Goal: Task Accomplishment & Management: Use online tool/utility

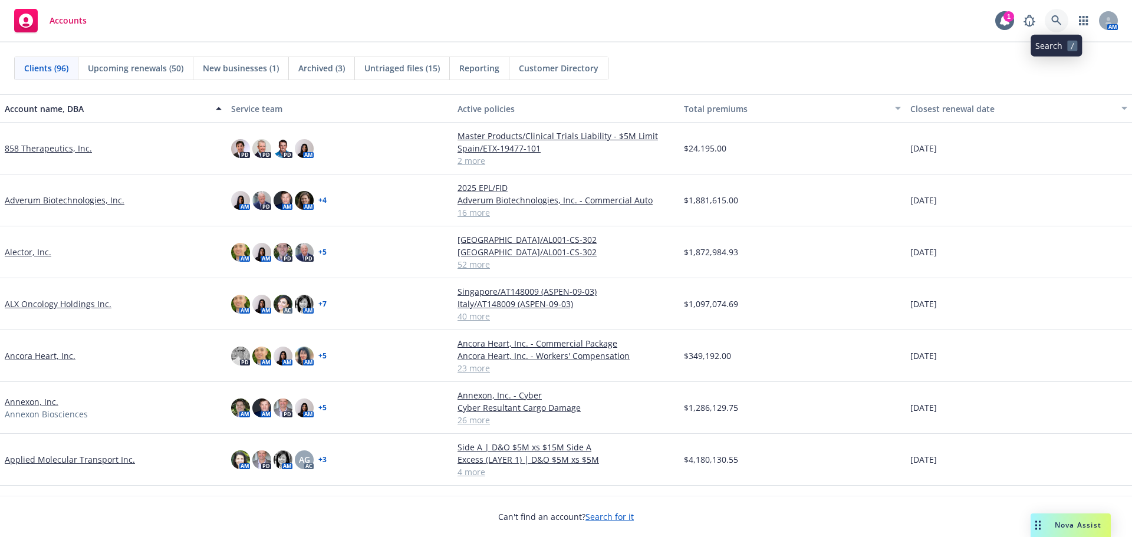
click at [1054, 19] on icon at bounding box center [1056, 20] width 11 height 11
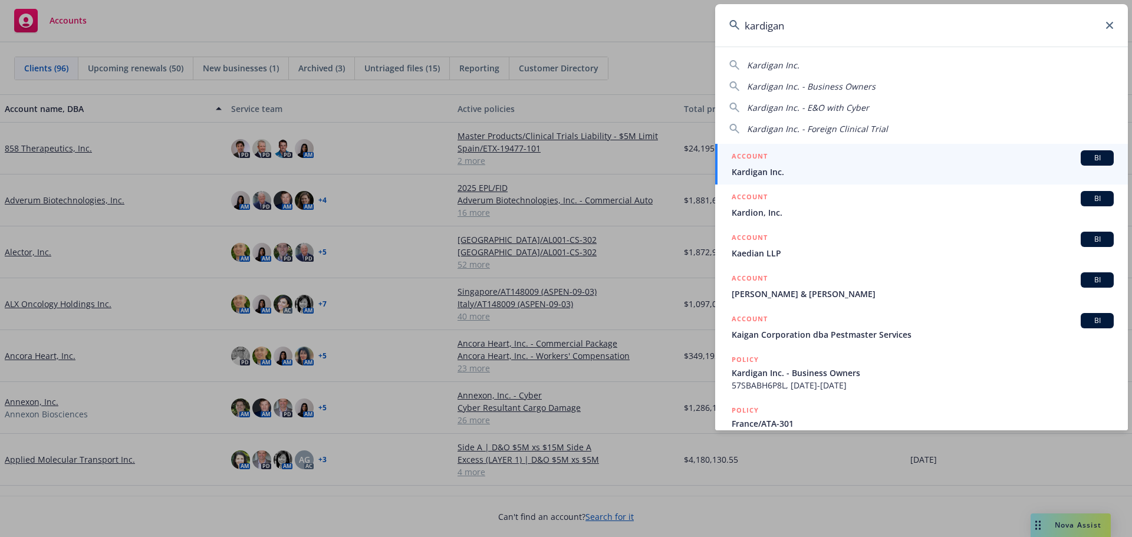
type input "kardigan"
click at [834, 161] on div "ACCOUNT BI" at bounding box center [923, 157] width 382 height 15
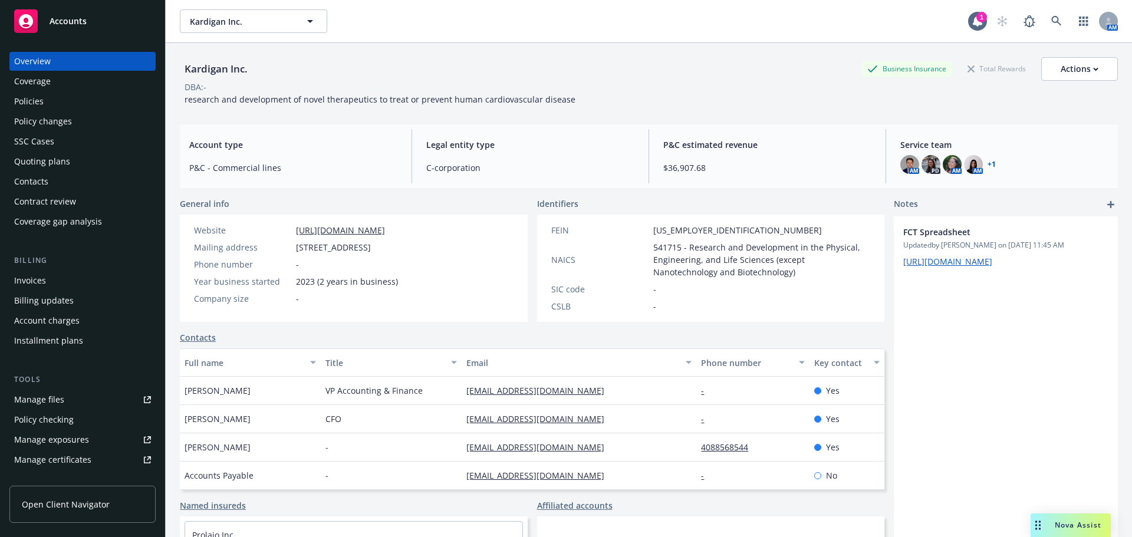
click at [72, 98] on div "Policies" at bounding box center [82, 101] width 137 height 19
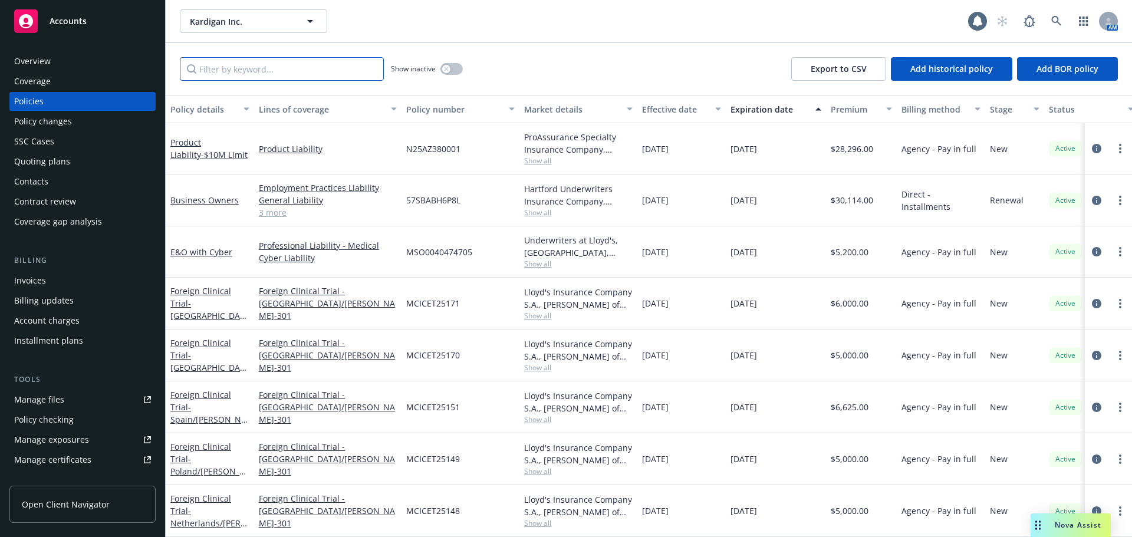
click at [217, 73] on input "Filter by keyword..." at bounding box center [282, 69] width 204 height 24
click at [61, 156] on div "Quoting plans" at bounding box center [42, 161] width 56 height 19
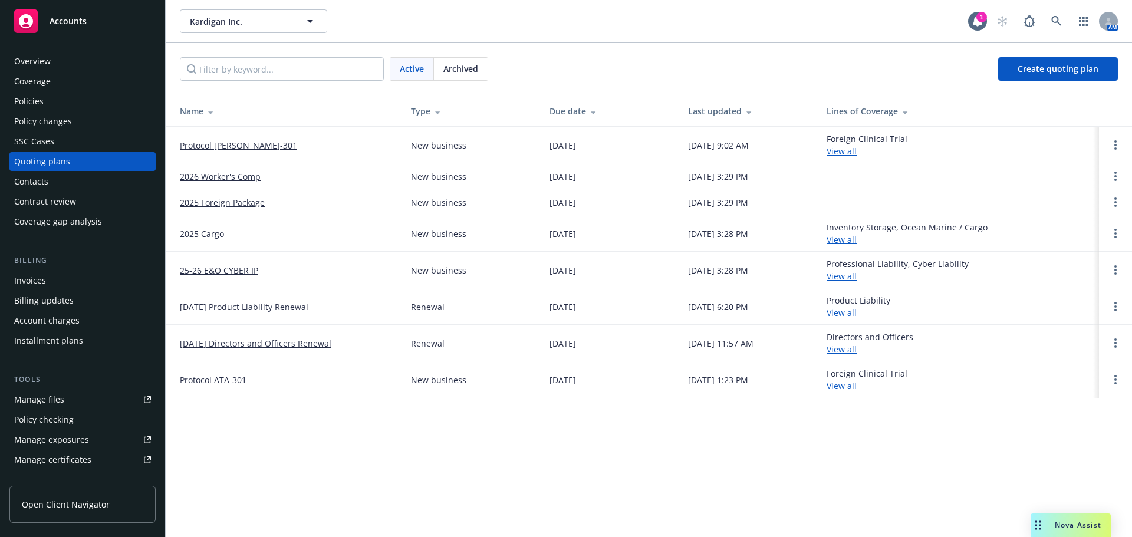
click at [236, 147] on link "Protocol DAN-301" at bounding box center [238, 145] width 117 height 12
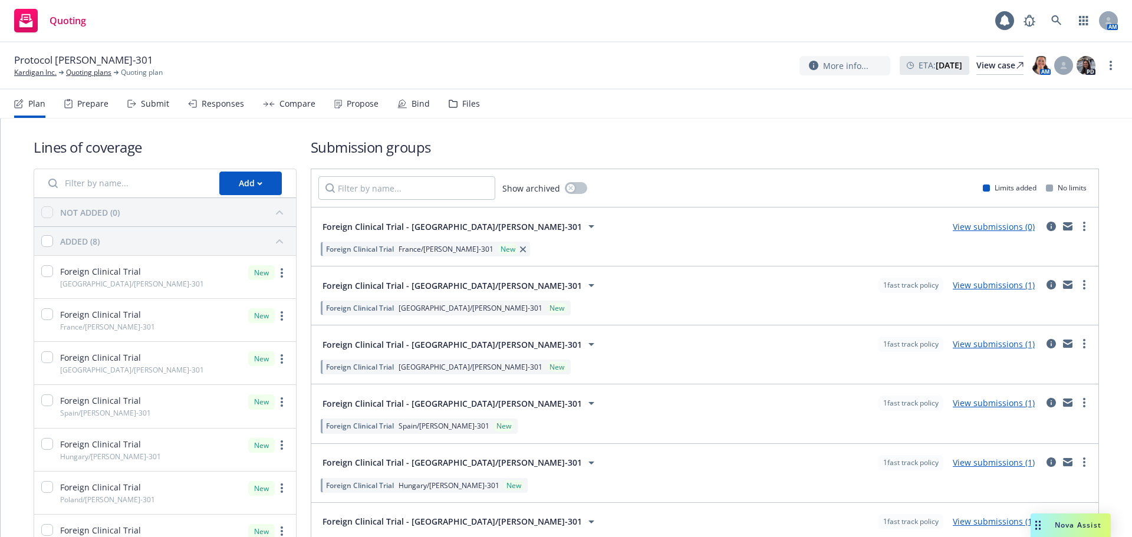
click at [449, 107] on icon at bounding box center [453, 103] width 8 height 7
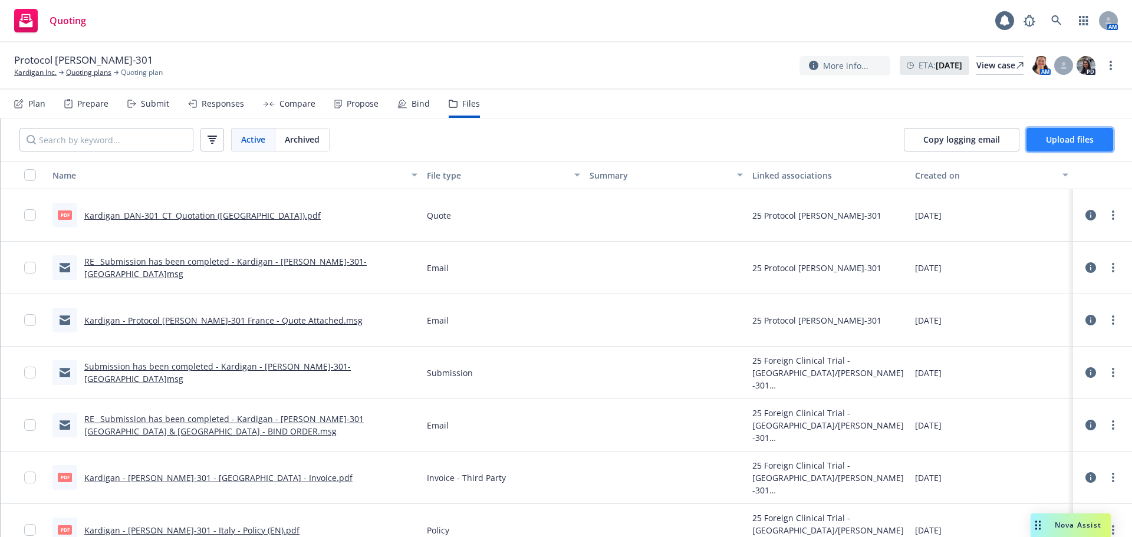
click at [1079, 134] on span "Upload files" at bounding box center [1070, 139] width 48 height 11
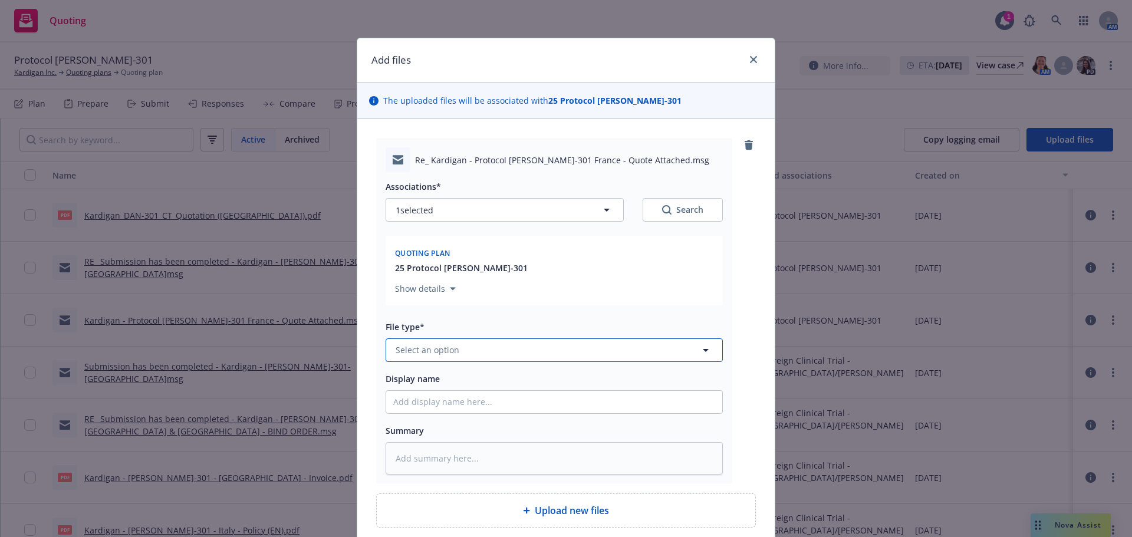
click at [510, 341] on button "Select an option" at bounding box center [554, 350] width 337 height 24
type input "bind"
click at [484, 262] on div "Bind Order" at bounding box center [554, 254] width 322 height 17
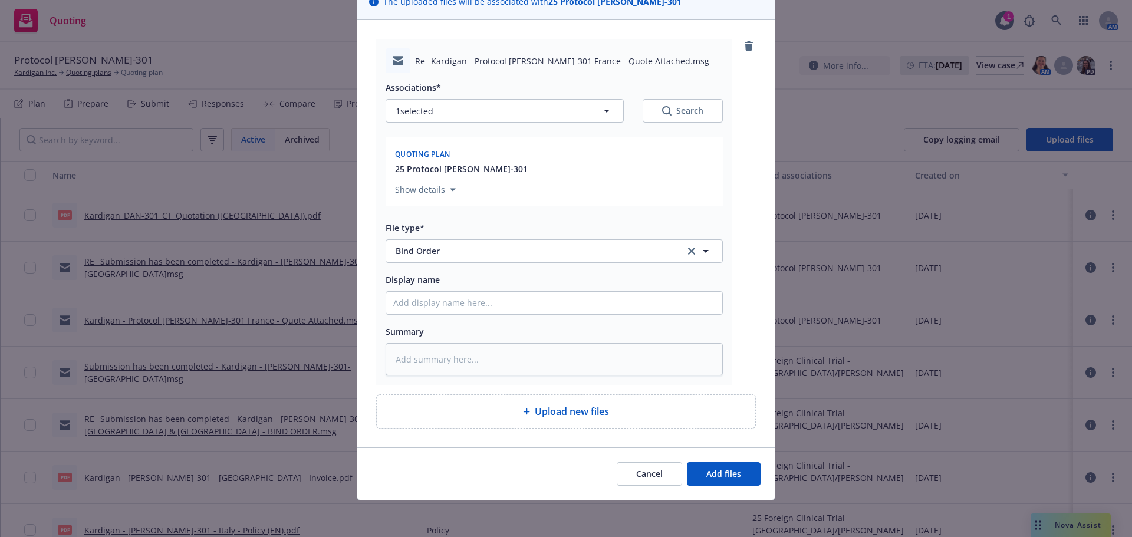
scroll to position [100, 0]
type textarea "x"
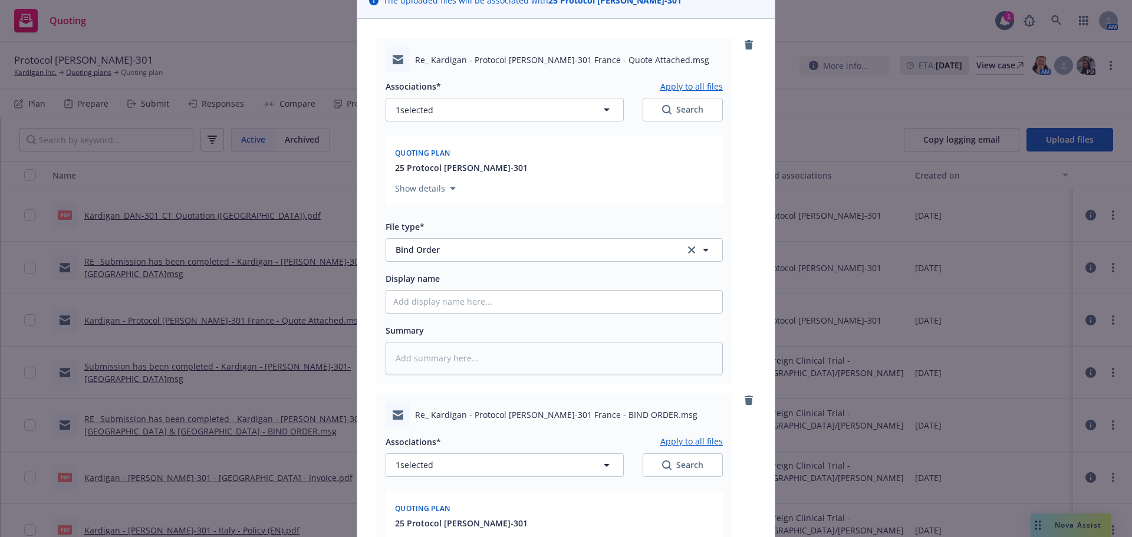
scroll to position [454, 0]
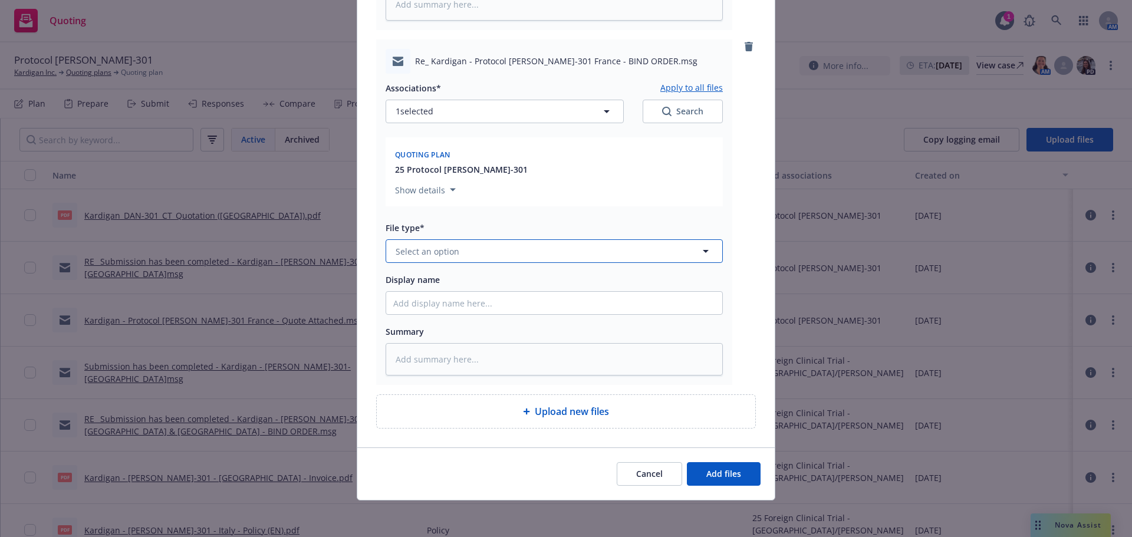
click at [466, 252] on button "Select an option" at bounding box center [554, 251] width 337 height 24
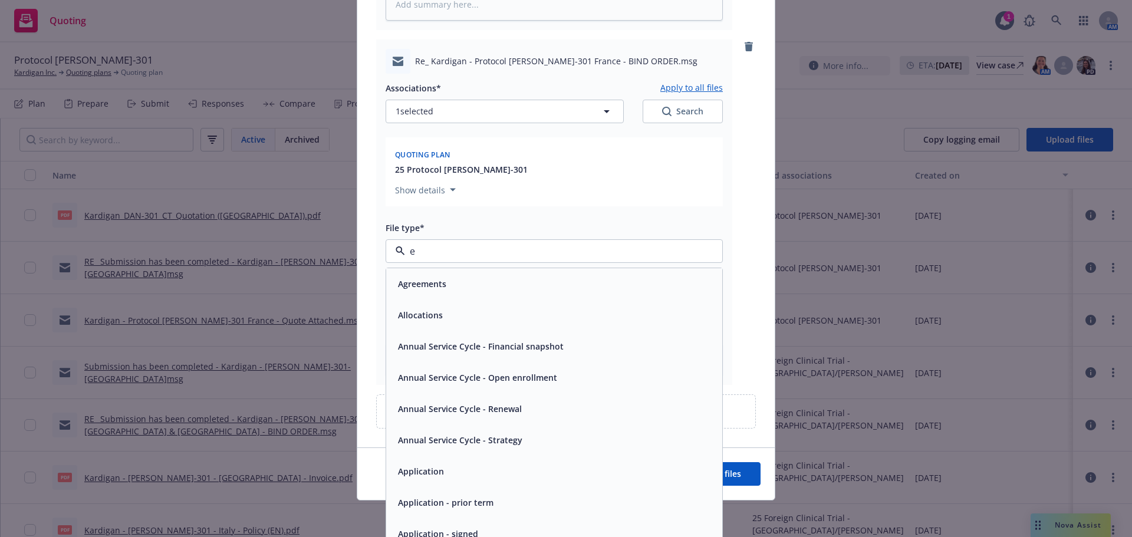
type input "em"
click at [445, 313] on div "Email" at bounding box center [554, 315] width 322 height 17
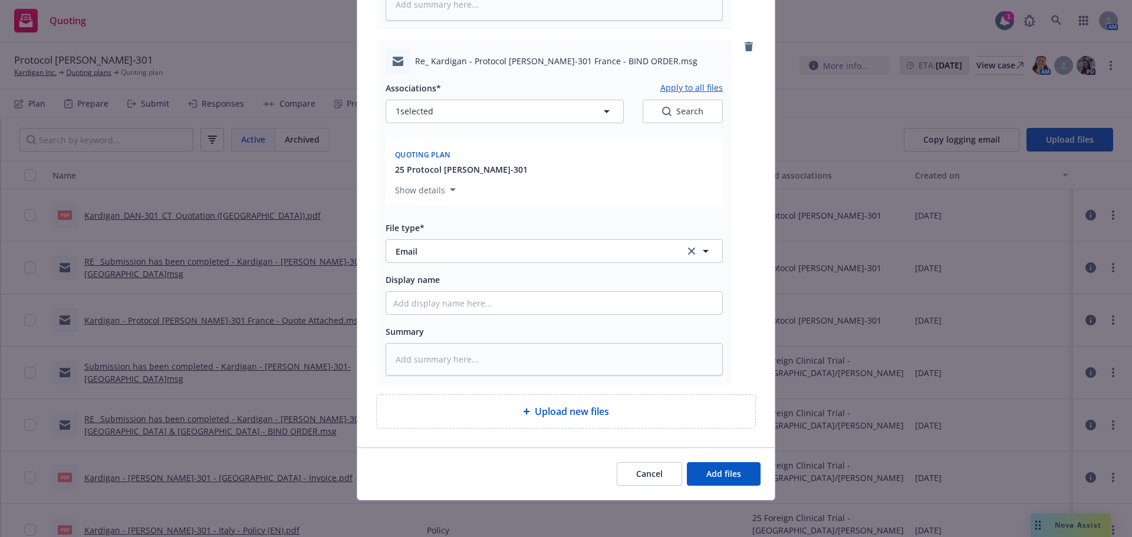
type textarea "x"
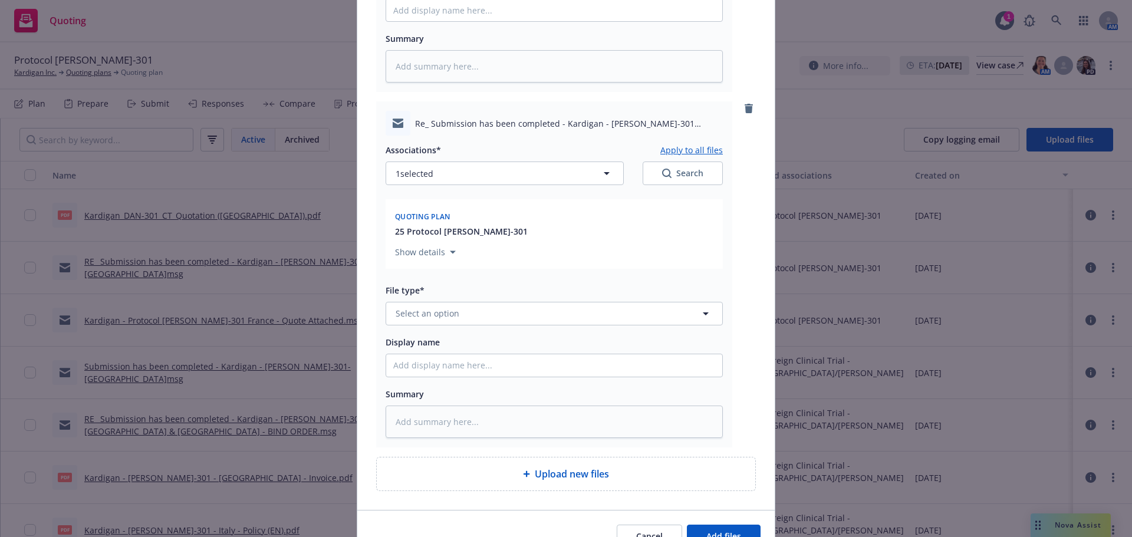
scroll to position [749, 0]
click at [456, 308] on button "Select an option" at bounding box center [554, 312] width 337 height 24
type input "em"
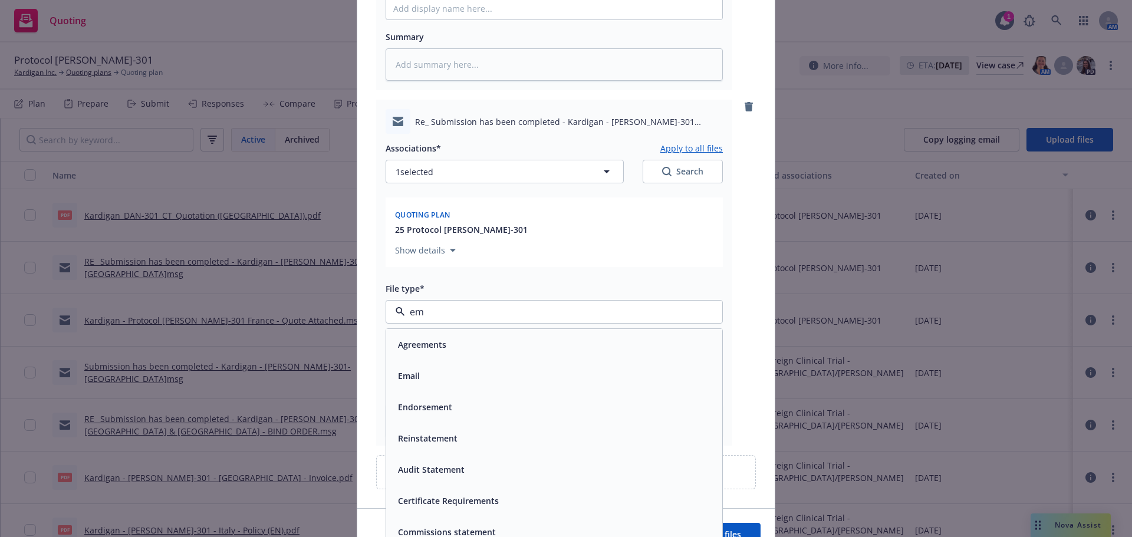
click at [504, 367] on div "Email" at bounding box center [554, 375] width 322 height 17
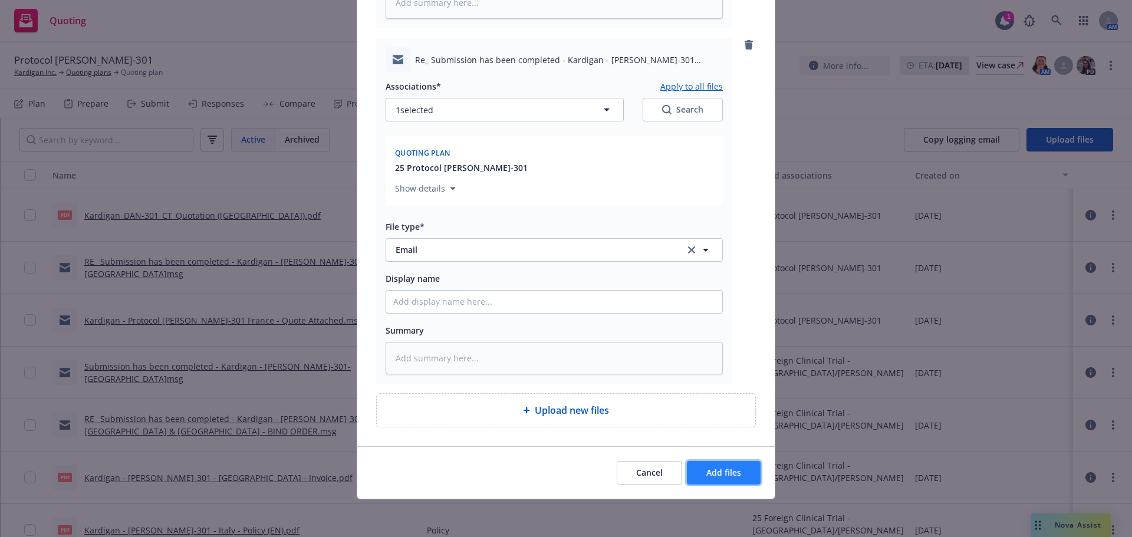
click at [710, 483] on button "Add files" at bounding box center [724, 473] width 74 height 24
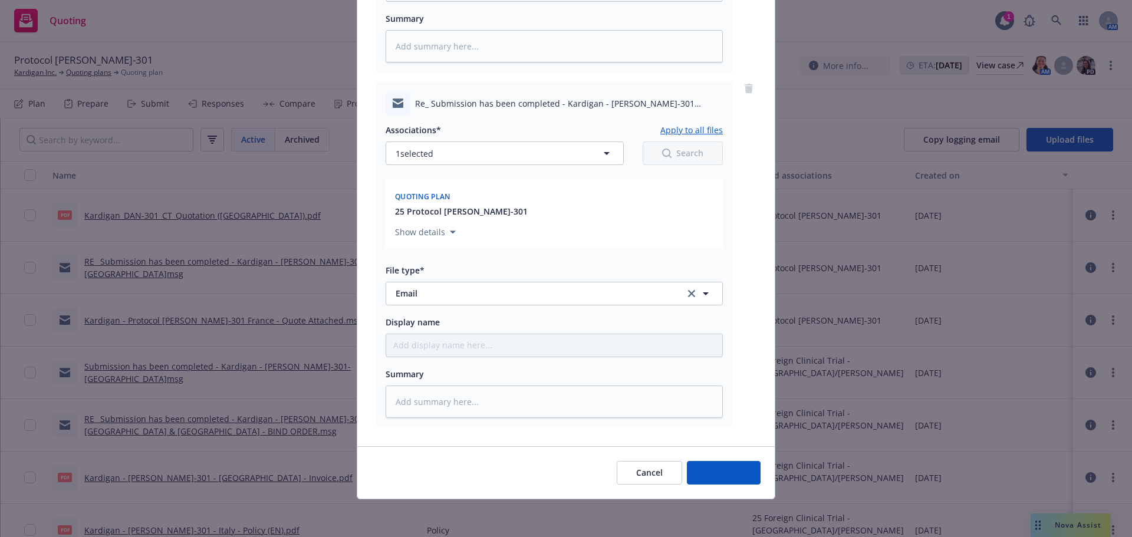
scroll to position [767, 0]
type textarea "x"
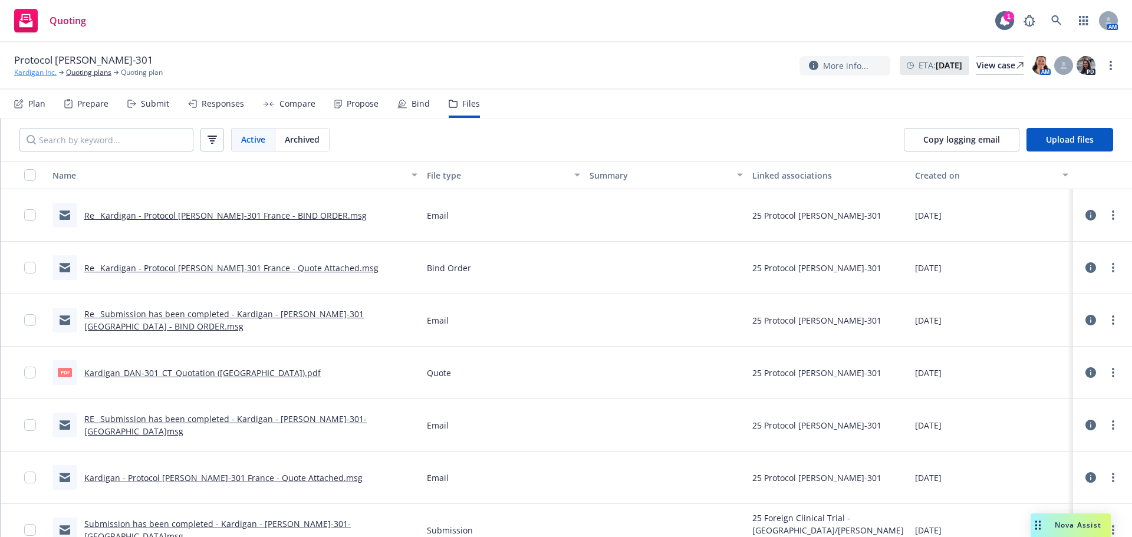
click at [33, 76] on link "Kardigan Inc." at bounding box center [35, 72] width 42 height 11
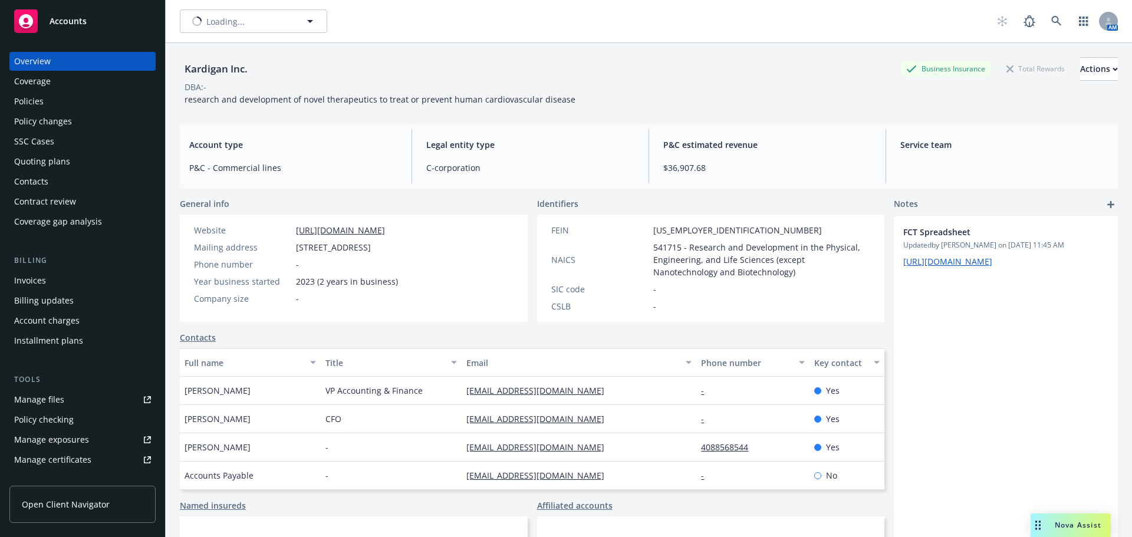
type input "Kardigan Inc."
click at [217, 22] on span "Kardigan Inc." at bounding box center [241, 21] width 102 height 12
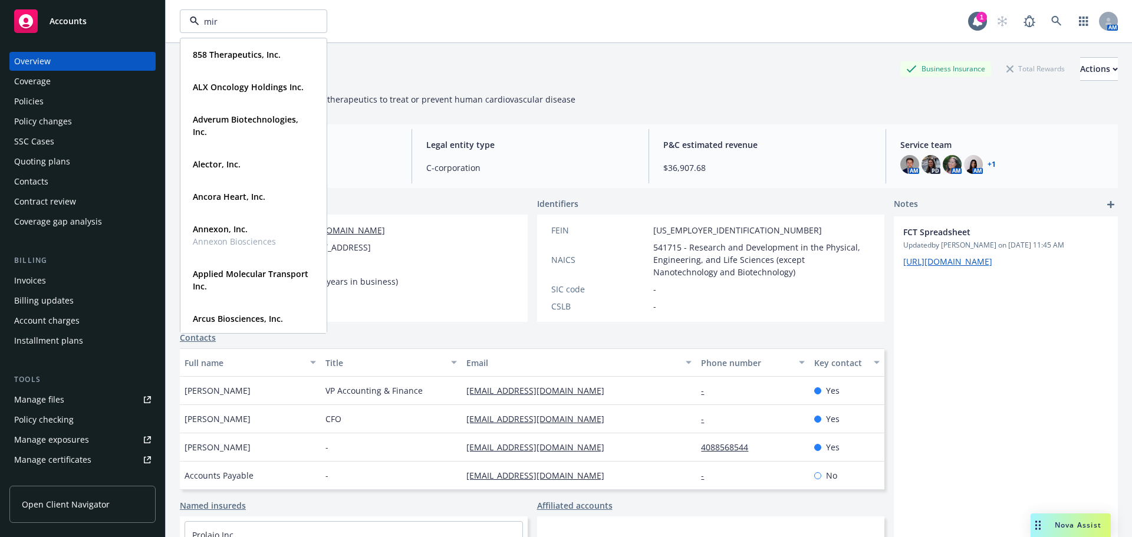
type input "miru"
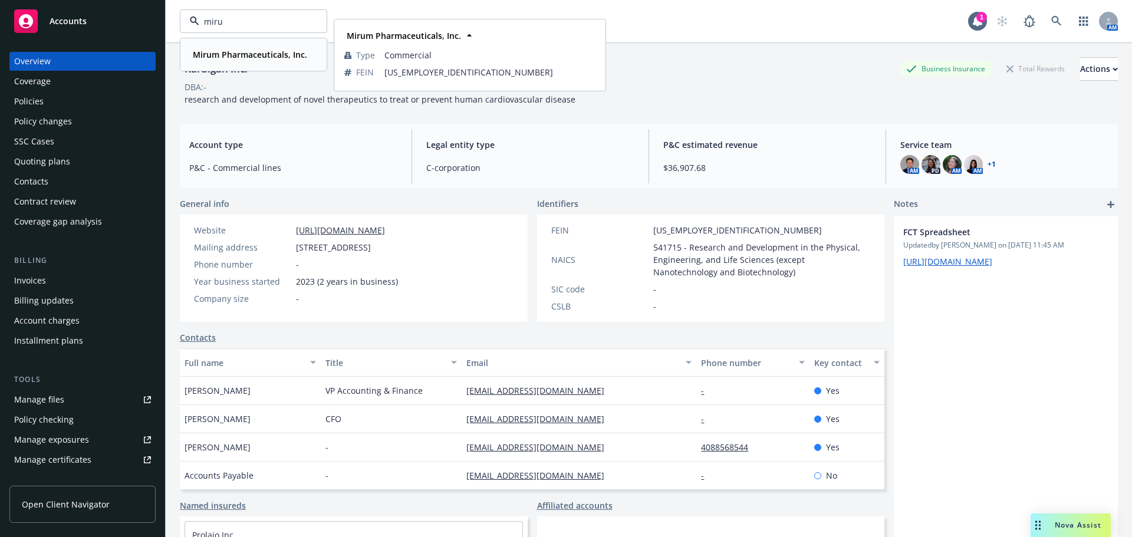
click at [269, 58] on strong "Mirum Pharmaceuticals, Inc." at bounding box center [250, 54] width 114 height 11
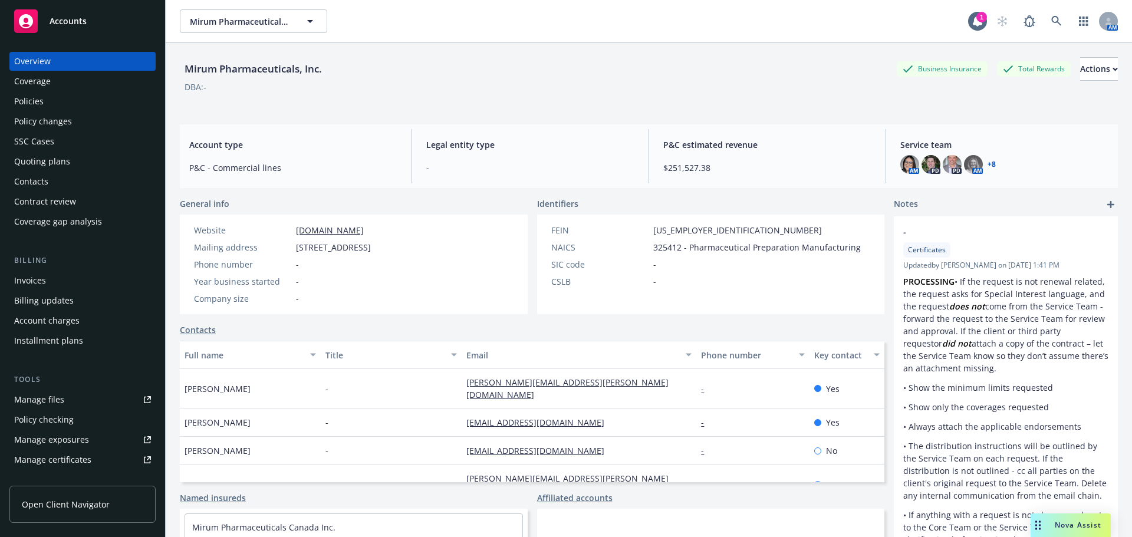
click at [51, 156] on div "Quoting plans" at bounding box center [42, 161] width 56 height 19
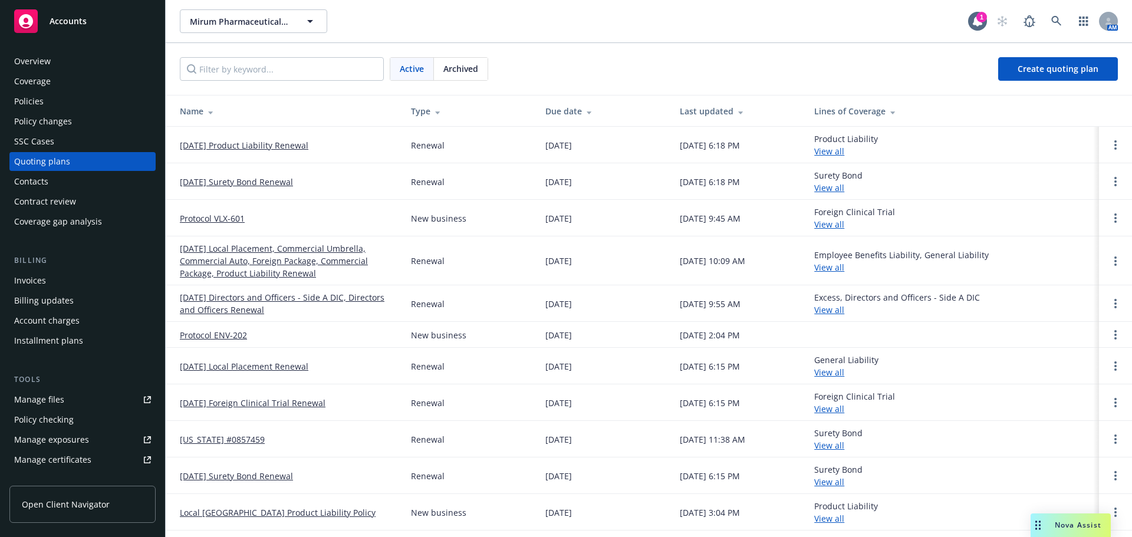
click at [215, 220] on link "Protocol VLX-601" at bounding box center [212, 218] width 65 height 12
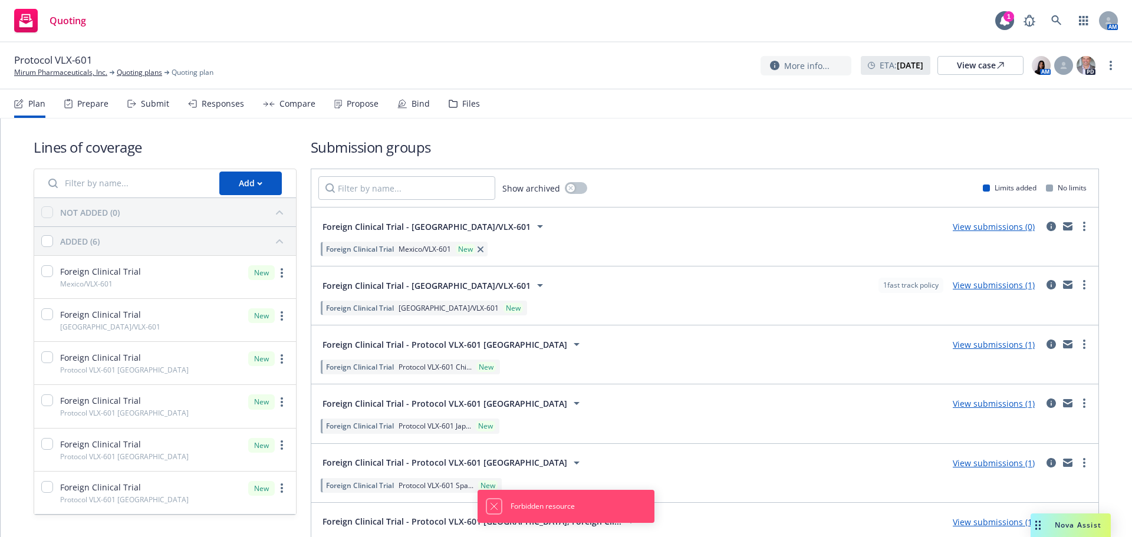
click at [494, 506] on icon "Dismiss notification" at bounding box center [494, 507] width 6 height 6
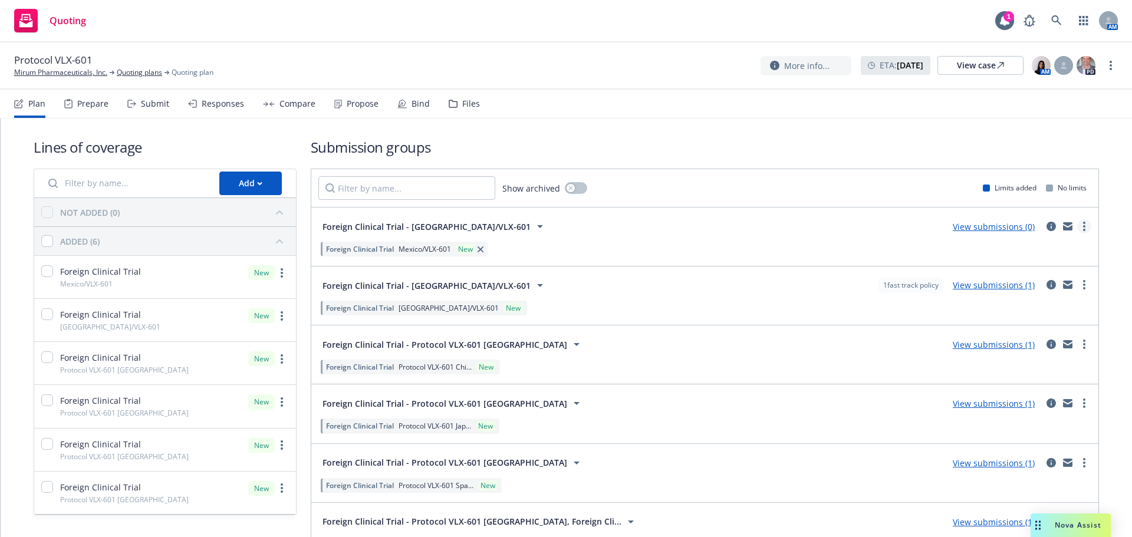
click at [1083, 223] on circle "more" at bounding box center [1084, 223] width 2 height 2
click at [999, 353] on span "Archive" at bounding box center [987, 349] width 58 height 11
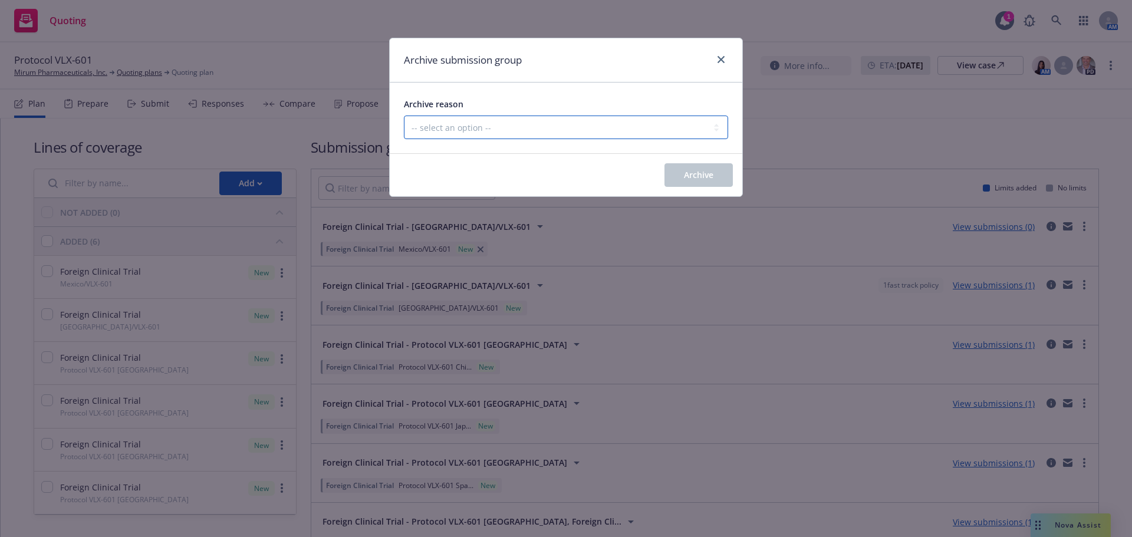
click at [453, 120] on select "-- select an option -- Customer no longer needs this coverage Duplicate Histori…" at bounding box center [566, 128] width 324 height 24
select select "CUSTOMER_NO_LONGER_NEEDS_THIS_COVERAGE"
click at [404, 116] on select "-- select an option -- Customer no longer needs this coverage Duplicate Histori…" at bounding box center [566, 128] width 324 height 24
click at [710, 173] on span "Archive" at bounding box center [698, 174] width 29 height 11
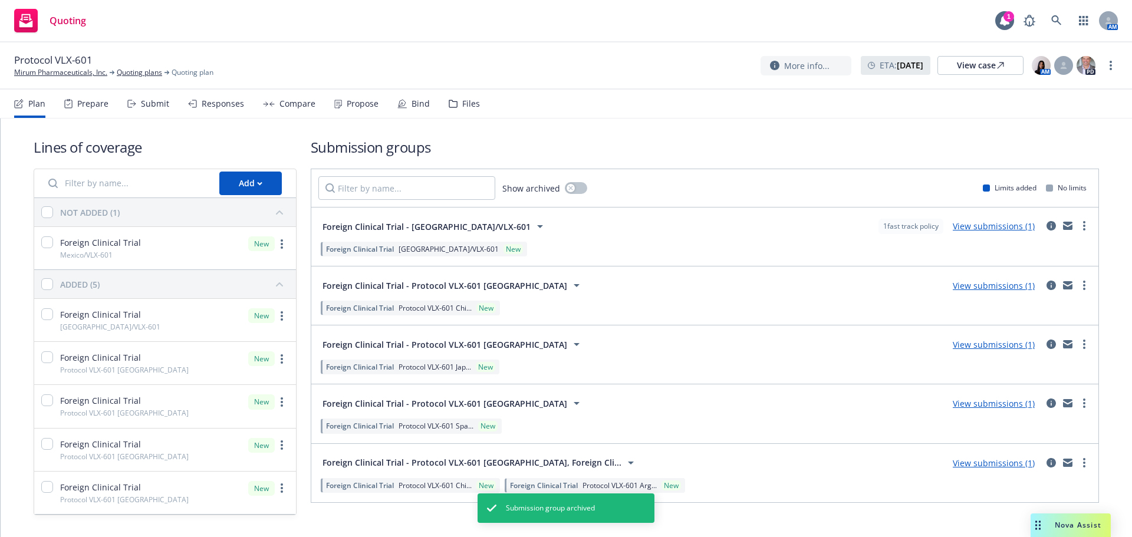
click at [450, 104] on icon at bounding box center [453, 104] width 9 height 8
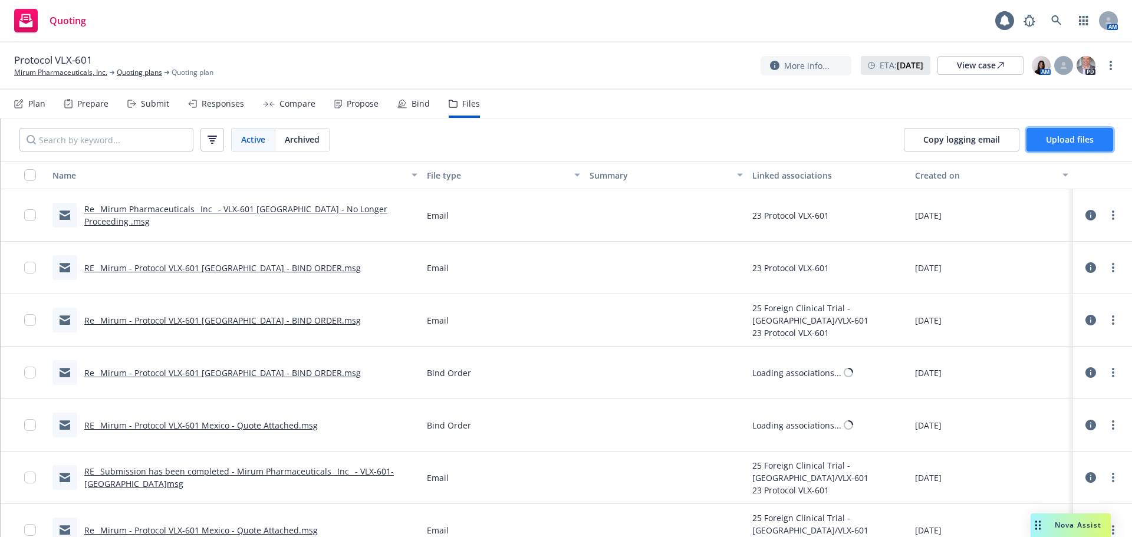
click at [1053, 133] on button "Upload files" at bounding box center [1070, 140] width 87 height 24
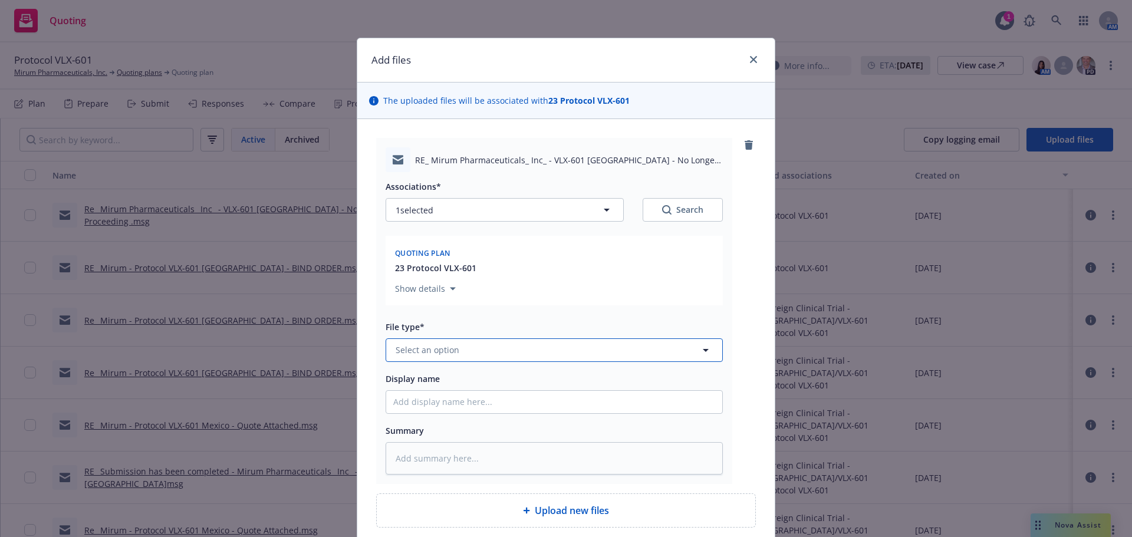
click at [415, 347] on span "Select an option" at bounding box center [428, 350] width 64 height 12
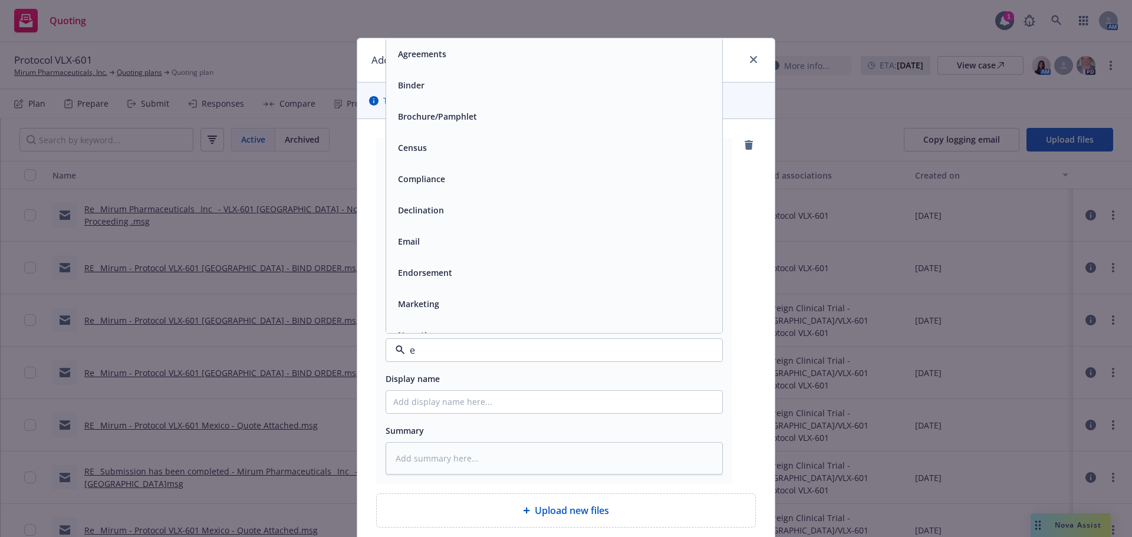
type input "em"
click at [437, 84] on div "Email" at bounding box center [554, 85] width 322 height 17
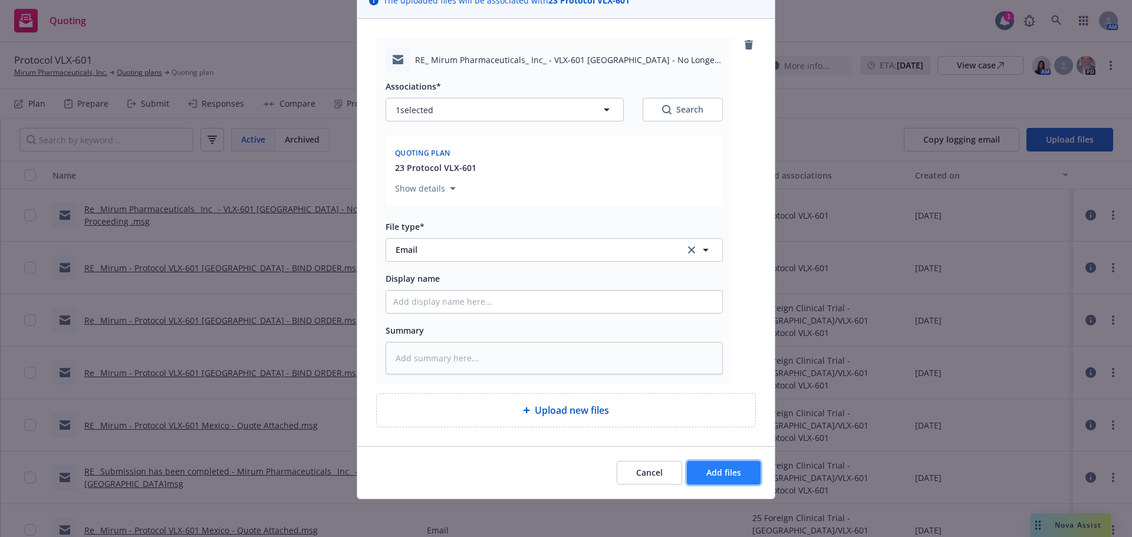
click at [708, 468] on span "Add files" at bounding box center [723, 472] width 35 height 11
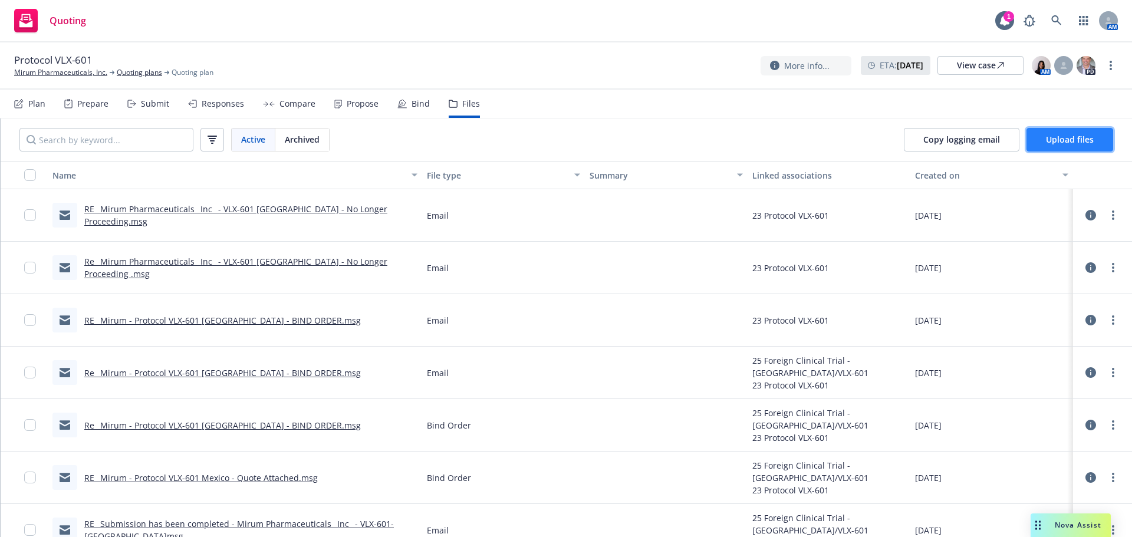
click at [1081, 139] on span "Upload files" at bounding box center [1070, 139] width 48 height 11
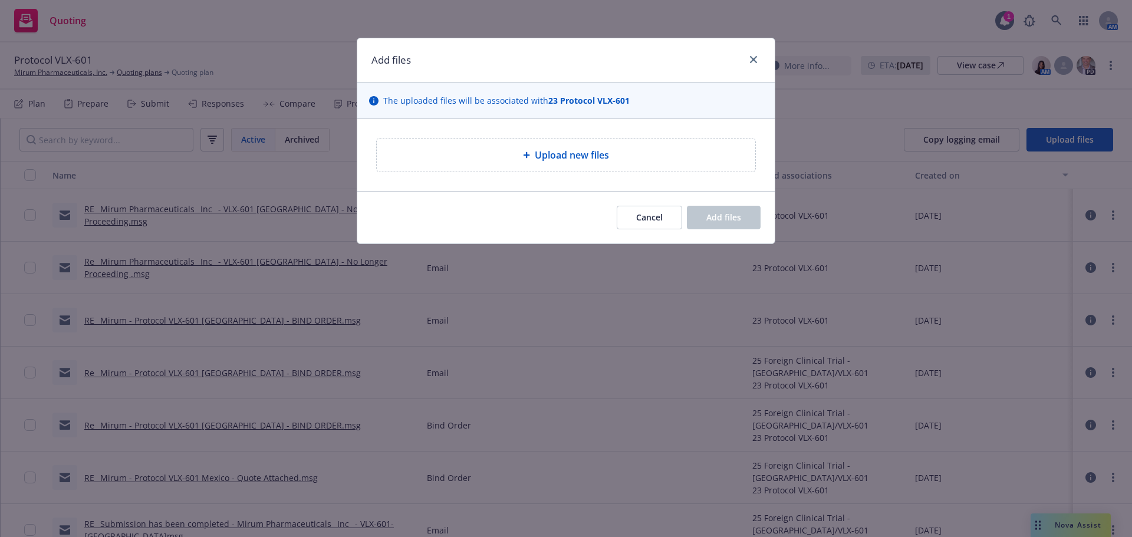
type textarea "x"
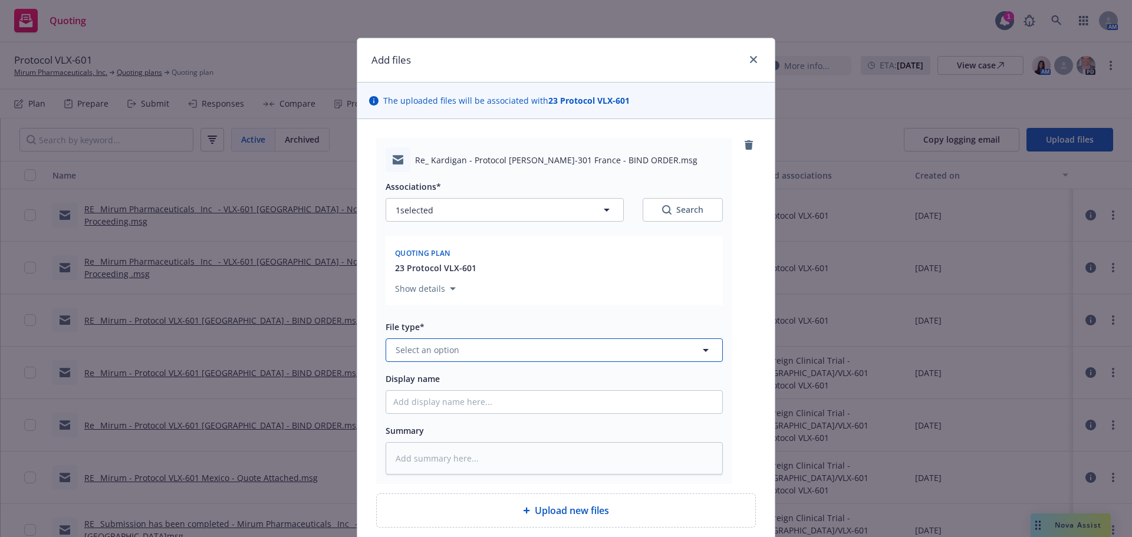
click at [518, 343] on button "Select an option" at bounding box center [554, 350] width 337 height 24
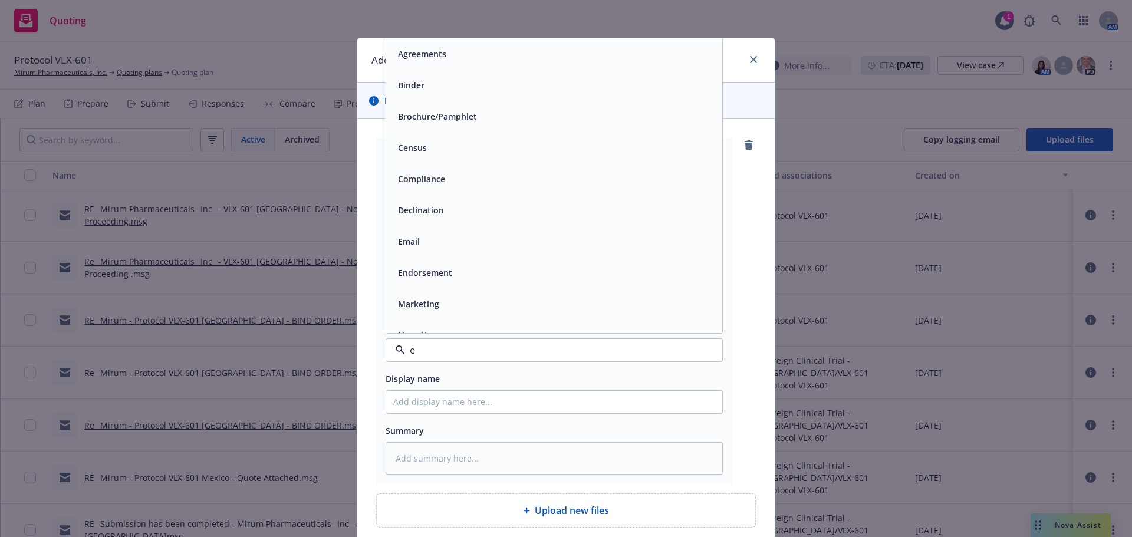
type input "em"
click at [427, 75] on div "Email" at bounding box center [554, 85] width 336 height 31
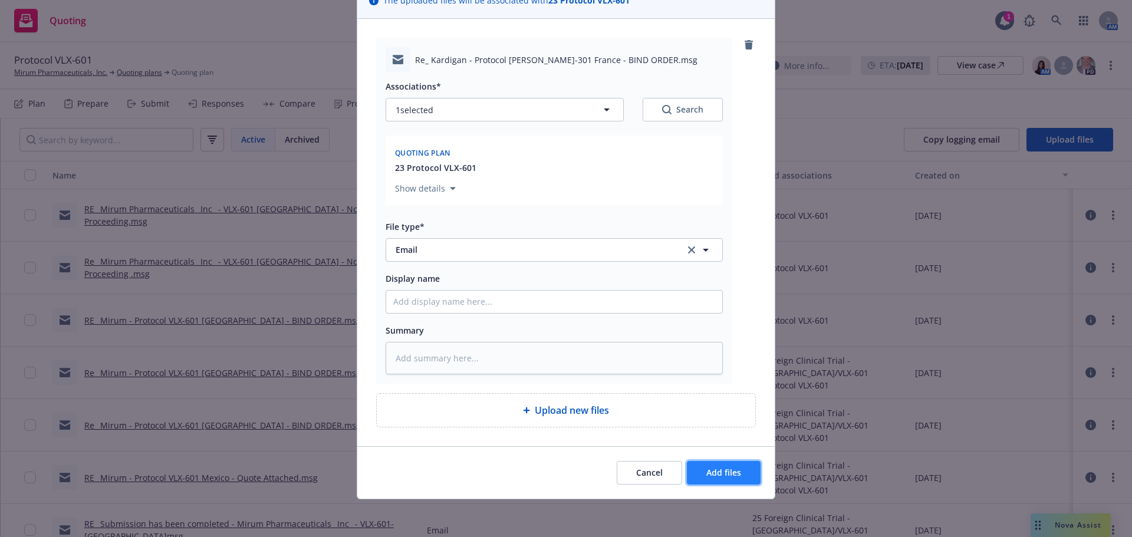
click at [698, 466] on button "Add files" at bounding box center [724, 473] width 74 height 24
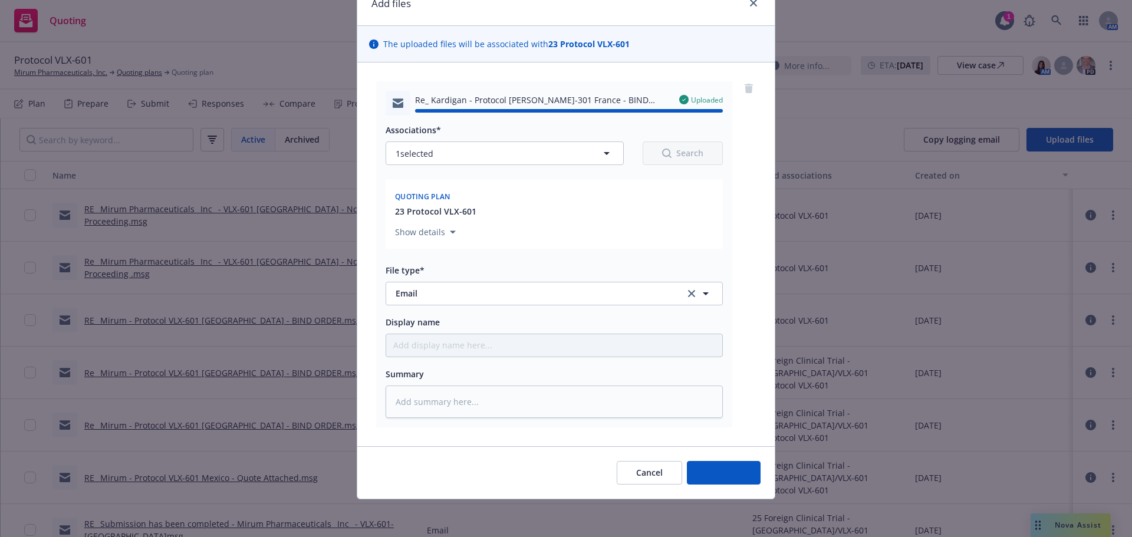
type textarea "x"
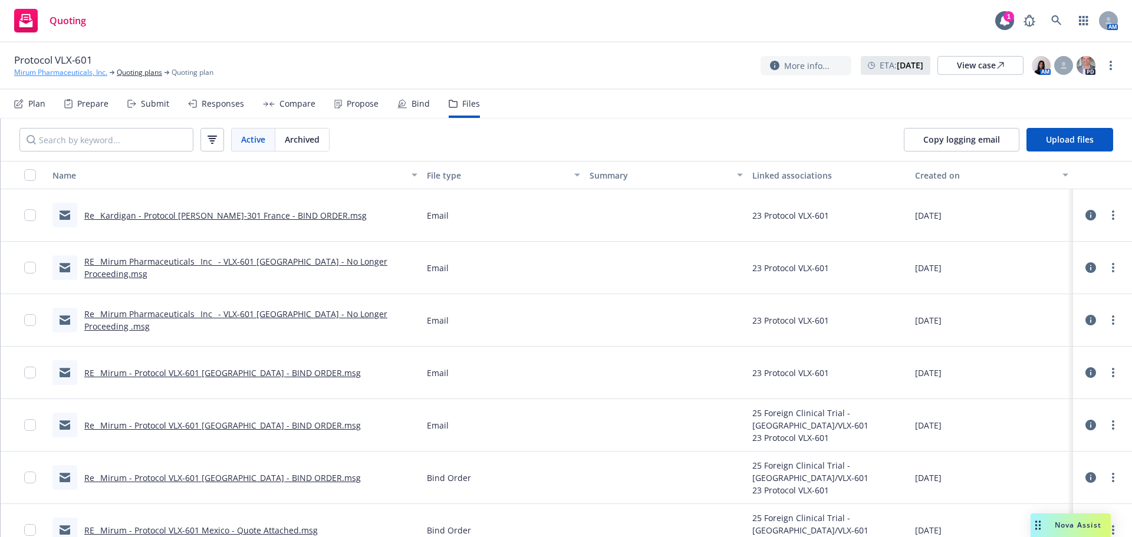
click at [80, 71] on link "Mirum Pharmaceuticals, Inc." at bounding box center [60, 72] width 93 height 11
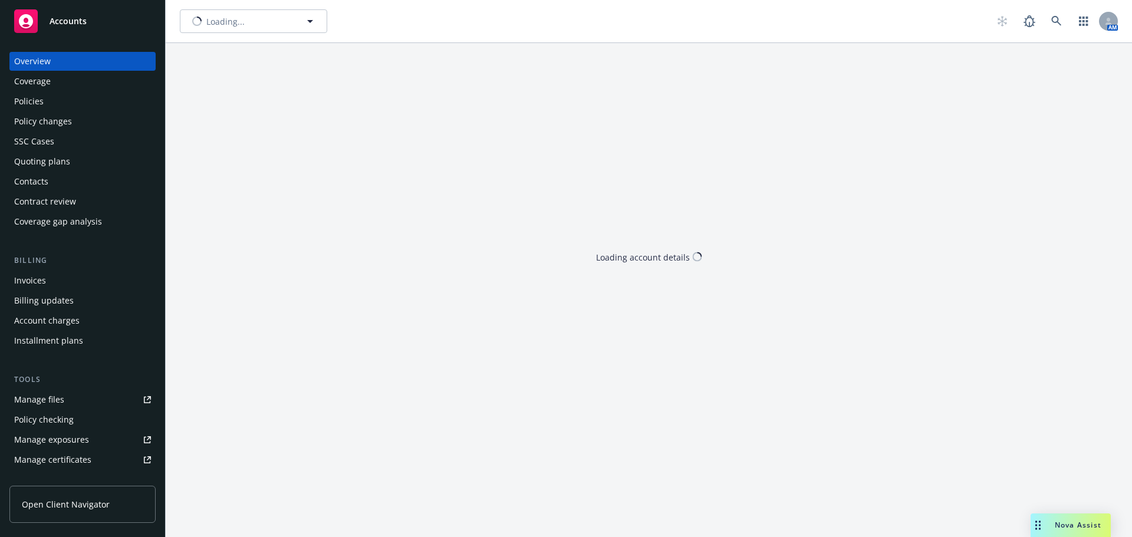
type input "Mirum Pharmaceuticals, Inc."
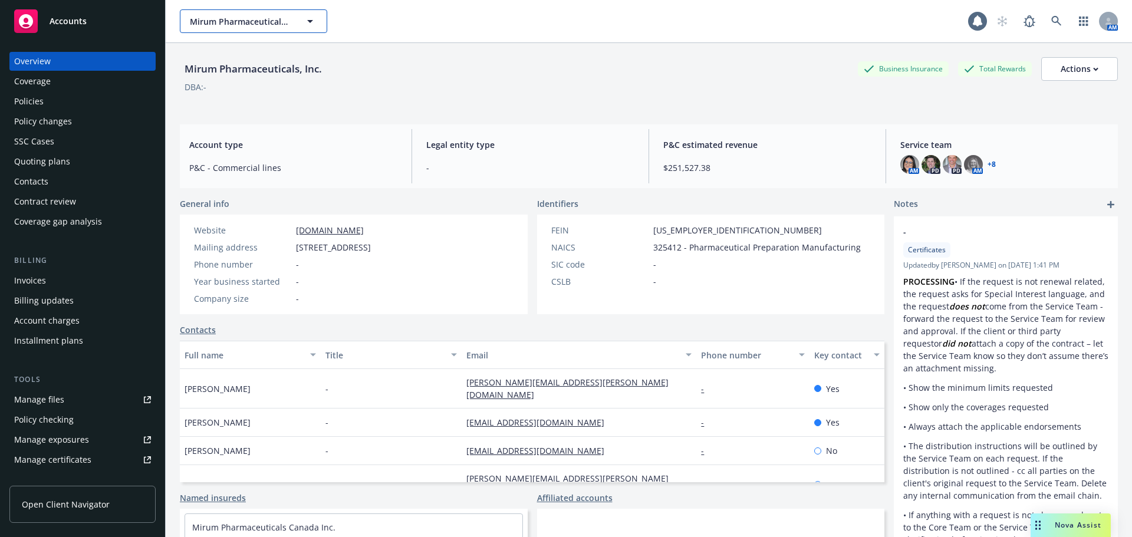
click at [269, 17] on span "Mirum Pharmaceuticals, Inc." at bounding box center [241, 21] width 102 height 12
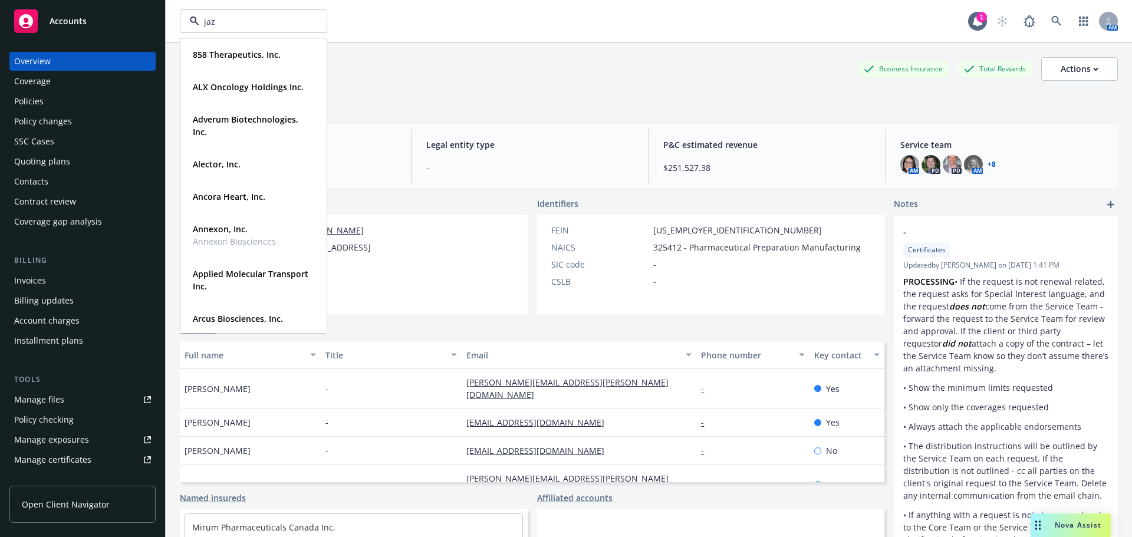
type input "jazz"
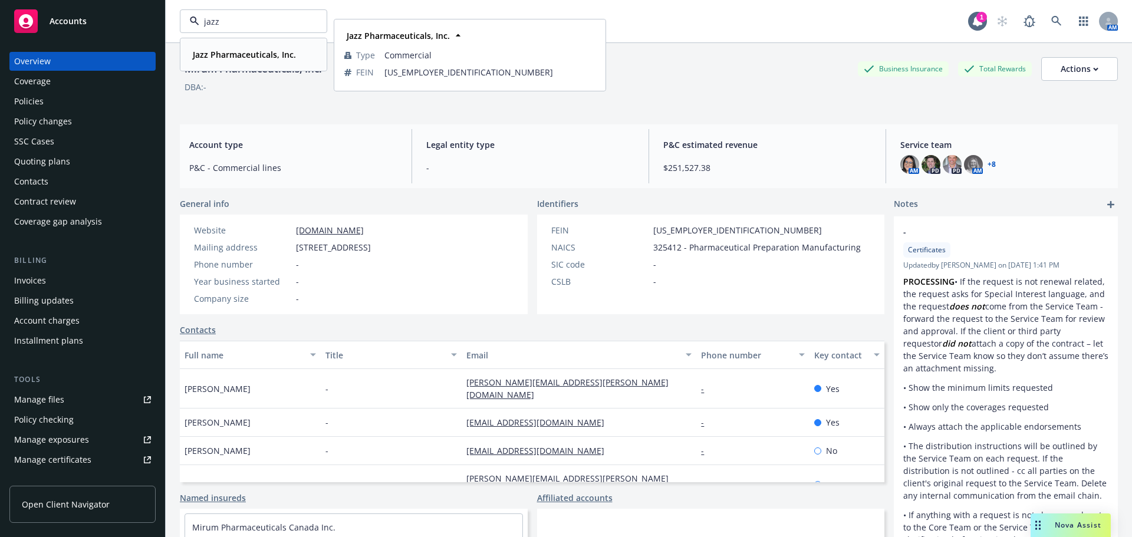
click at [222, 65] on div "Jazz Pharmaceuticals, Inc. Type Commercial FEIN [US_EMPLOYER_IDENTIFICATION_NUM…" at bounding box center [253, 54] width 145 height 31
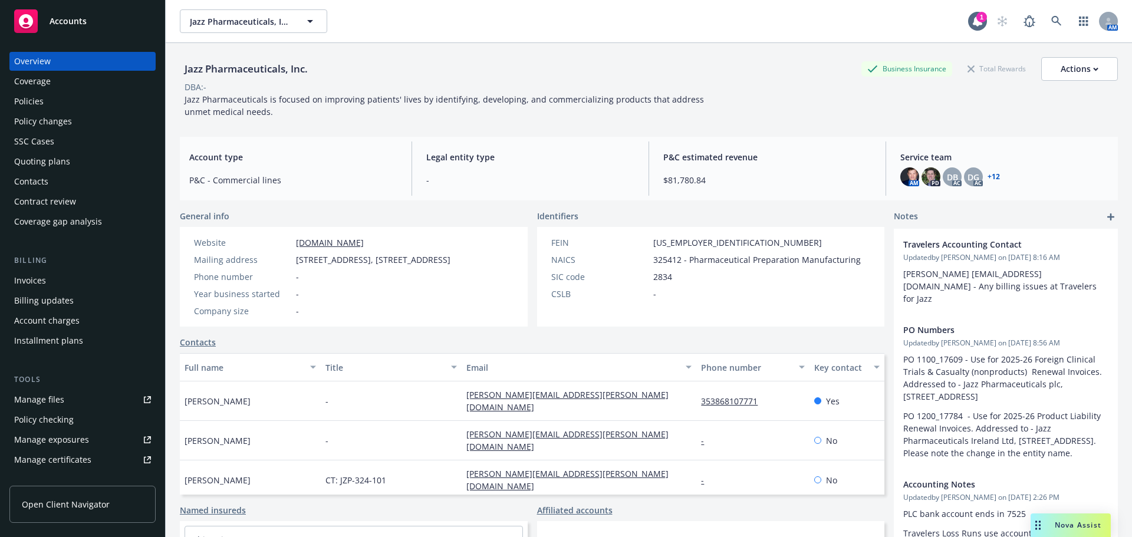
click at [48, 128] on div "Policy changes" at bounding box center [43, 121] width 58 height 19
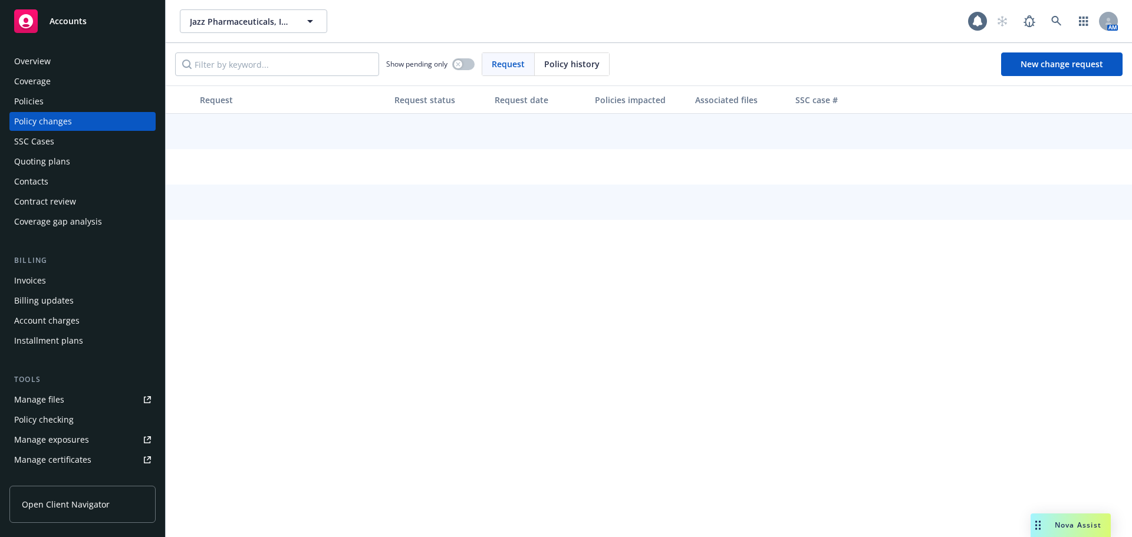
click at [48, 107] on div "Policies" at bounding box center [82, 101] width 137 height 19
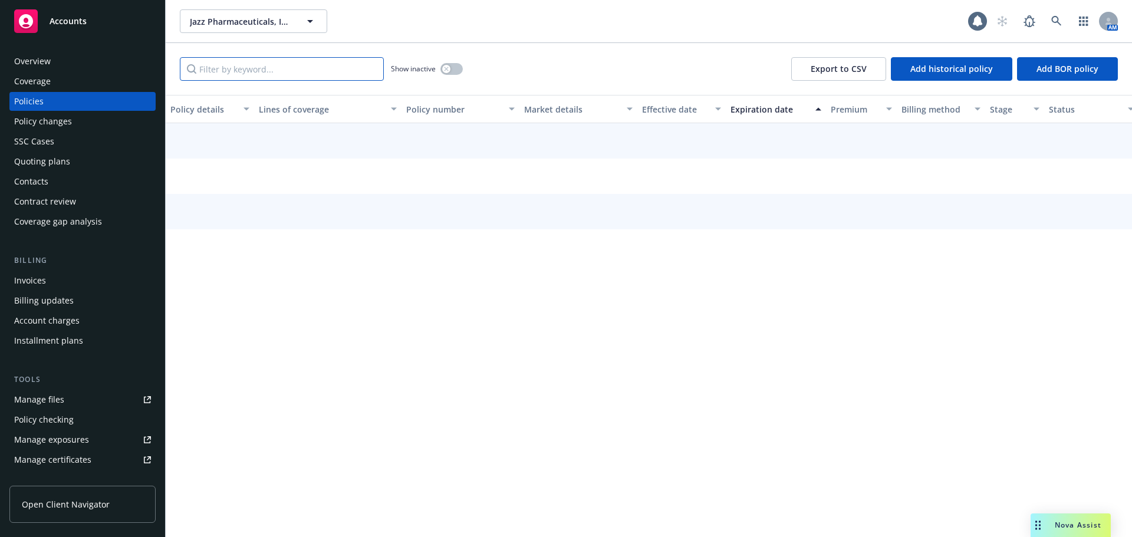
click at [235, 77] on input "Filter by keyword..." at bounding box center [282, 69] width 204 height 24
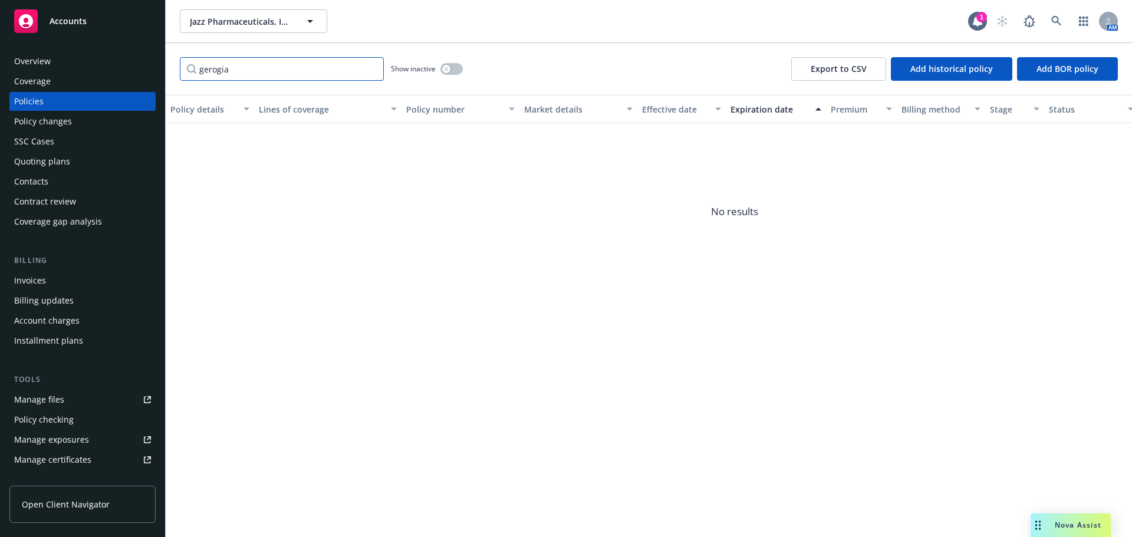
drag, startPoint x: 248, startPoint y: 67, endPoint x: 202, endPoint y: 66, distance: 46.0
click at [202, 66] on input "gerogia" at bounding box center [282, 69] width 204 height 24
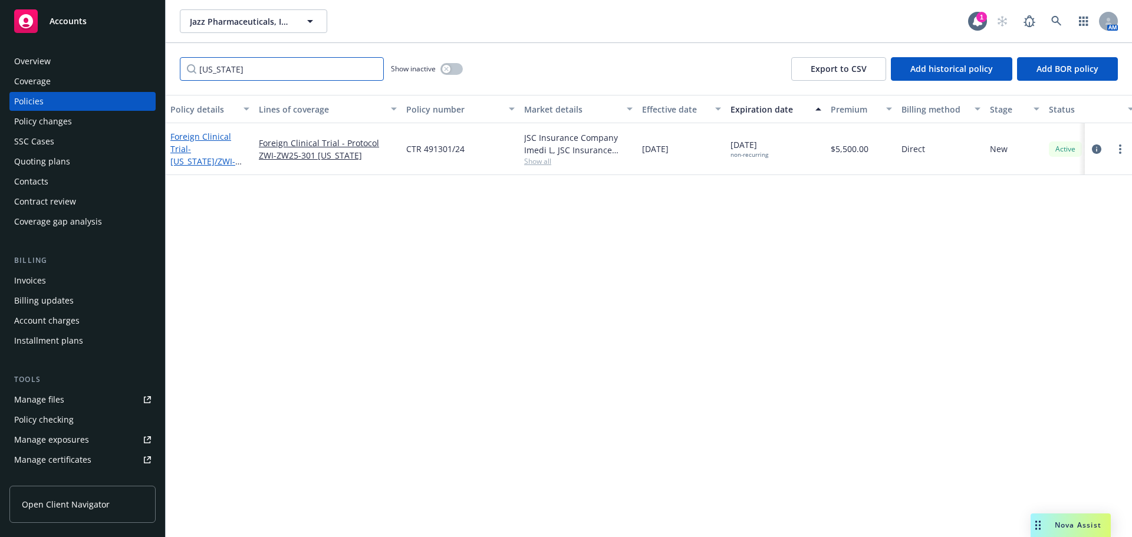
type input "georgia"
click at [184, 151] on span "- Georgia/ZWI-ZW25-301" at bounding box center [205, 161] width 71 height 36
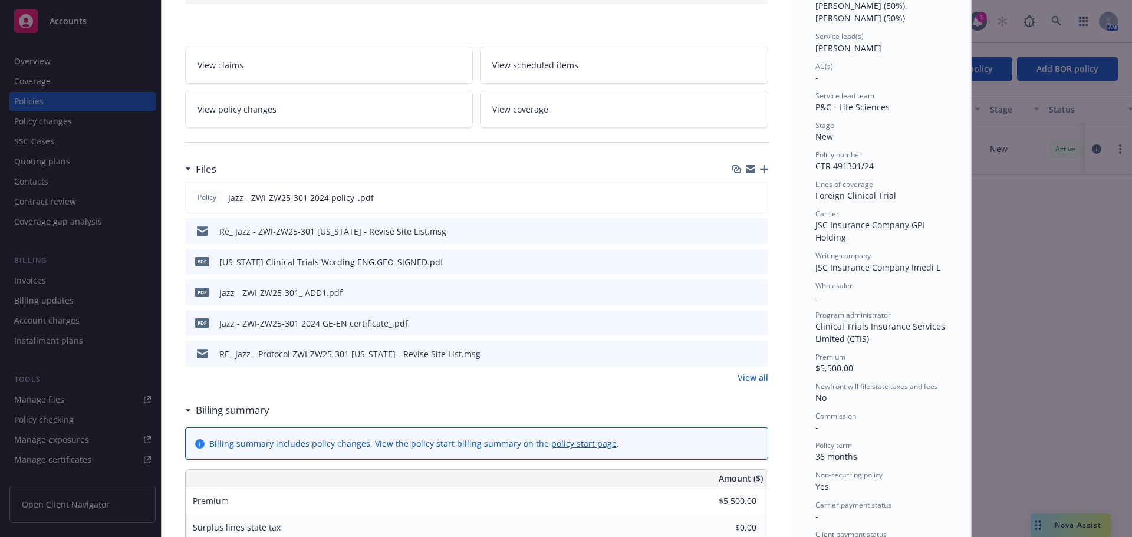
scroll to position [177, 0]
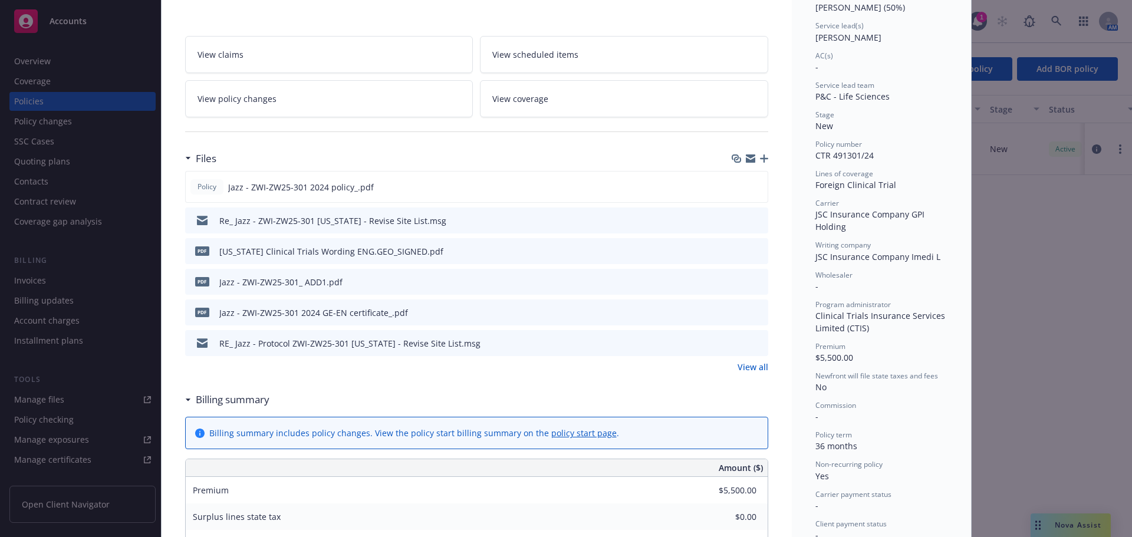
drag, startPoint x: 755, startPoint y: 374, endPoint x: 737, endPoint y: 369, distance: 18.6
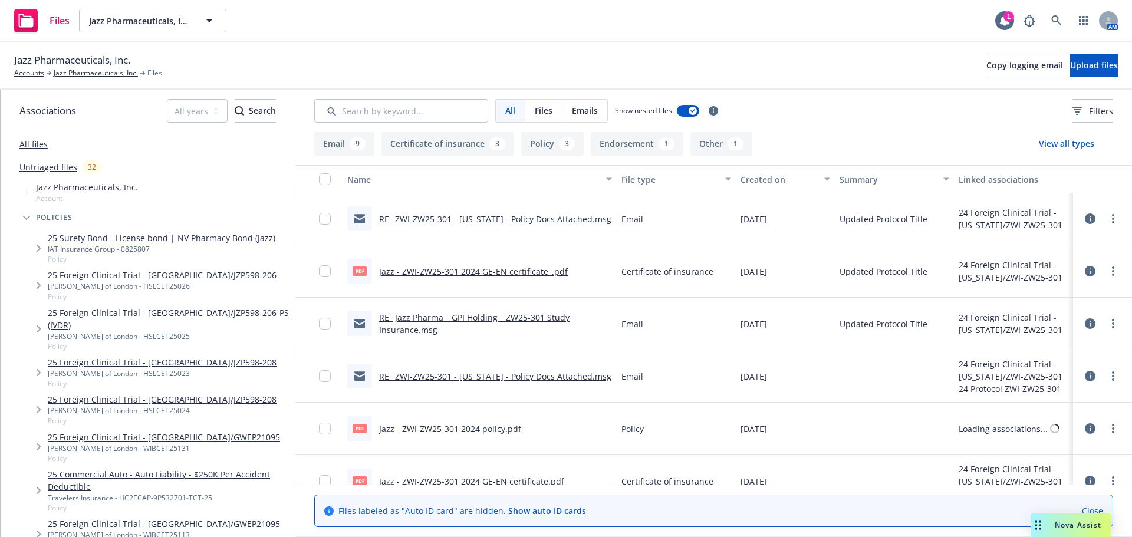
scroll to position [472, 0]
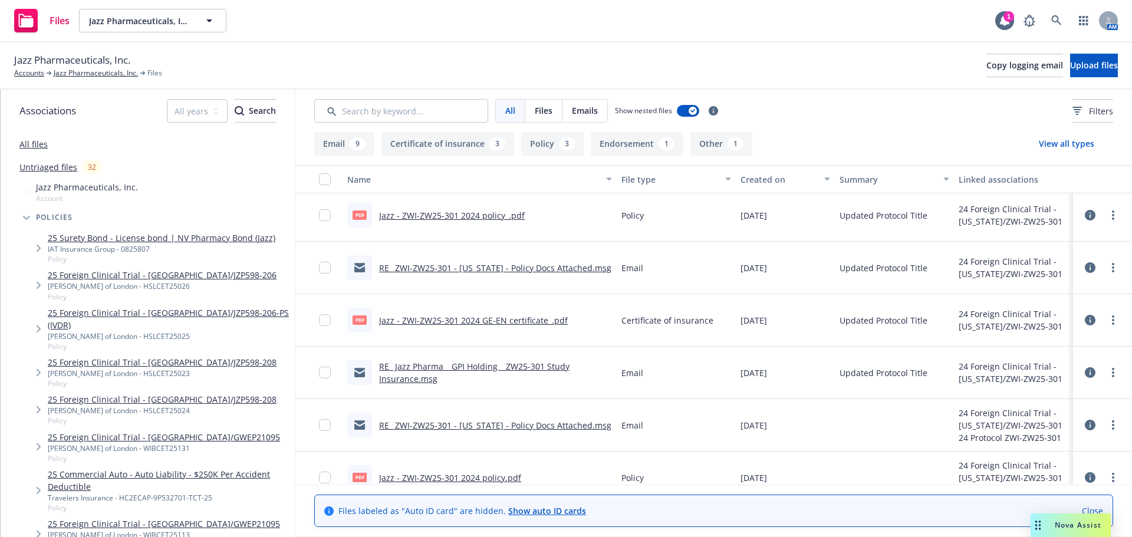
click at [501, 214] on link "Jazz - ZWI-ZW25-301 2024 policy_.pdf" at bounding box center [452, 215] width 146 height 11
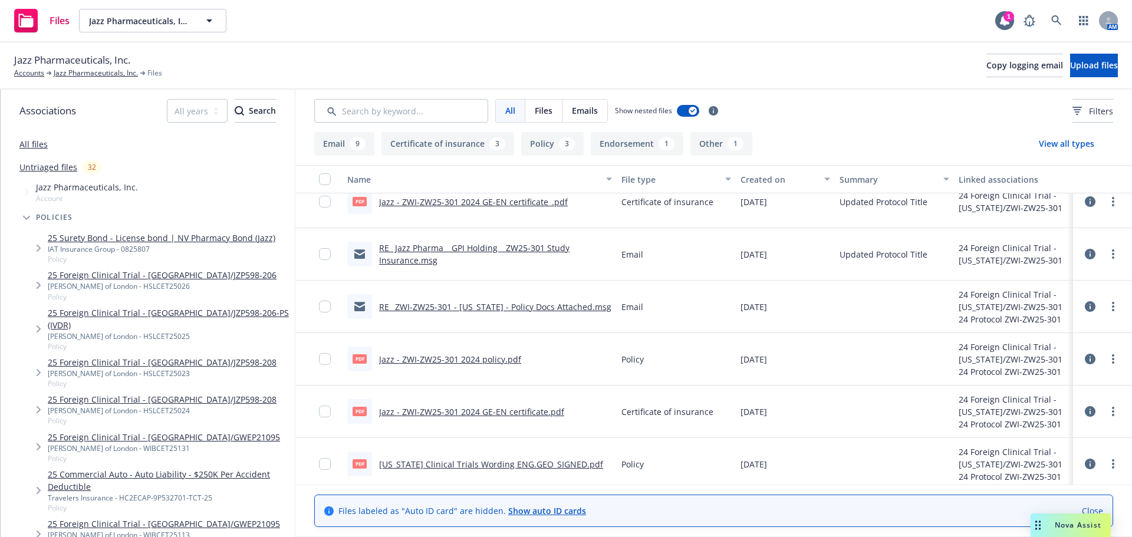
scroll to position [590, 0]
click at [486, 409] on link "Jazz - ZWI-ZW25-301 2024 GE-EN certificate.pdf" at bounding box center [471, 411] width 185 height 11
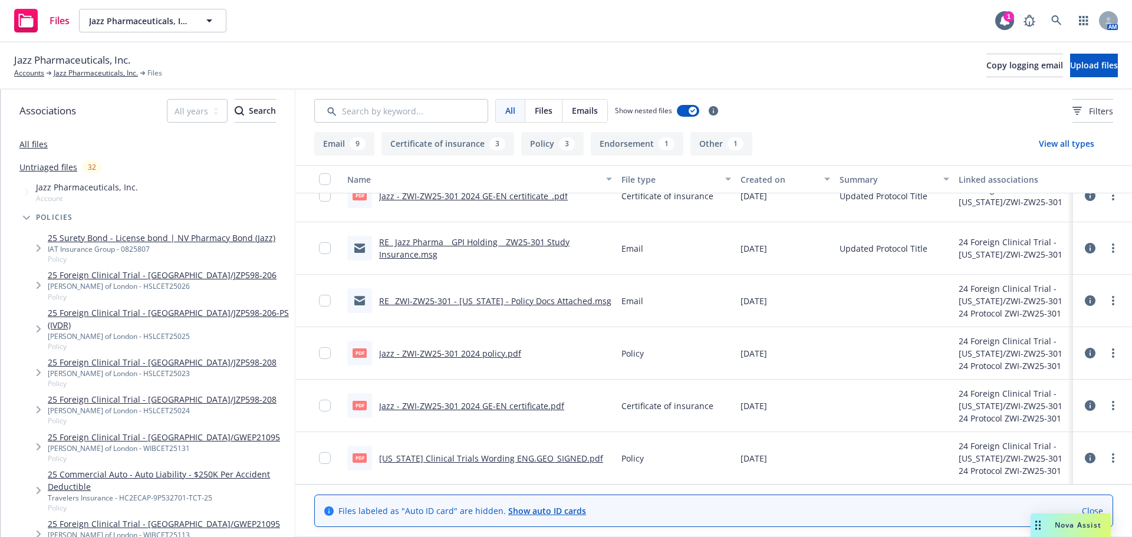
click at [520, 463] on link "Georgia Clinical Trials Wording ENG.GEO_SIGNED.pdf" at bounding box center [491, 458] width 224 height 11
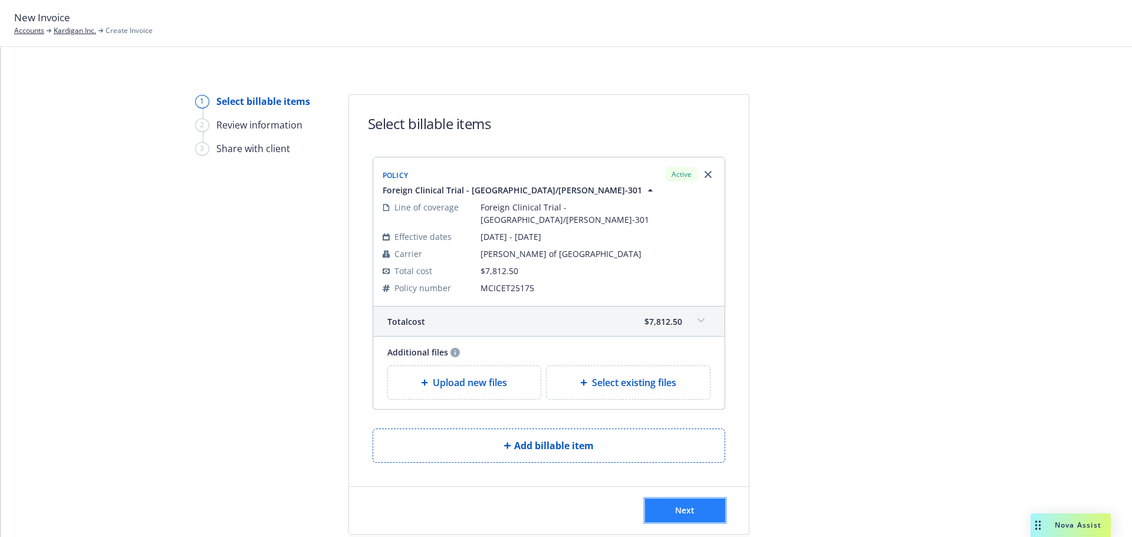
click at [693, 499] on button "Next" at bounding box center [685, 511] width 80 height 24
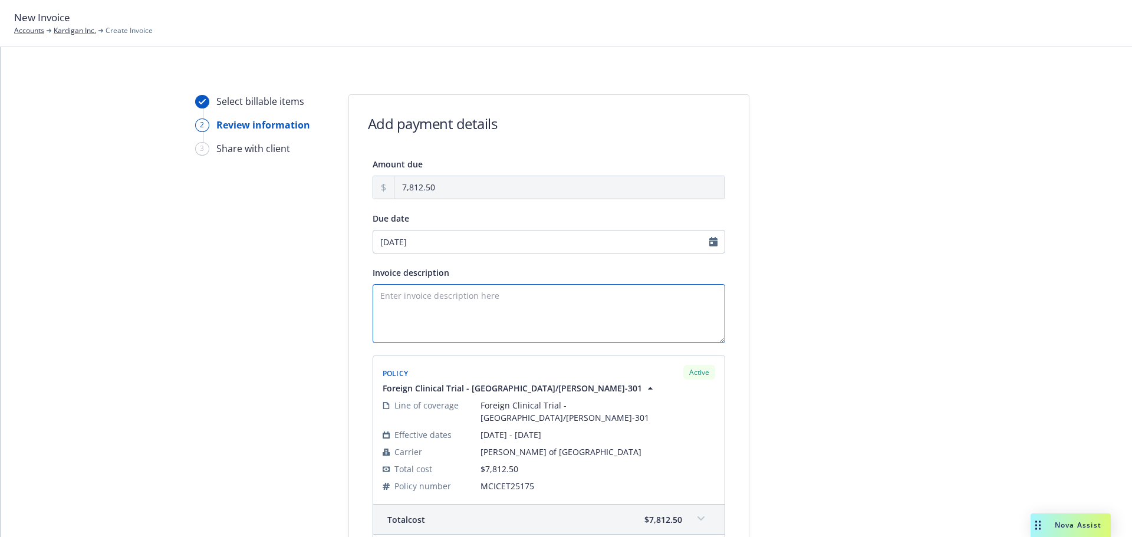
click at [423, 308] on textarea "Invoice description" at bounding box center [549, 313] width 353 height 59
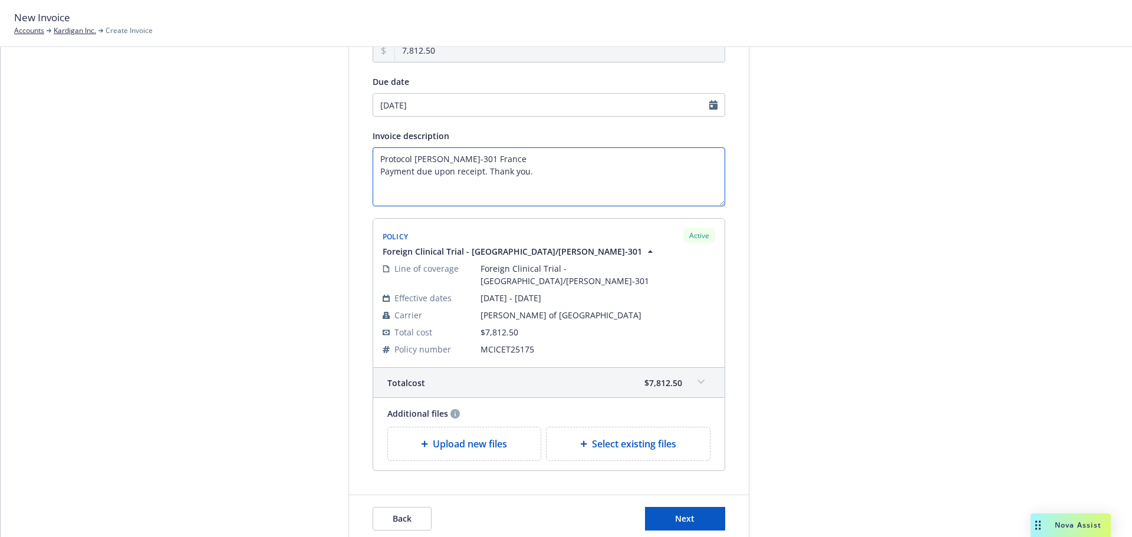
scroll to position [119, 0]
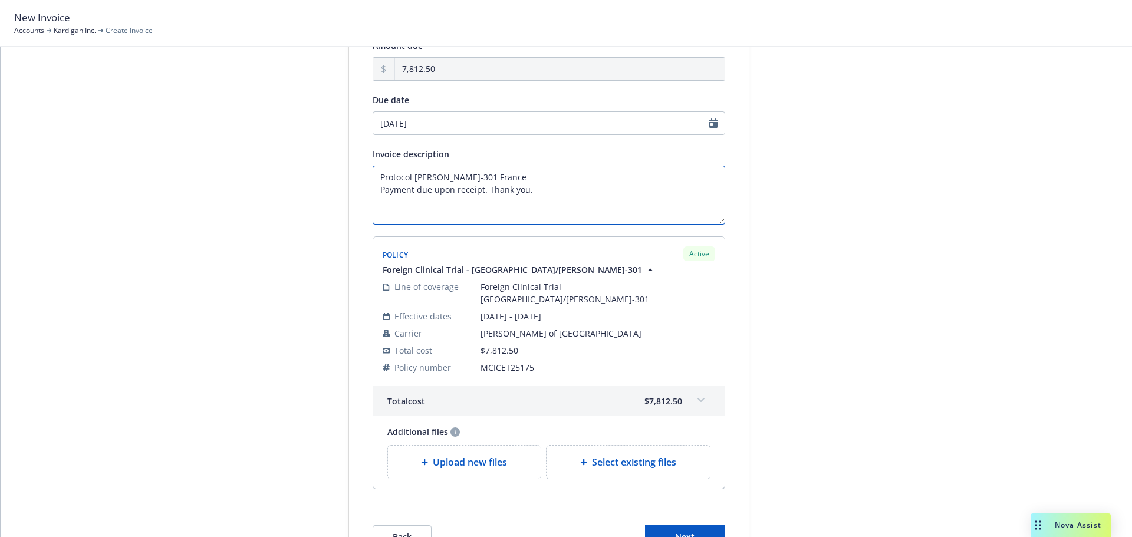
type textarea "Protocol [PERSON_NAME]-301 France Payment due upon receipt. Thank you."
select select "September"
select select "2025"
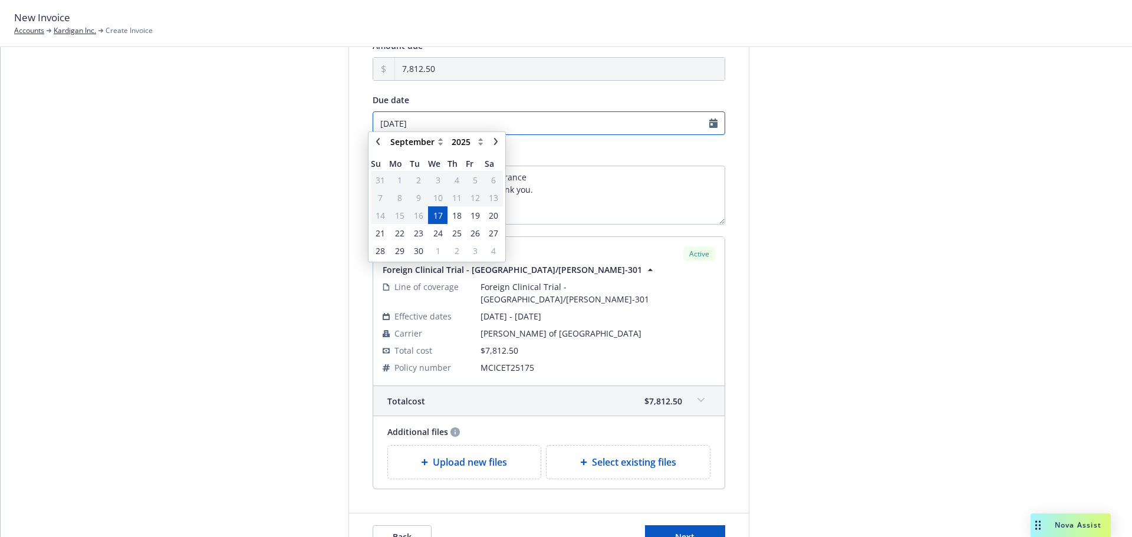
click at [471, 129] on input "09/17/2025" at bounding box center [549, 123] width 353 height 24
click at [498, 152] on link "chevronRight" at bounding box center [496, 147] width 14 height 14
select select "October"
click at [442, 221] on span "15" at bounding box center [437, 221] width 9 height 12
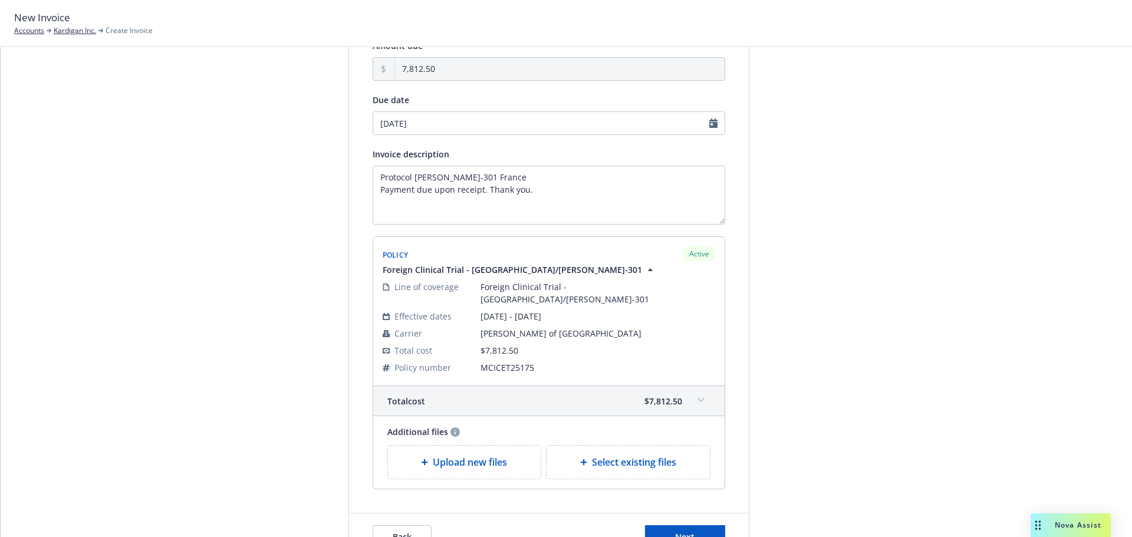
type input "10/15/2025"
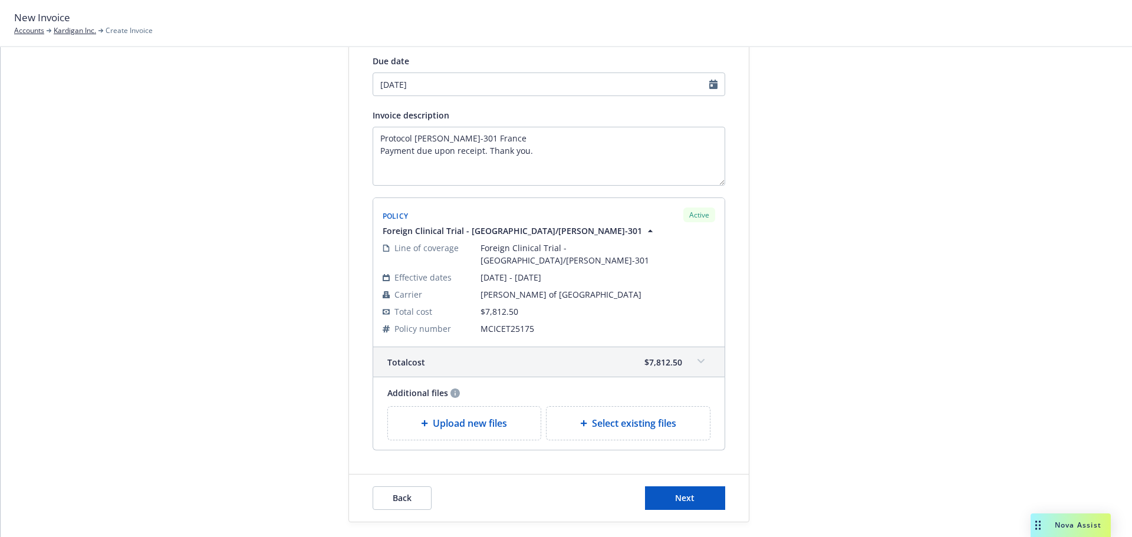
scroll to position [177, 0]
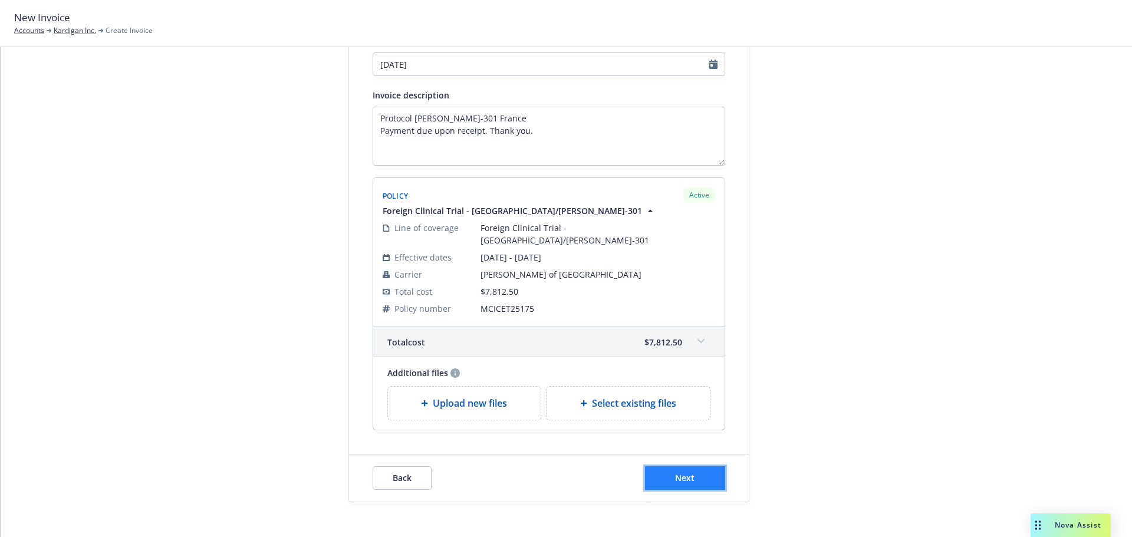
click at [682, 466] on button "Next" at bounding box center [685, 478] width 80 height 24
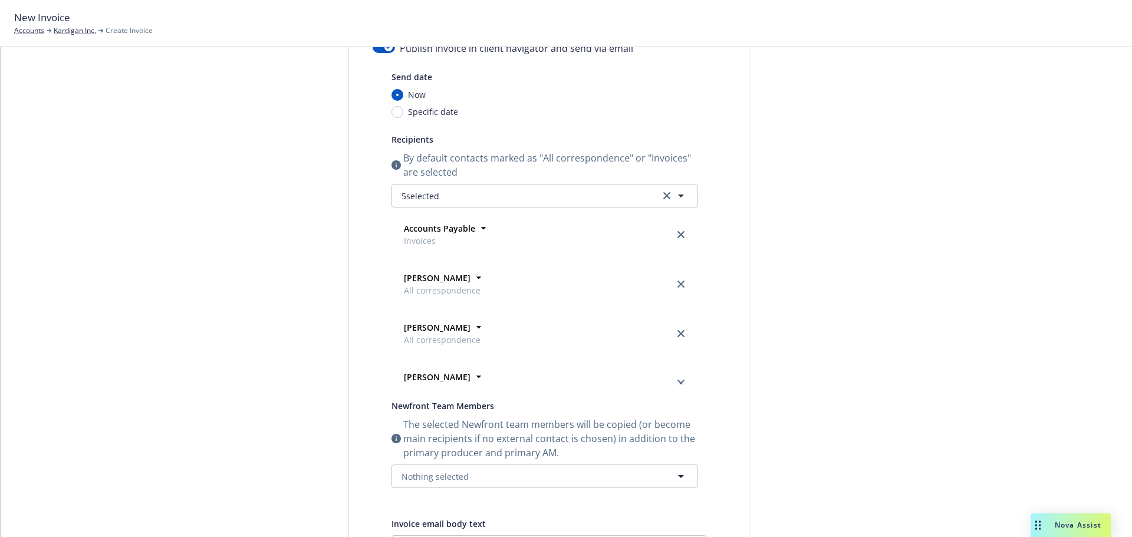
scroll to position [0, 0]
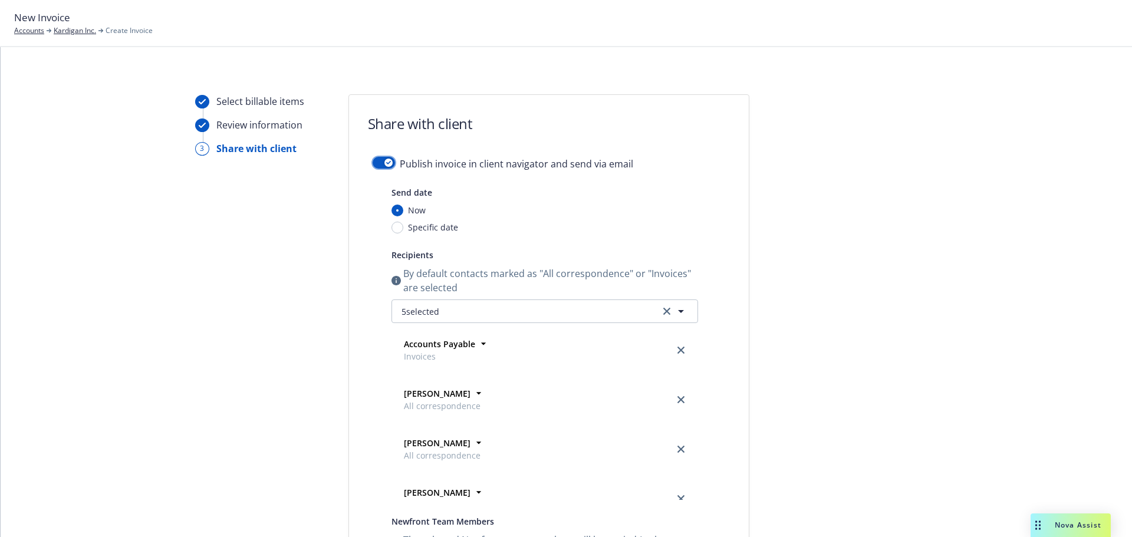
click at [376, 159] on button "button" at bounding box center [384, 163] width 22 height 12
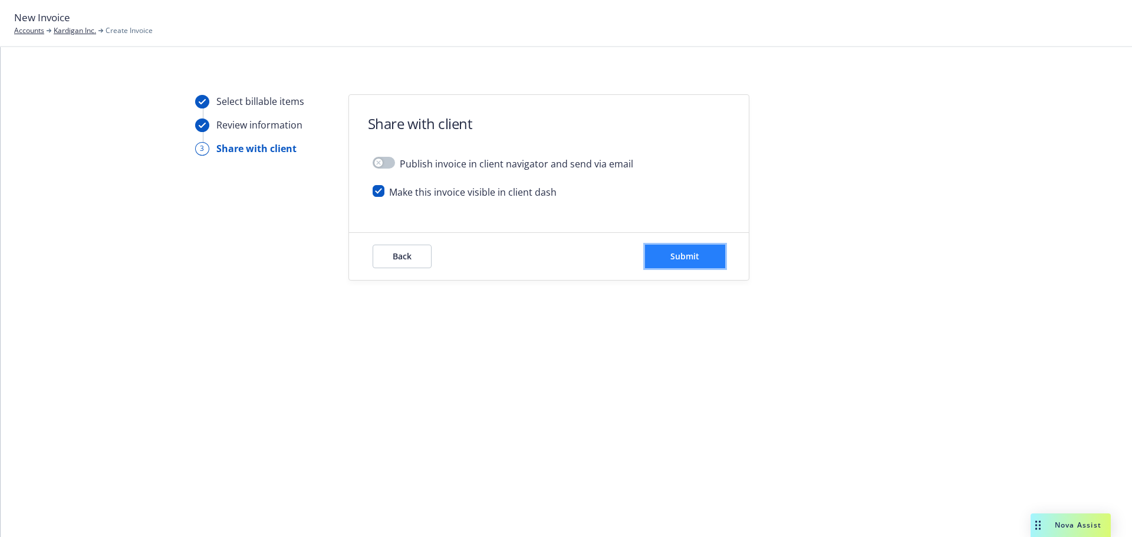
click at [692, 258] on span "Submit" at bounding box center [684, 256] width 29 height 11
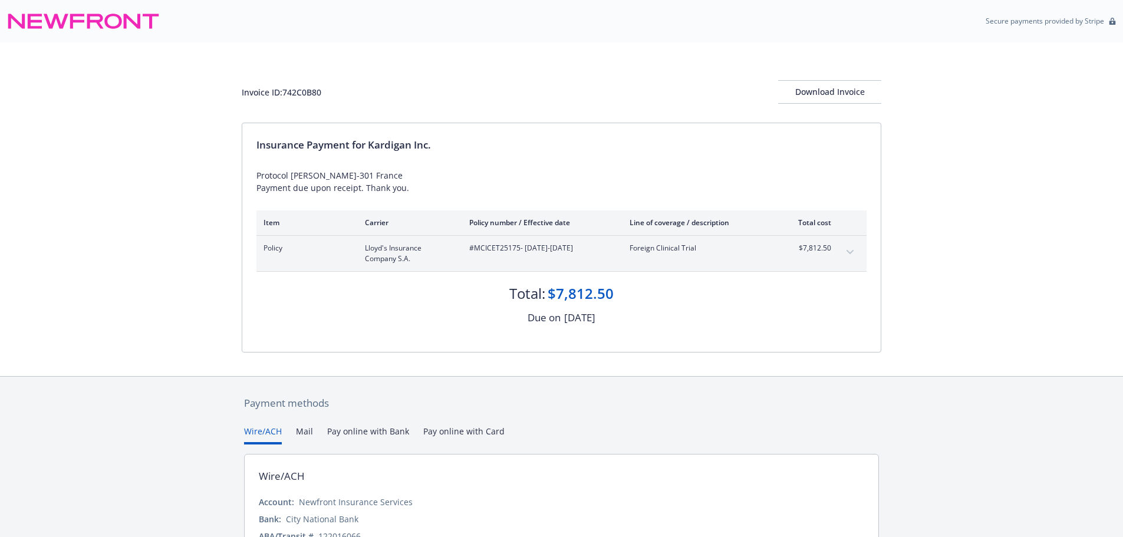
click at [836, 259] on div "Policy Lloyd's Insurance Company S.A. #MCICET25175 - [DATE]-[DATE] Foreign Clin…" at bounding box center [562, 253] width 610 height 35
click at [844, 254] on button "expand content" at bounding box center [850, 252] width 19 height 19
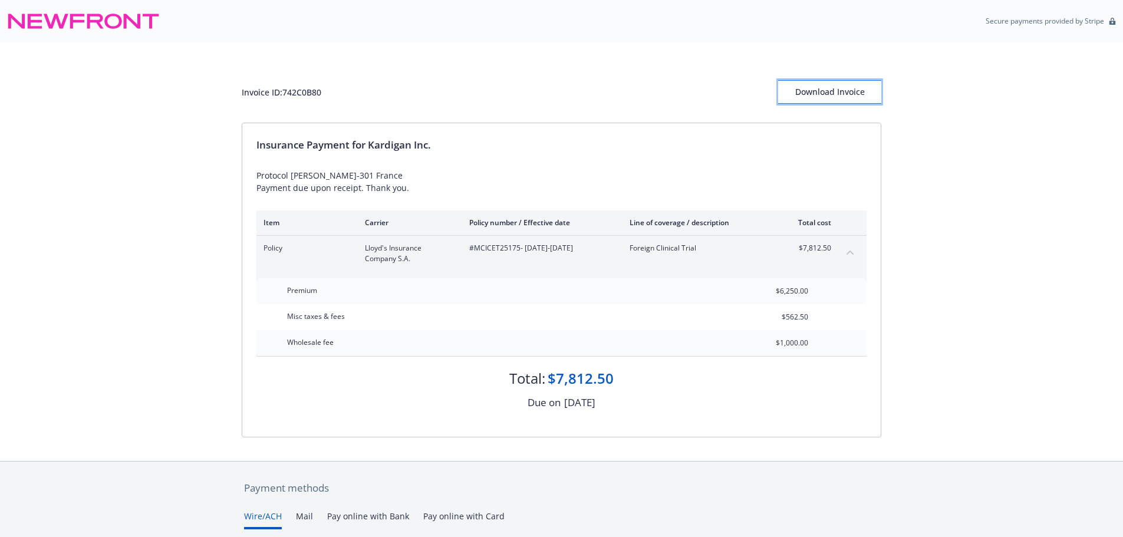
click at [824, 94] on div "Download Invoice" at bounding box center [829, 92] width 103 height 22
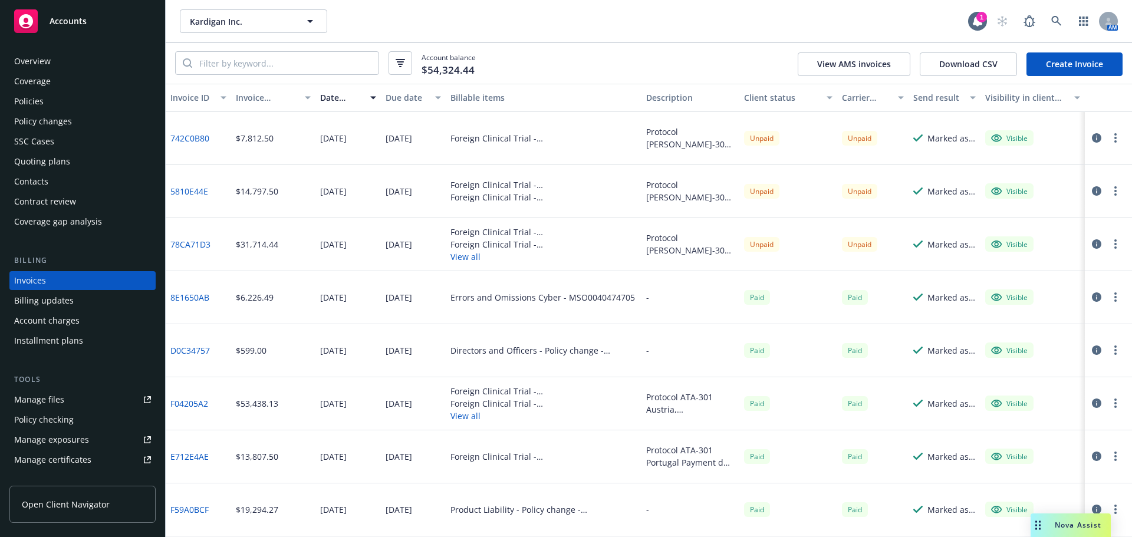
click at [65, 55] on div "Overview" at bounding box center [82, 61] width 137 height 19
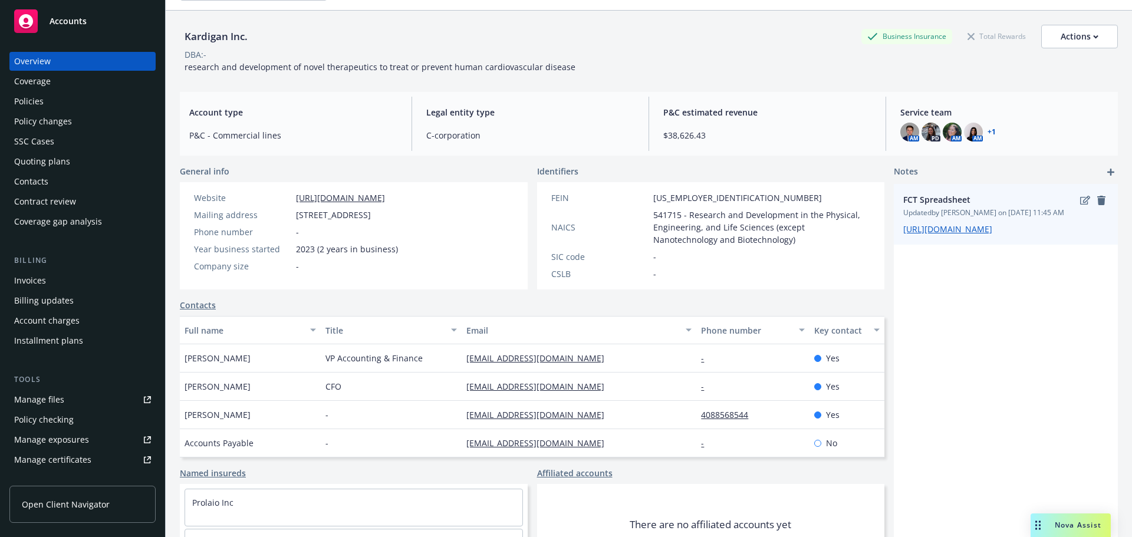
scroll to position [59, 0]
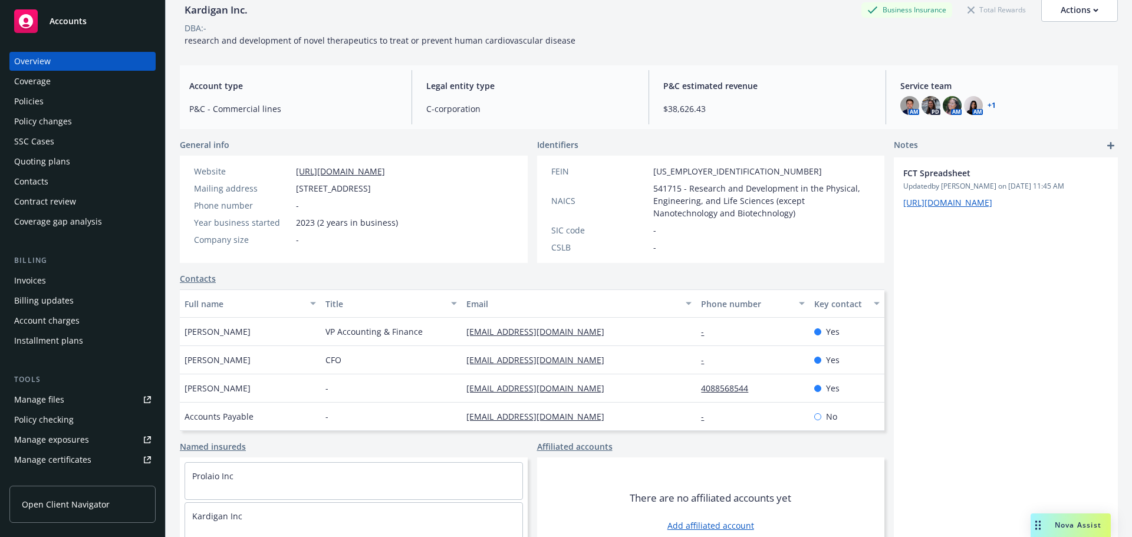
click at [105, 101] on div "Policies" at bounding box center [82, 101] width 137 height 19
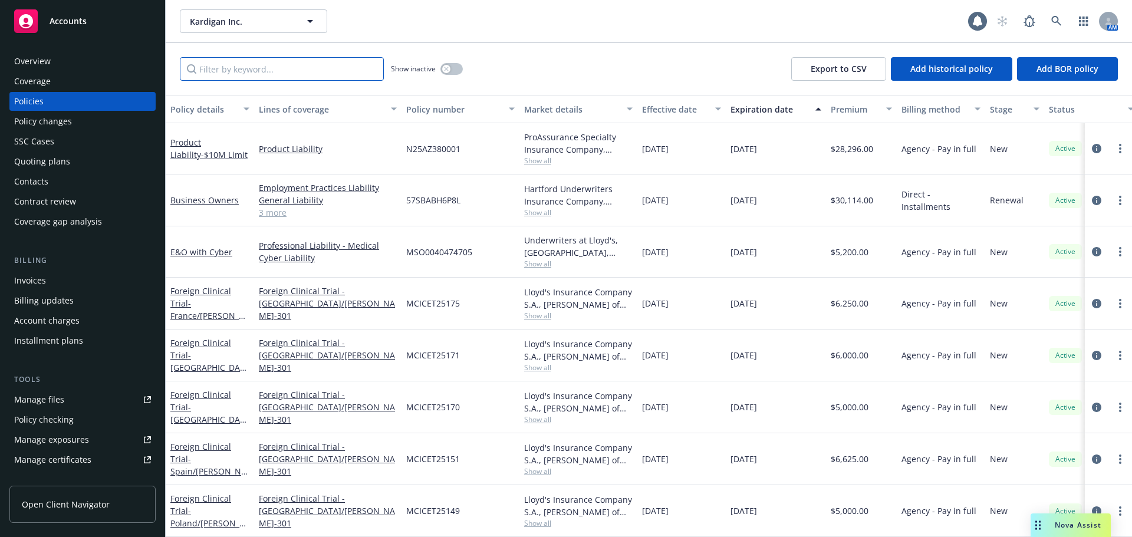
click at [270, 66] on input "Filter by keyword..." at bounding box center [282, 69] width 204 height 24
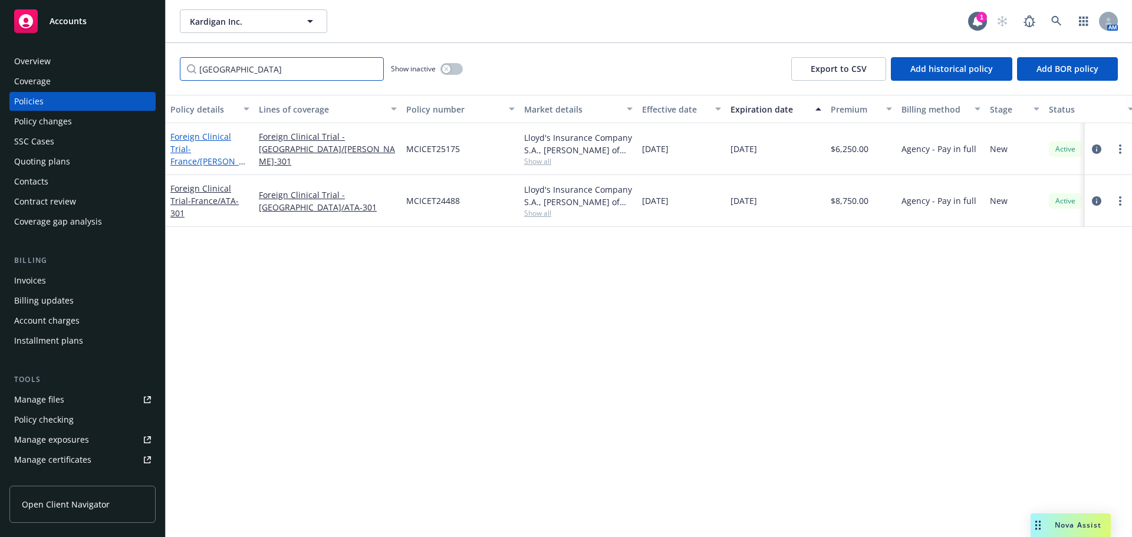
type input "france"
click at [228, 153] on span "- France/DAN-301" at bounding box center [207, 161] width 75 height 36
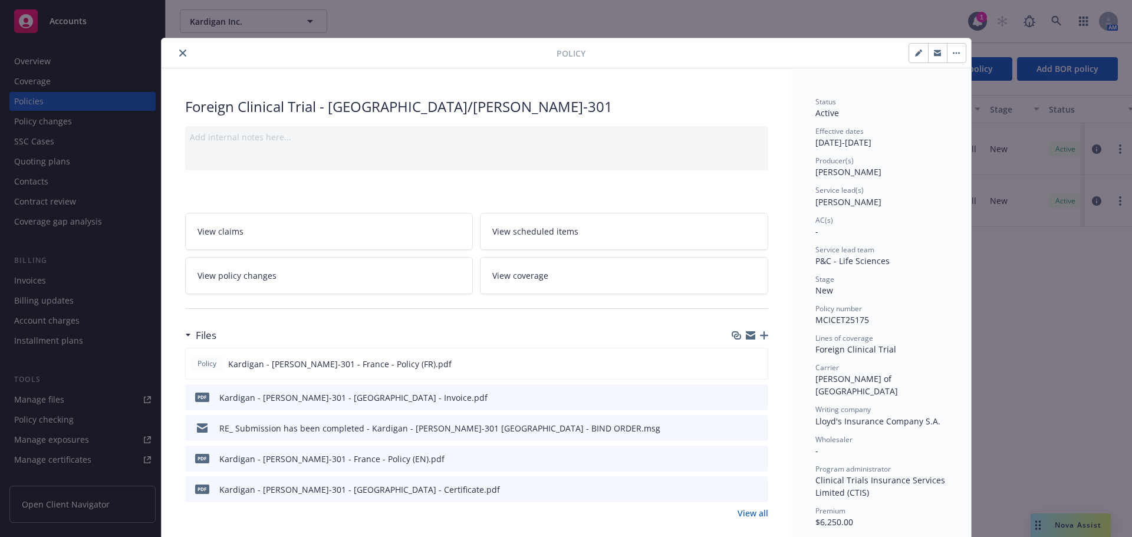
click at [760, 333] on icon "button" at bounding box center [764, 335] width 8 height 8
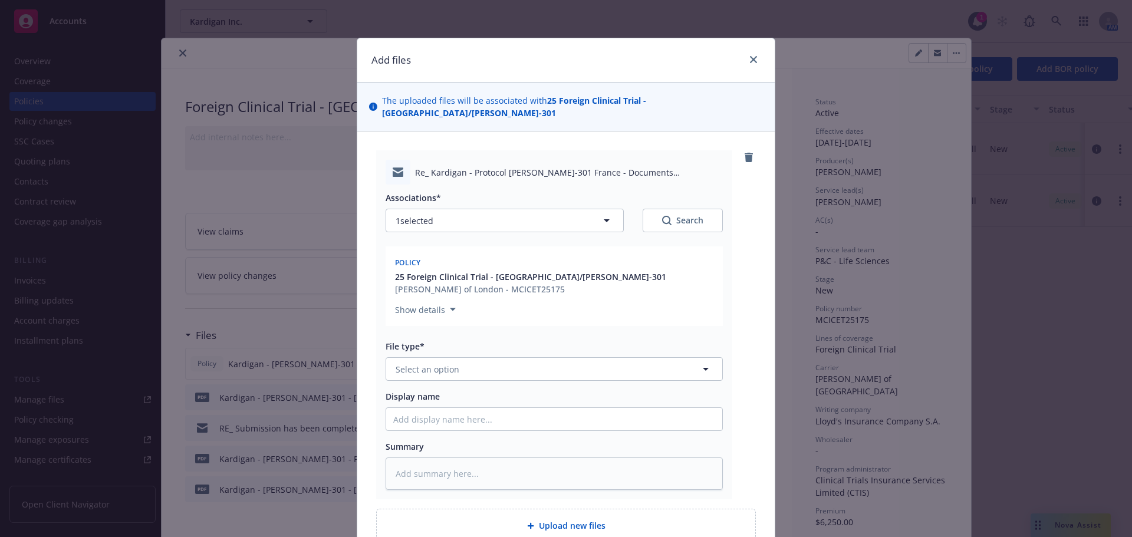
click at [419, 150] on div "Re_ Kardigan - Protocol DAN-301 France - Documents Attached.msg Associations* 1…" at bounding box center [554, 324] width 356 height 349
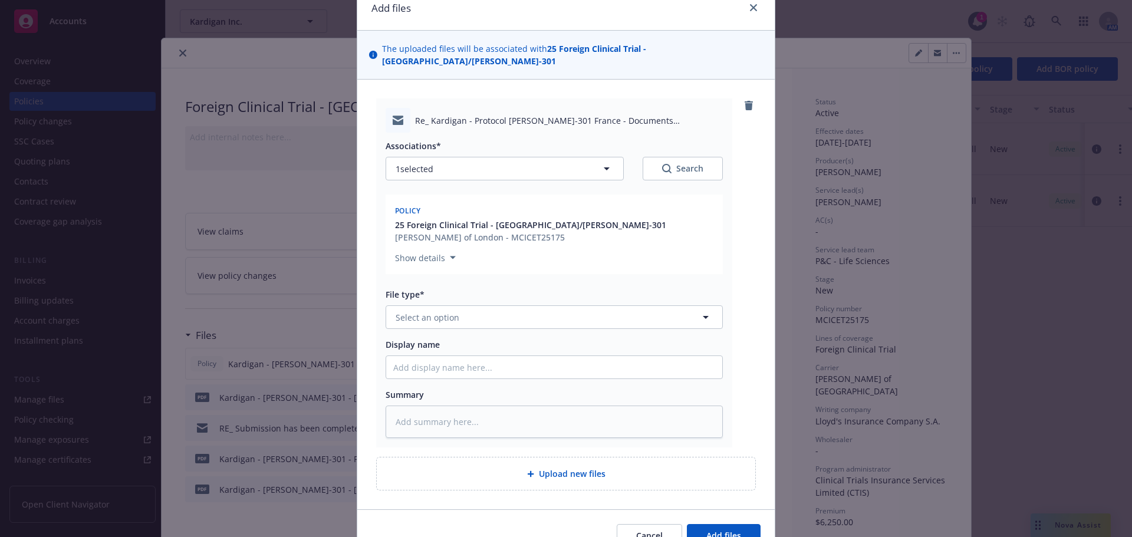
scroll to position [103, 0]
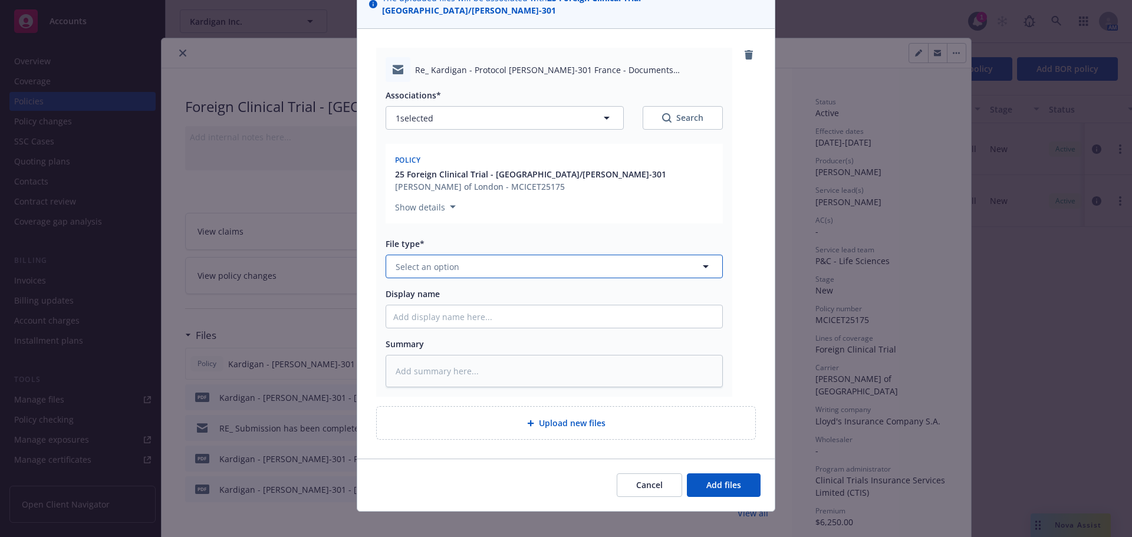
click at [462, 256] on button "Select an option" at bounding box center [554, 267] width 337 height 24
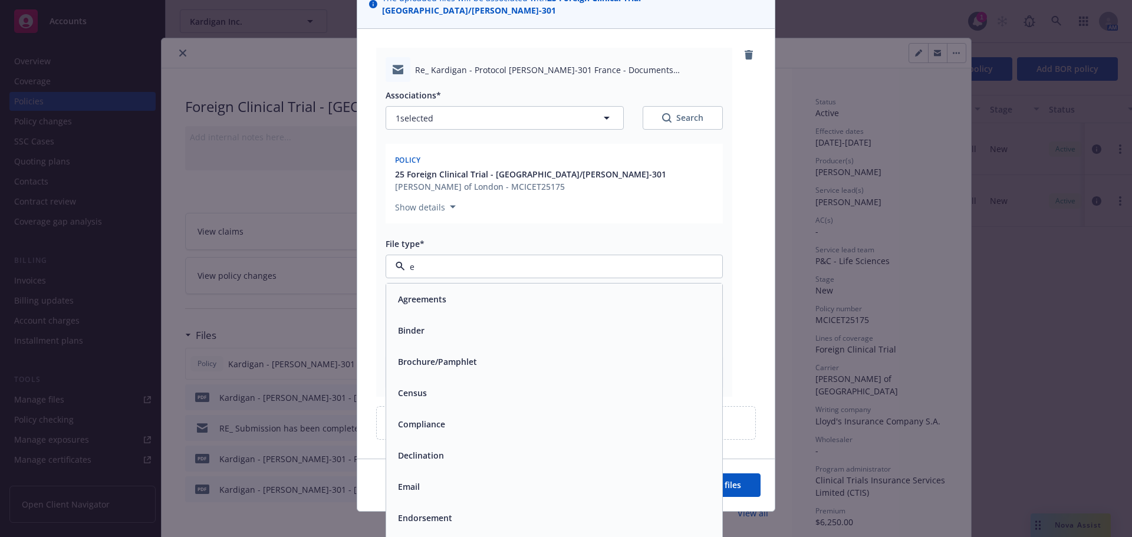
type input "em"
click at [533, 322] on div "Email" at bounding box center [554, 330] width 322 height 17
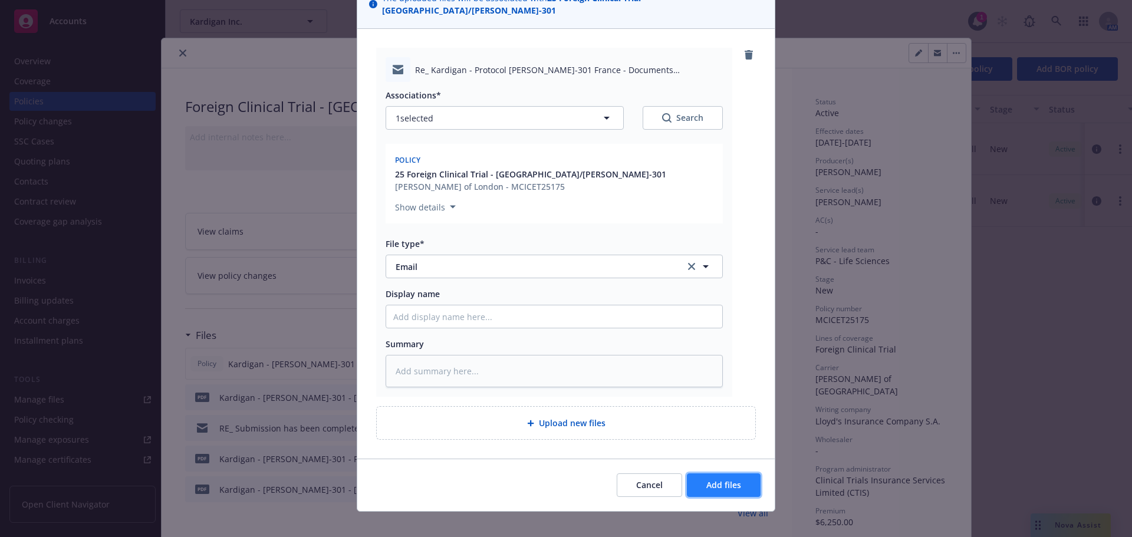
click at [731, 474] on button "Add files" at bounding box center [724, 486] width 74 height 24
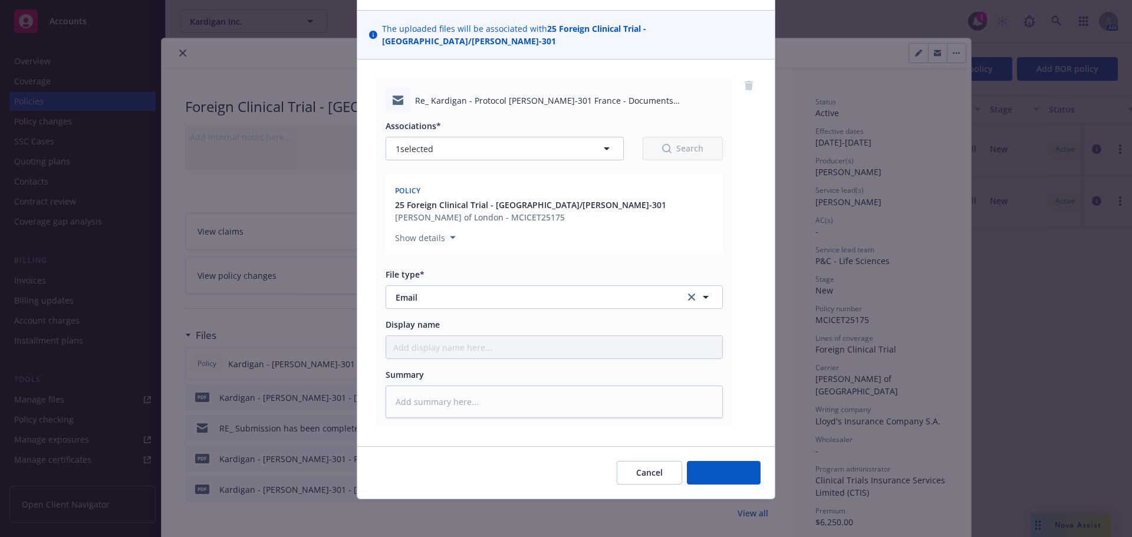
scroll to position [60, 0]
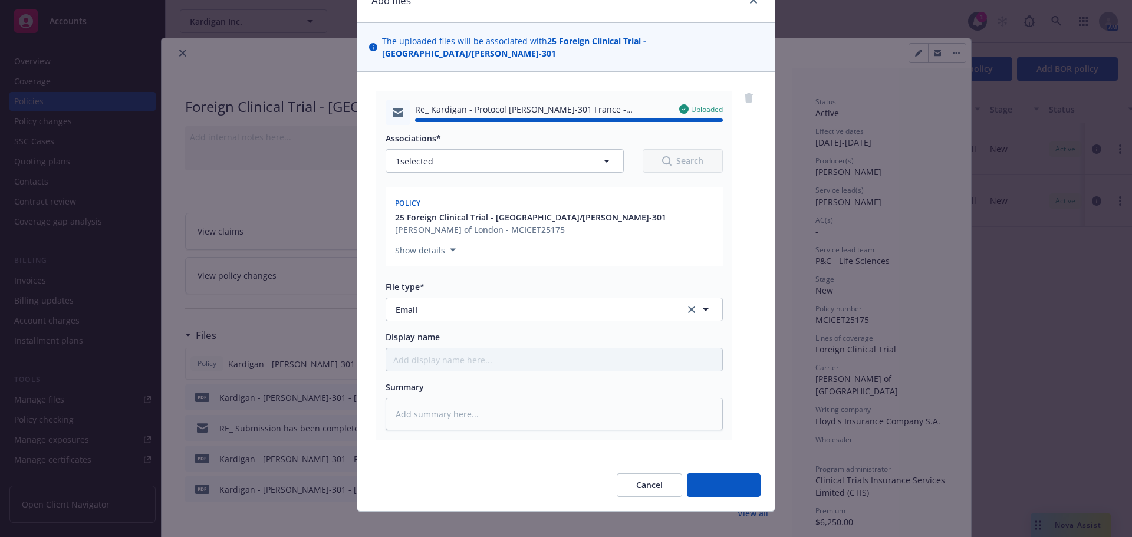
type textarea "x"
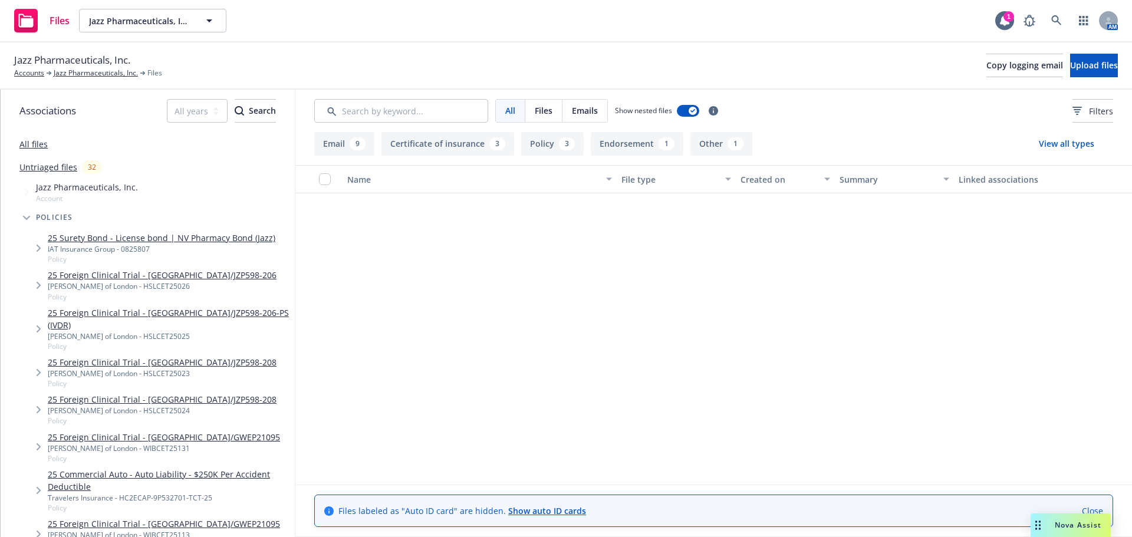
scroll to position [595, 0]
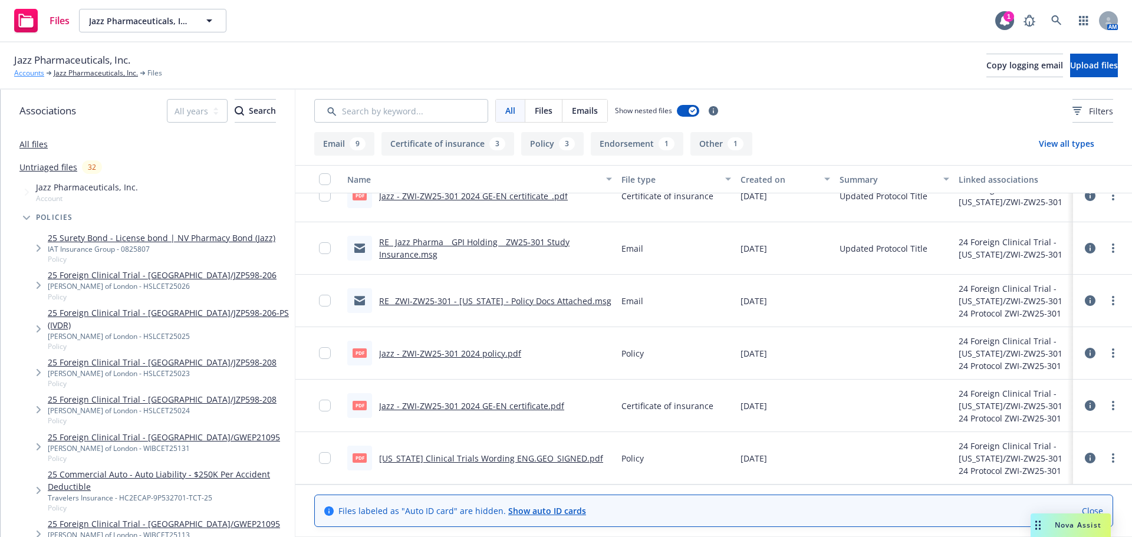
click at [28, 78] on link "Accounts" at bounding box center [29, 73] width 30 height 11
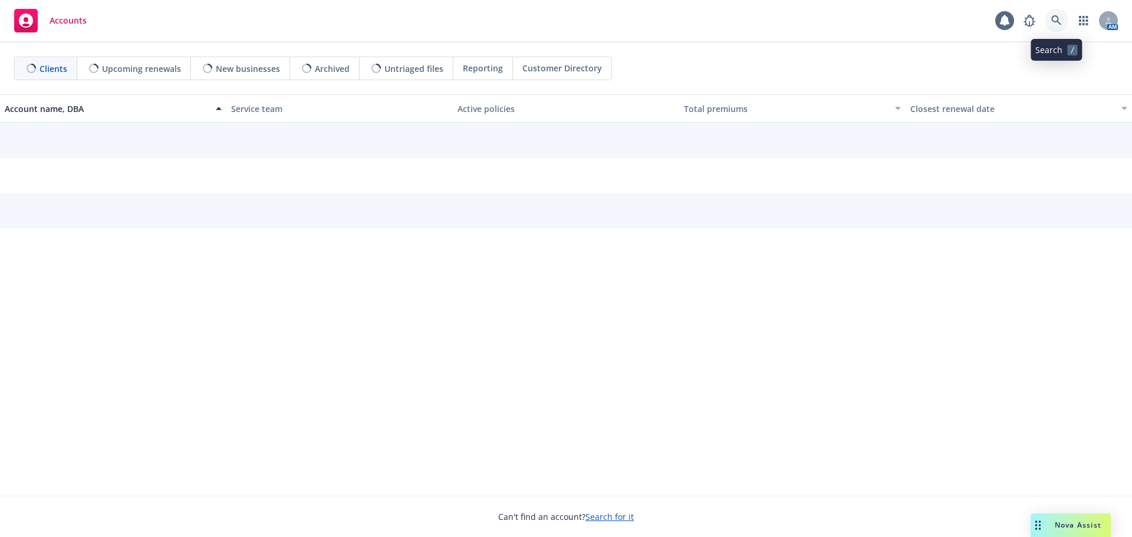
click at [1065, 26] on link at bounding box center [1057, 21] width 24 height 24
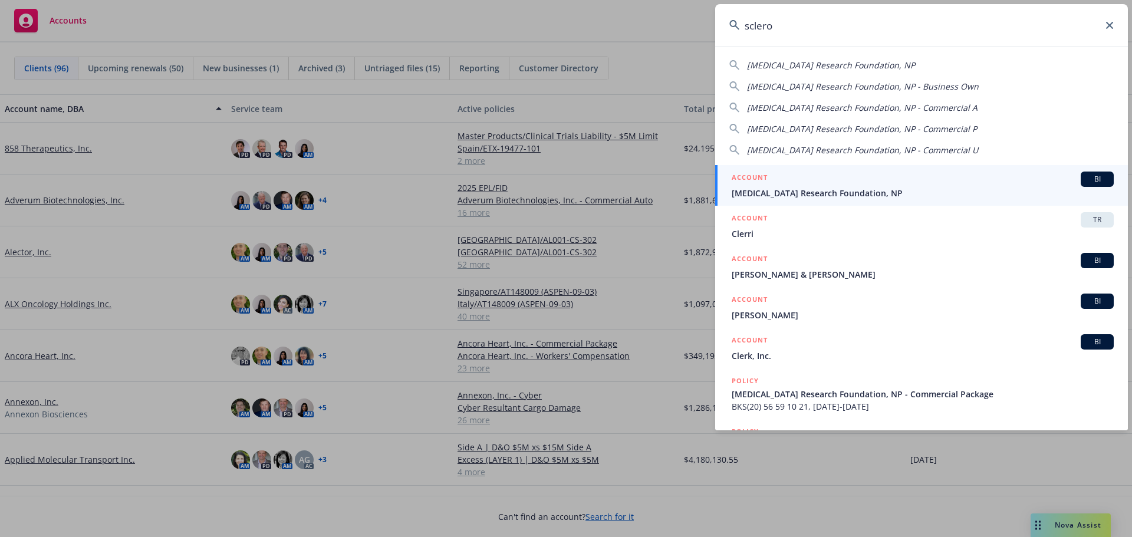
type input "sclero"
click at [851, 189] on span "Scleroderma Research Foundation, NP" at bounding box center [923, 193] width 382 height 12
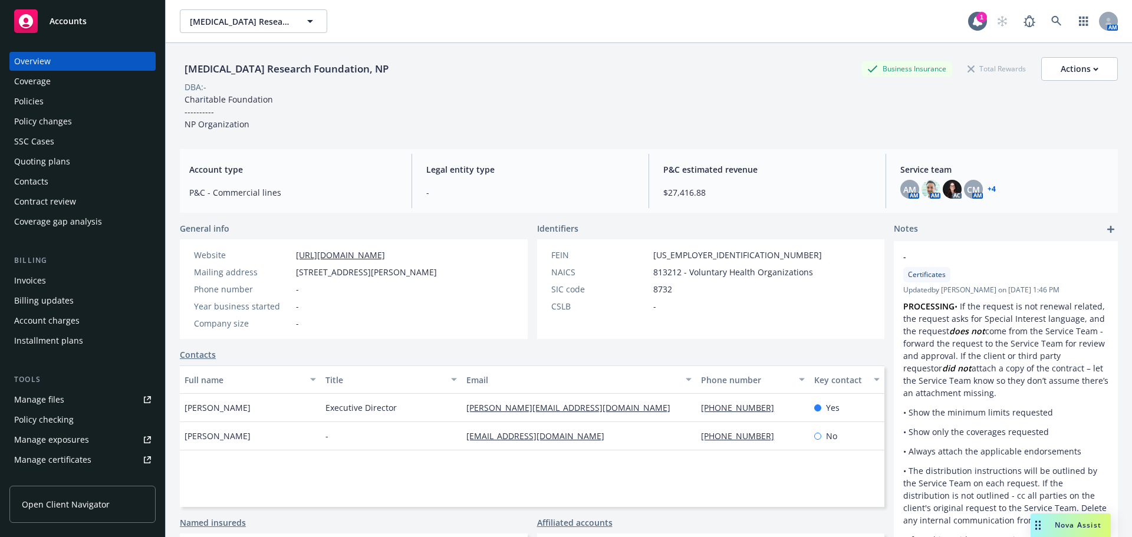
click at [64, 166] on div "Quoting plans" at bounding box center [42, 161] width 56 height 19
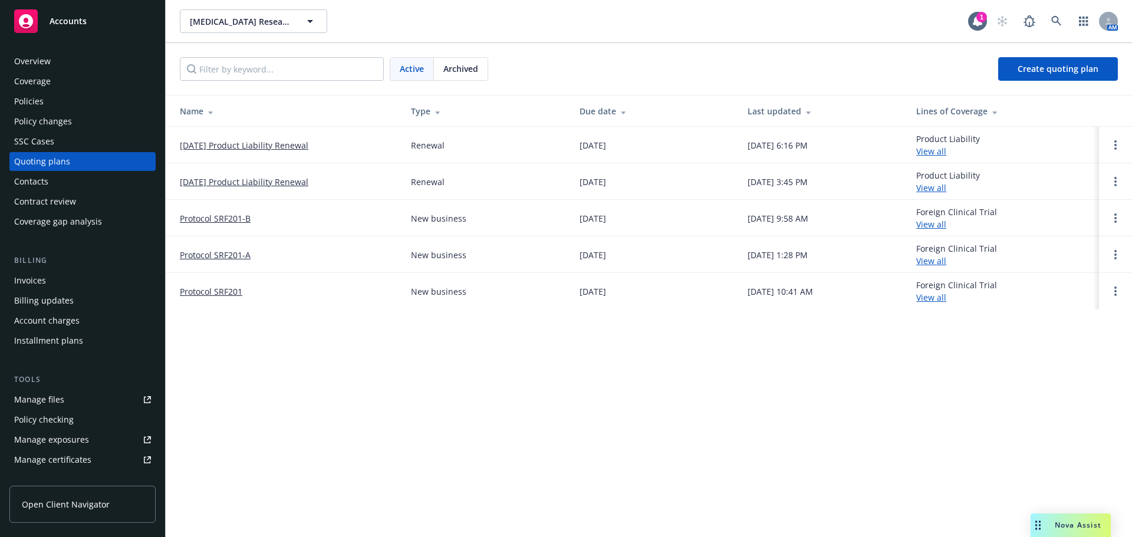
click at [264, 146] on link "10/31/25 Product Liability Renewal" at bounding box center [244, 145] width 129 height 12
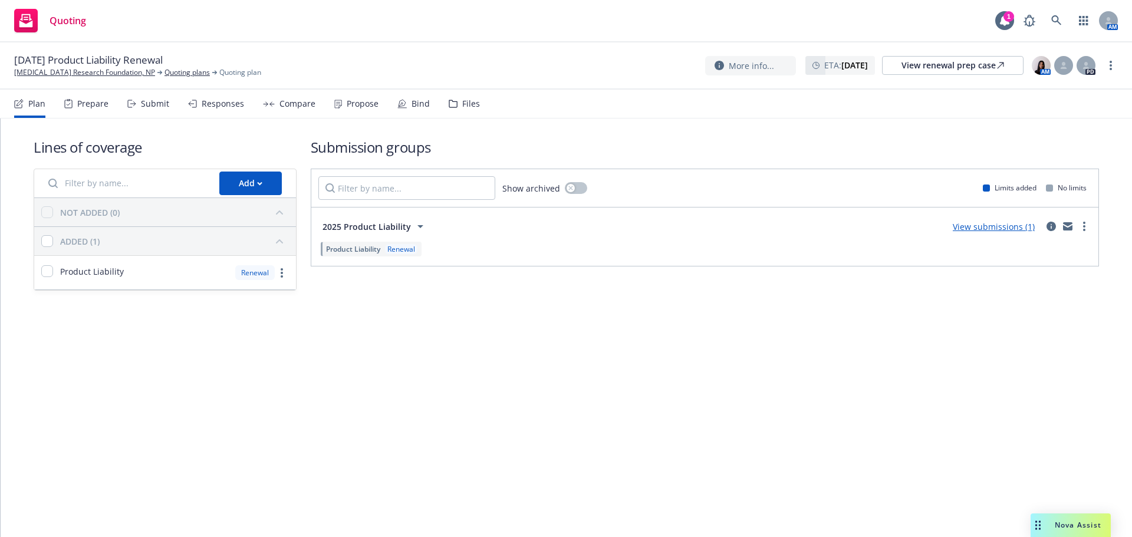
click at [462, 100] on div "Files" at bounding box center [471, 103] width 18 height 9
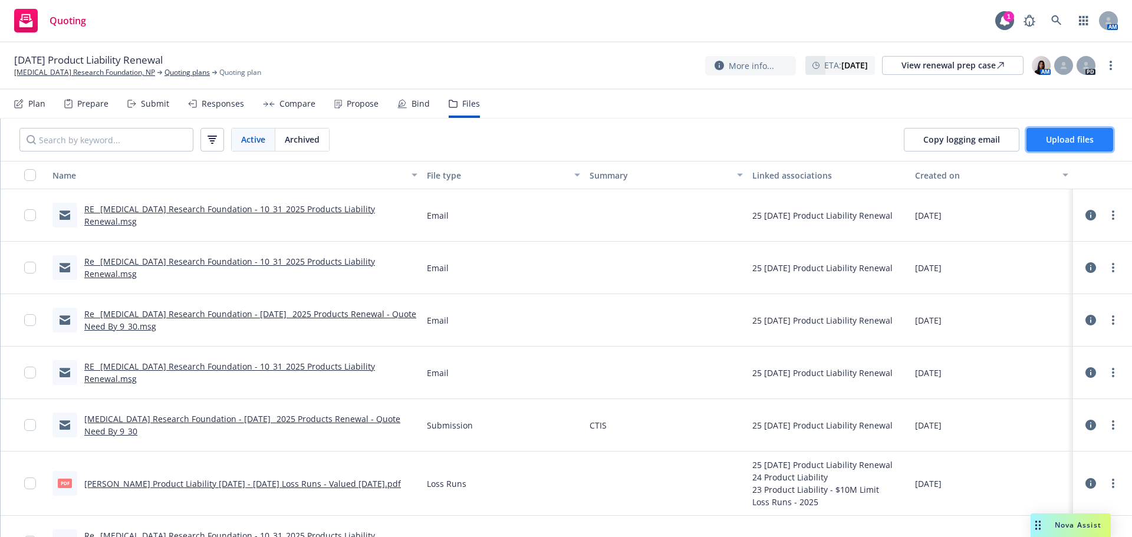
click at [1077, 149] on button "Upload files" at bounding box center [1070, 140] width 87 height 24
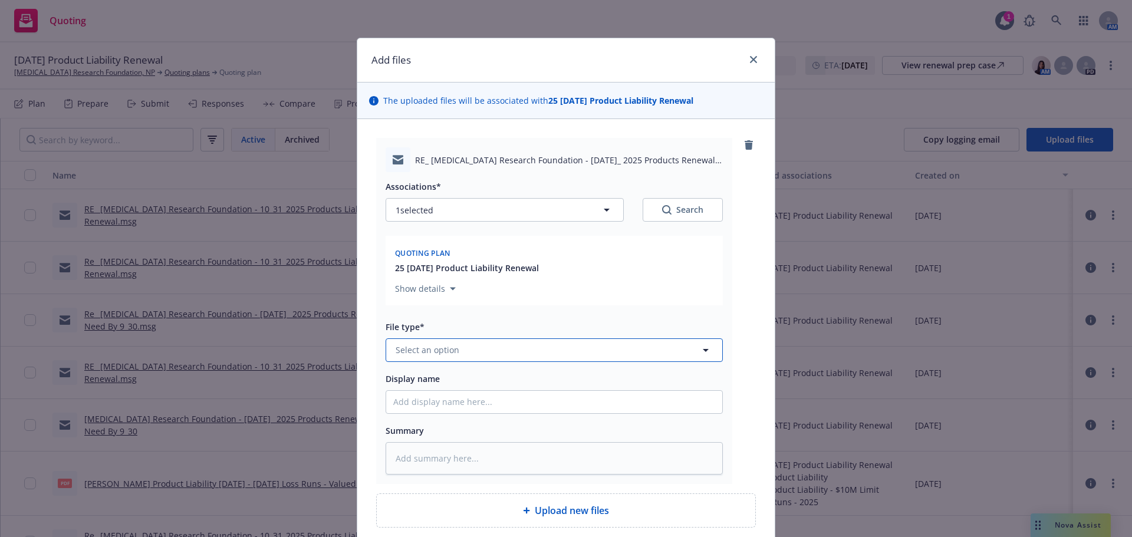
click at [529, 350] on button "Select an option" at bounding box center [554, 350] width 337 height 24
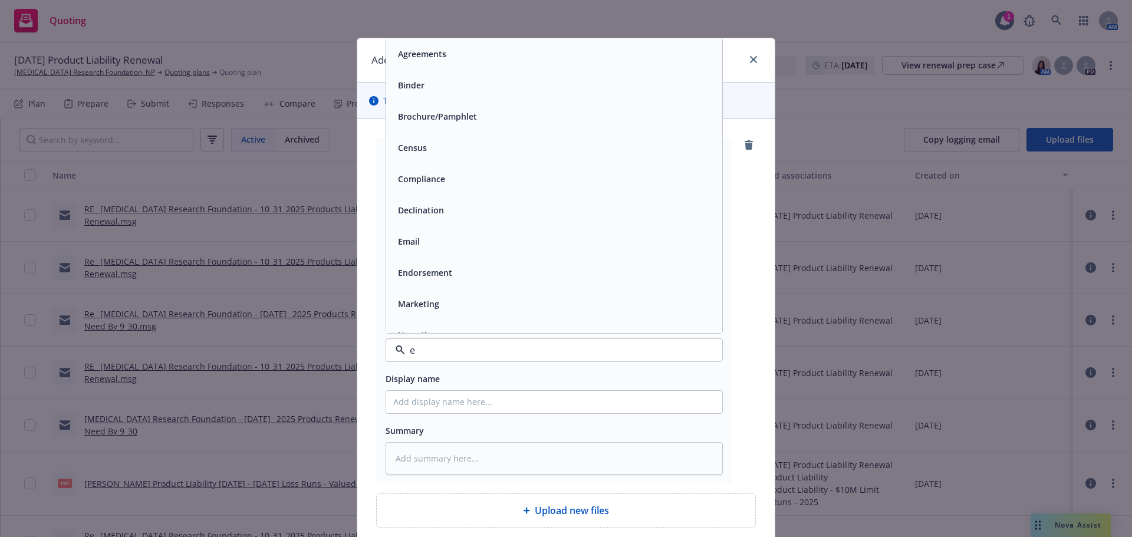
type input "em"
click at [442, 87] on div "Email" at bounding box center [554, 85] width 322 height 17
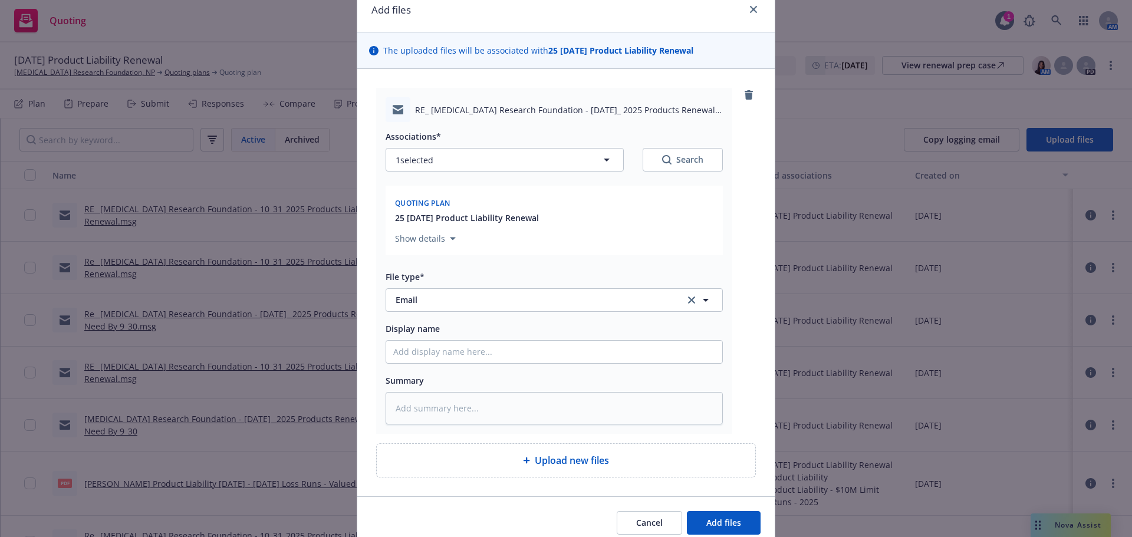
scroll to position [100, 0]
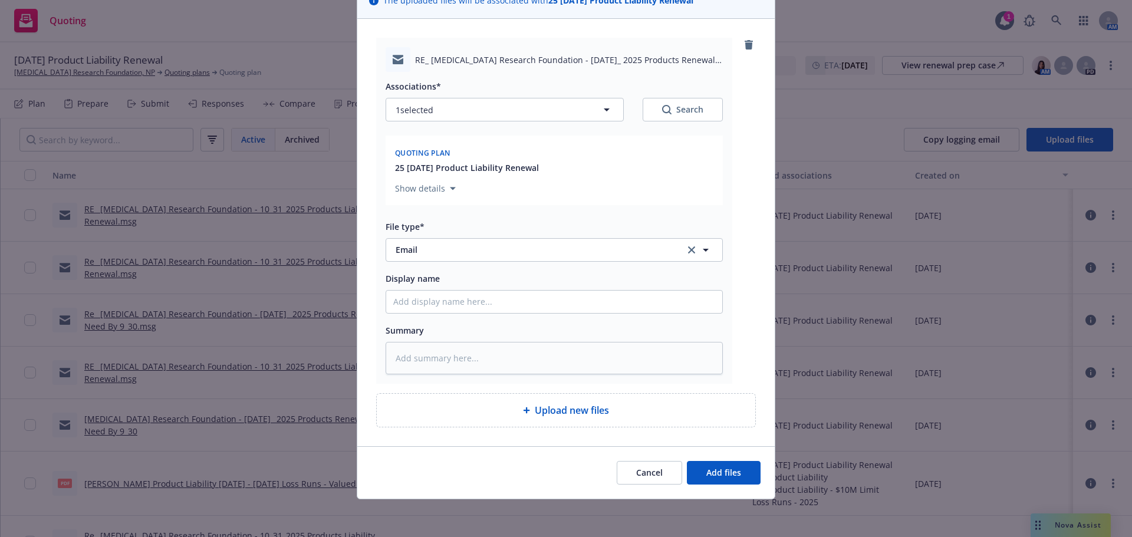
type textarea "x"
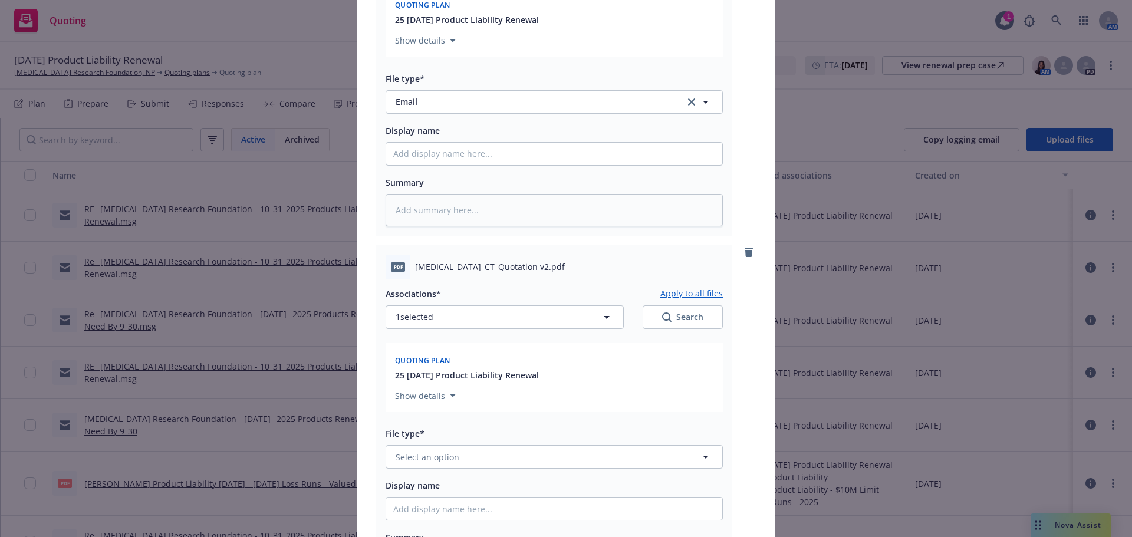
scroll to position [454, 0]
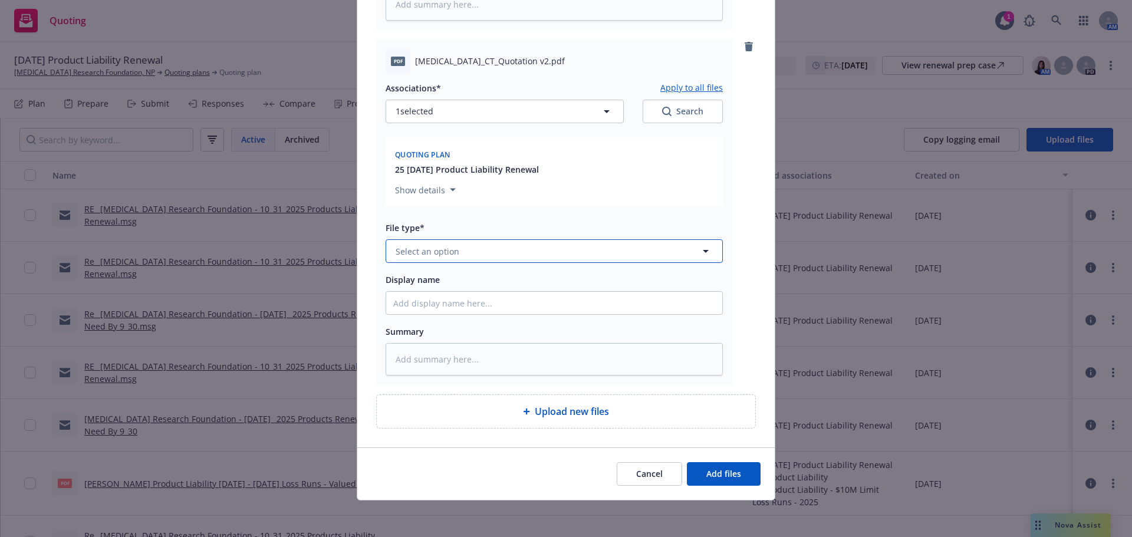
click at [441, 251] on span "Select an option" at bounding box center [428, 251] width 64 height 12
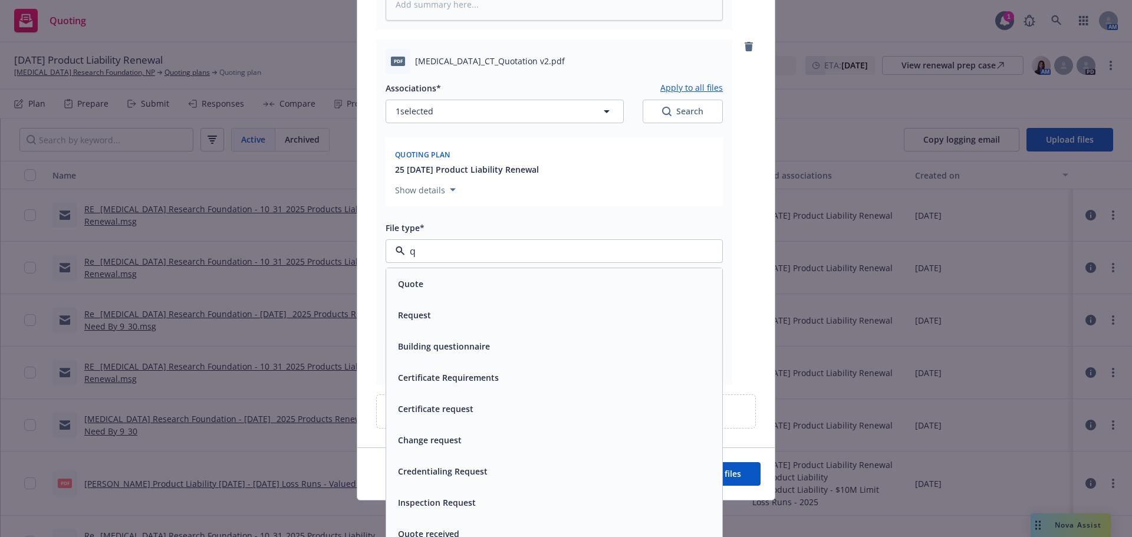
type input "qu"
click at [461, 290] on div "Quote" at bounding box center [554, 283] width 322 height 17
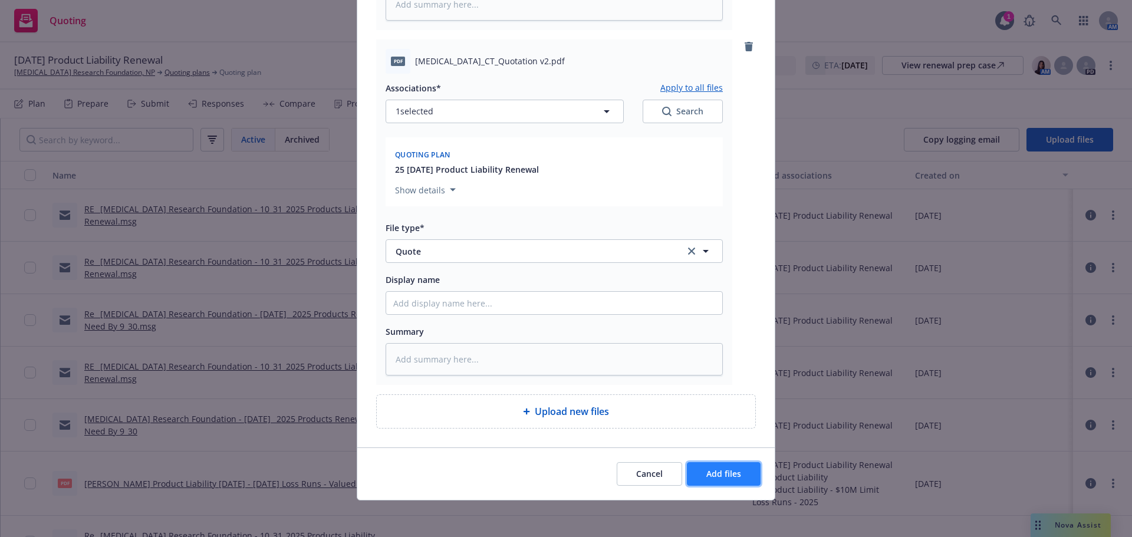
click at [732, 474] on span "Add files" at bounding box center [723, 473] width 35 height 11
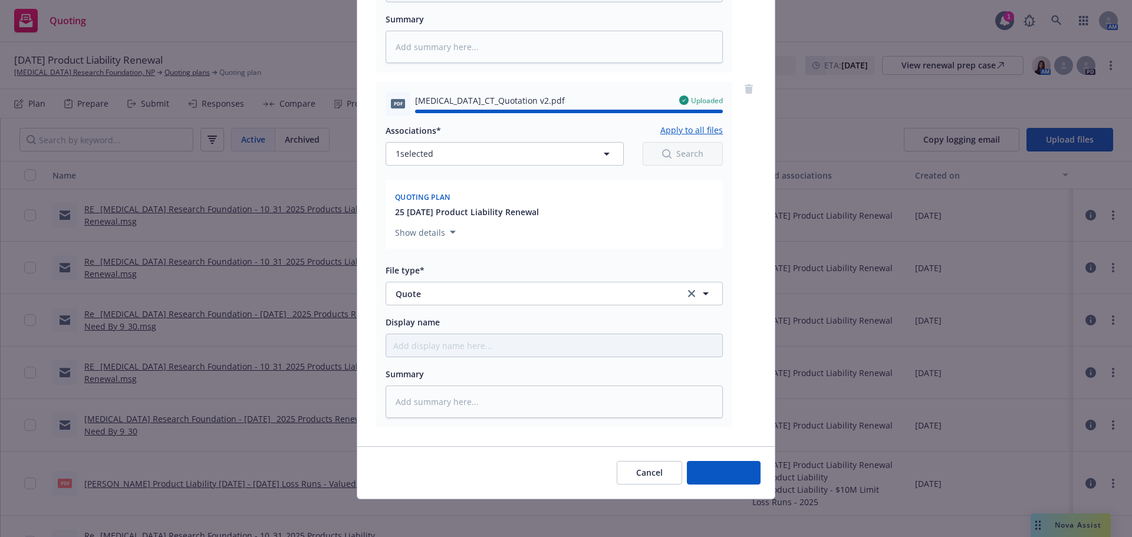
type textarea "x"
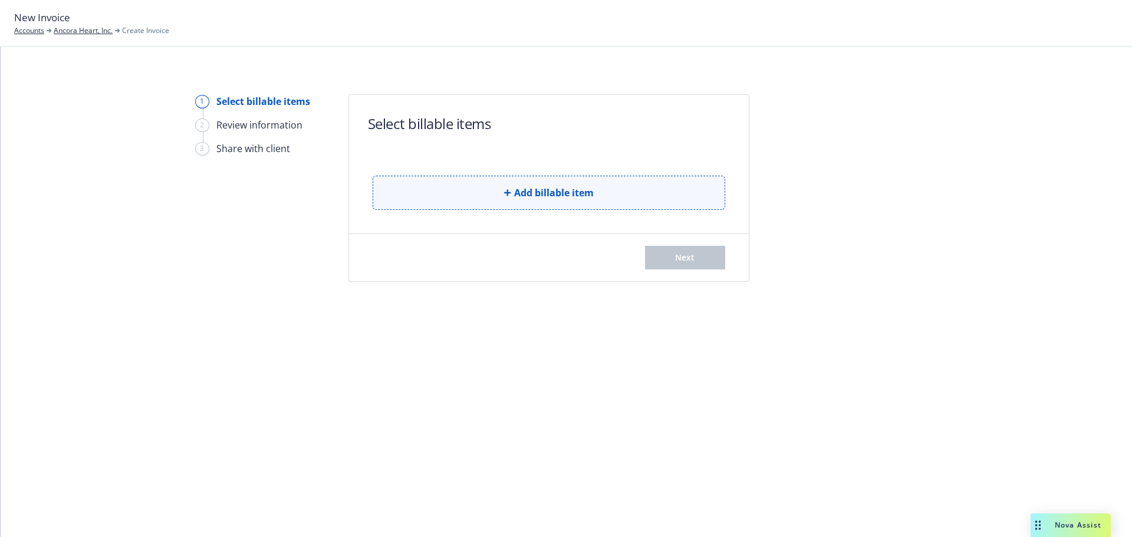
click at [530, 182] on button "Add billable item" at bounding box center [549, 193] width 353 height 34
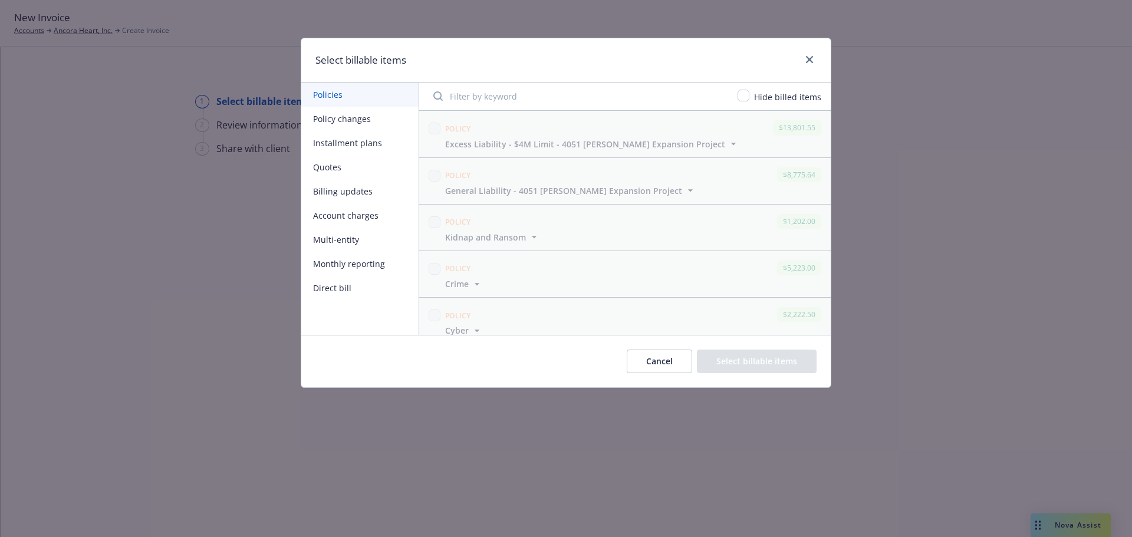
click at [350, 136] on button "Installment plans" at bounding box center [359, 143] width 117 height 24
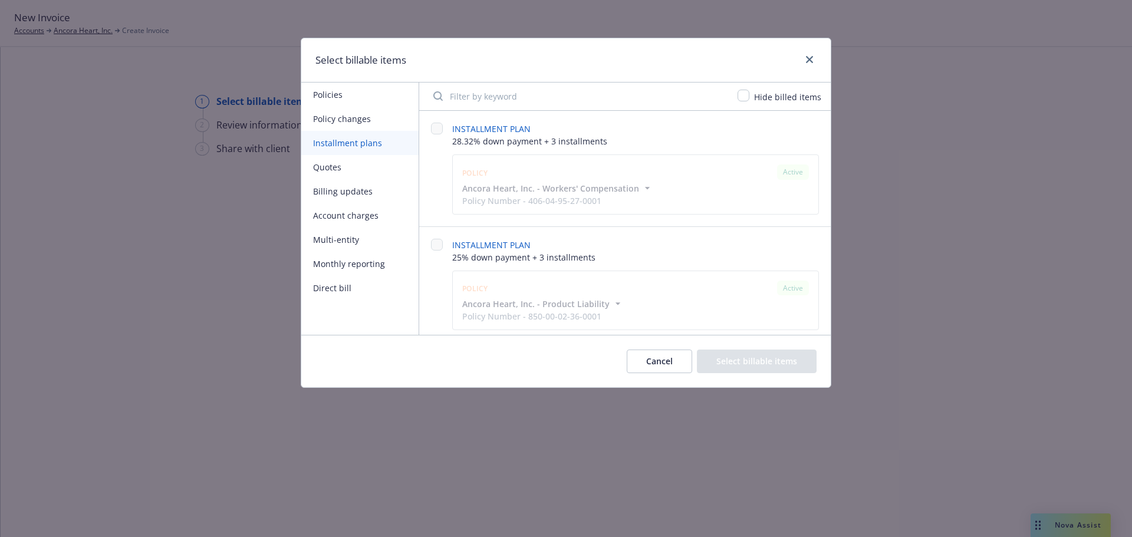
click at [446, 128] on div "INSTALLMENT PLAN 28.32% down payment + 3 installments Policy Active Ancora Hear…" at bounding box center [625, 168] width 412 height 115
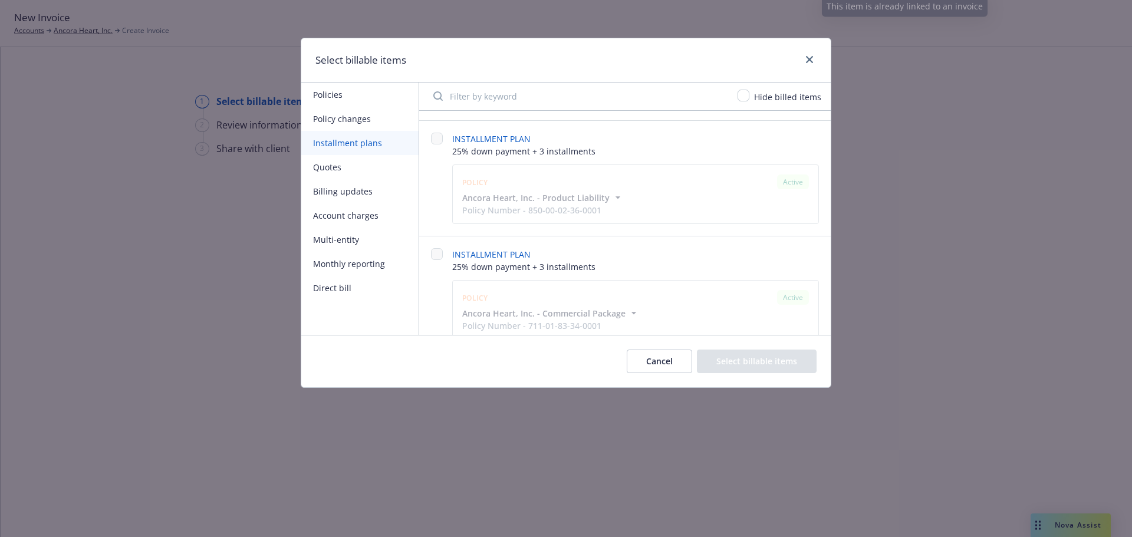
scroll to position [239, 0]
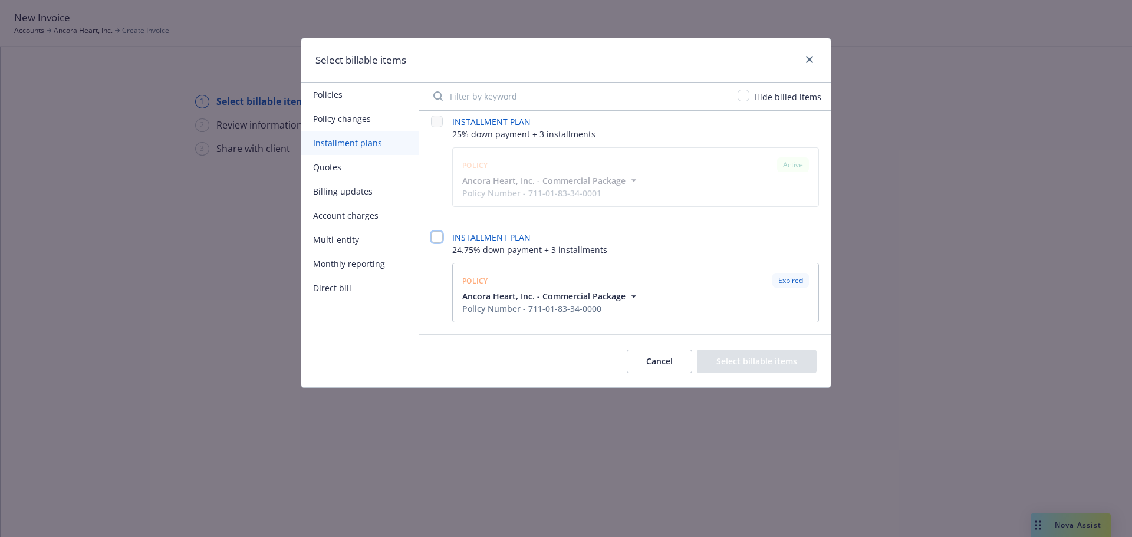
click at [436, 236] on input "checkbox" at bounding box center [437, 237] width 12 height 12
checkbox input "false"
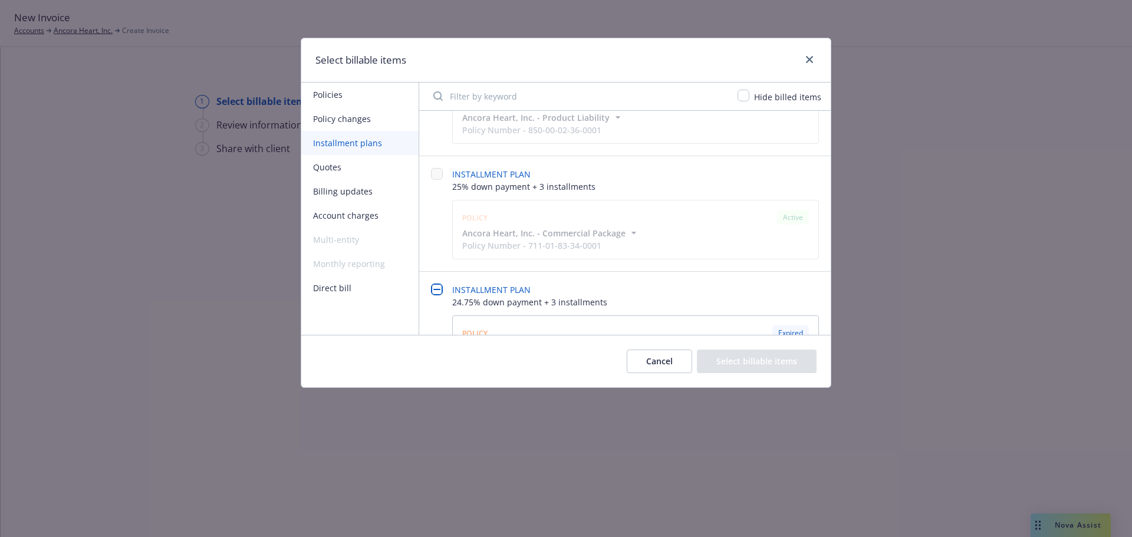
scroll to position [0, 0]
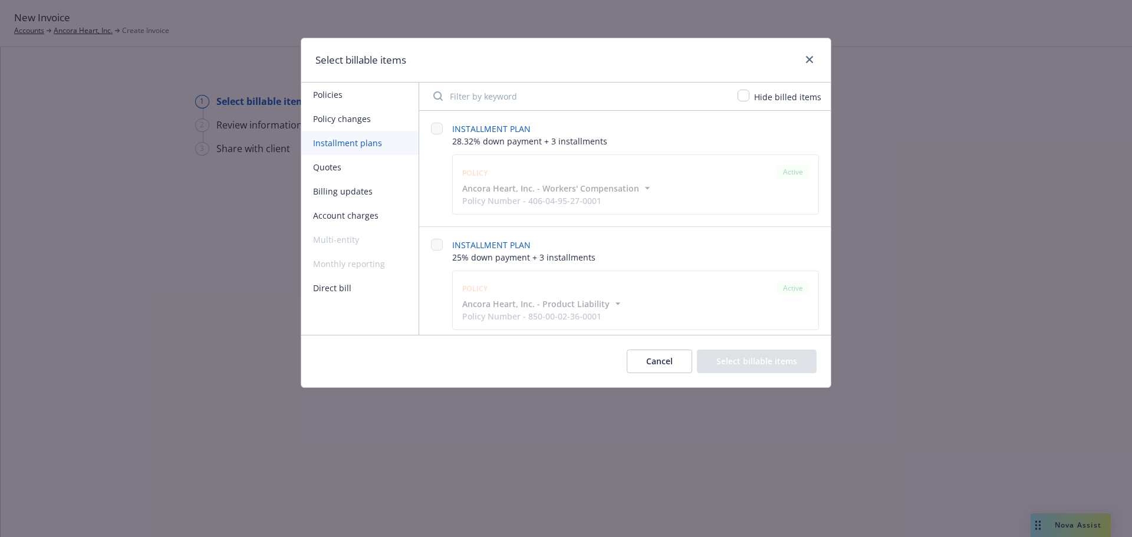
click at [820, 61] on div "Select billable items" at bounding box center [566, 60] width 530 height 44
click at [816, 59] on link "close" at bounding box center [810, 59] width 14 height 14
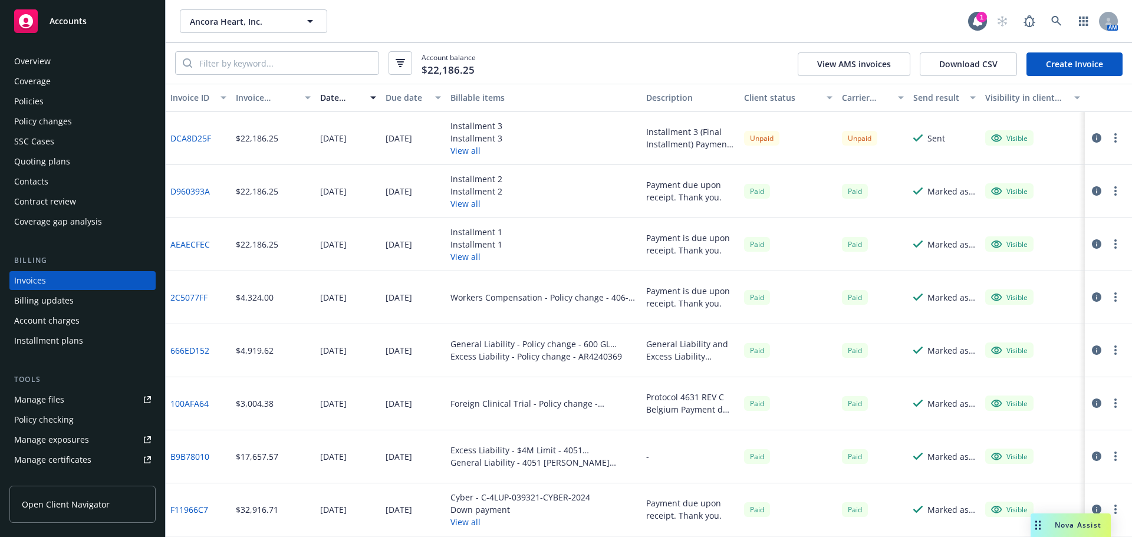
click at [459, 150] on button "View all" at bounding box center [477, 150] width 52 height 12
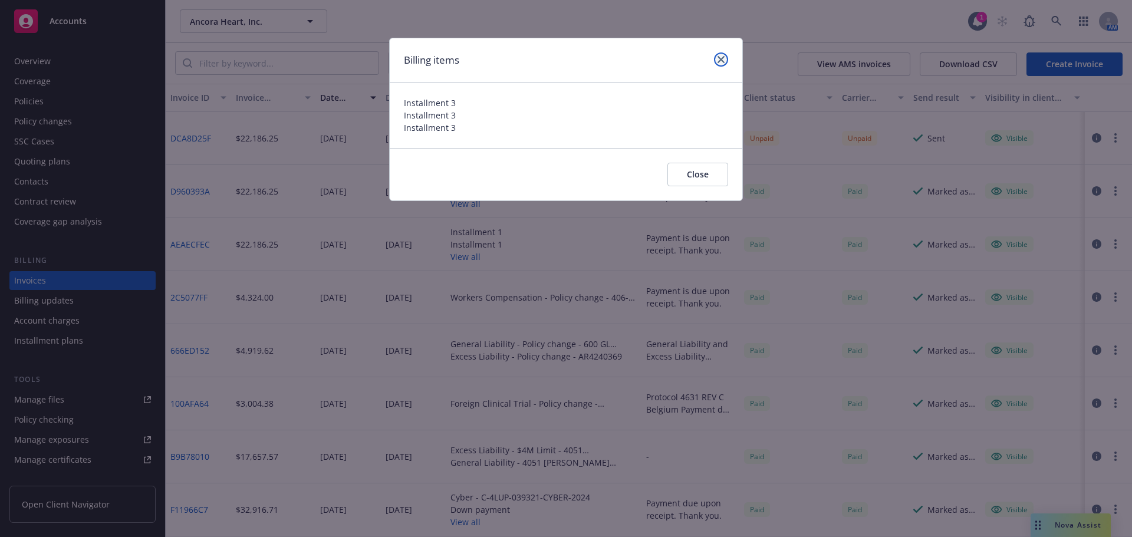
click at [720, 57] on icon "close" at bounding box center [721, 59] width 7 height 7
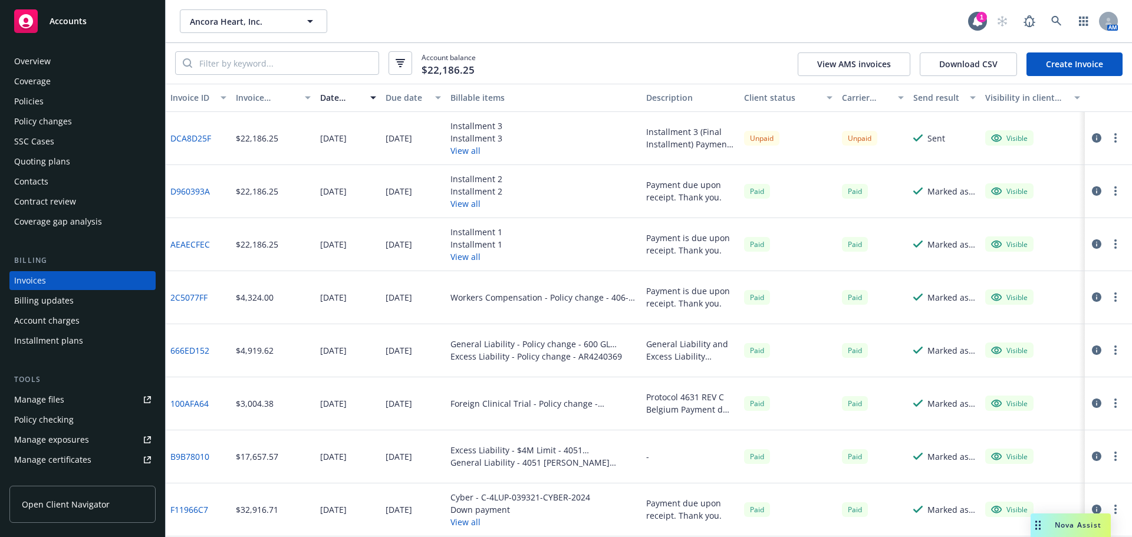
click at [60, 399] on div "Manage files" at bounding box center [39, 399] width 50 height 19
click at [225, 27] on span "Ancora Heart, Inc." at bounding box center [241, 21] width 102 height 12
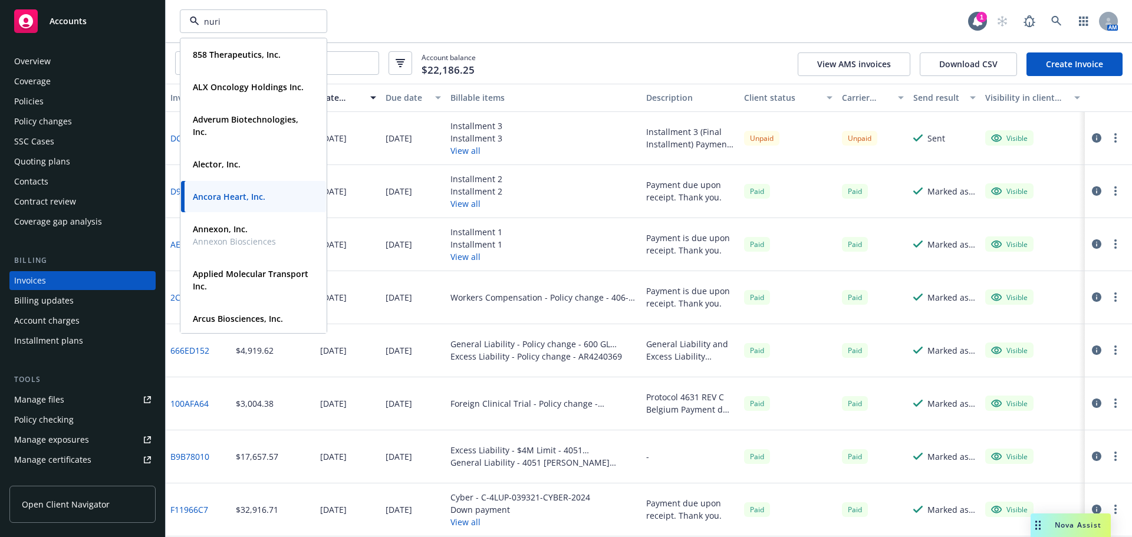
type input "nurix"
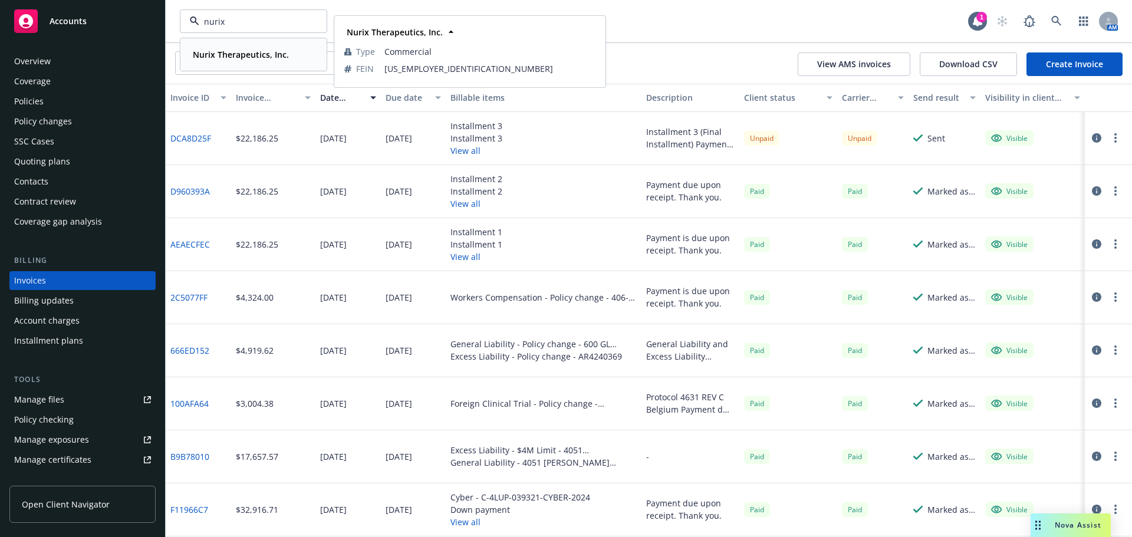
click at [247, 54] on strong "Nurix Therapeutics, Inc." at bounding box center [241, 54] width 96 height 11
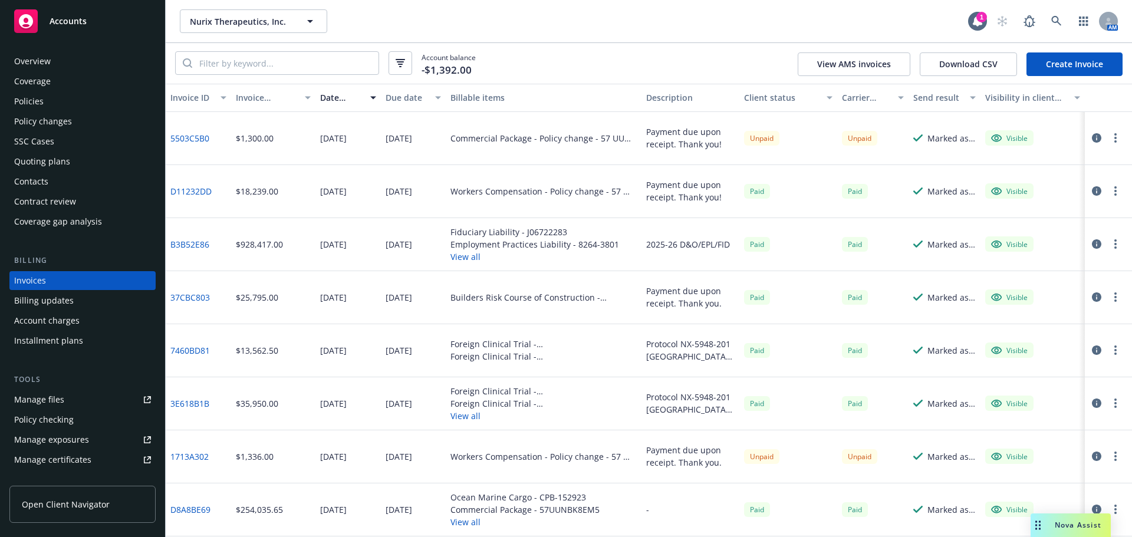
click at [78, 458] on div "Manage certificates" at bounding box center [52, 460] width 77 height 19
click at [221, 20] on span "Nurix Therapeutics, Inc." at bounding box center [241, 21] width 102 height 12
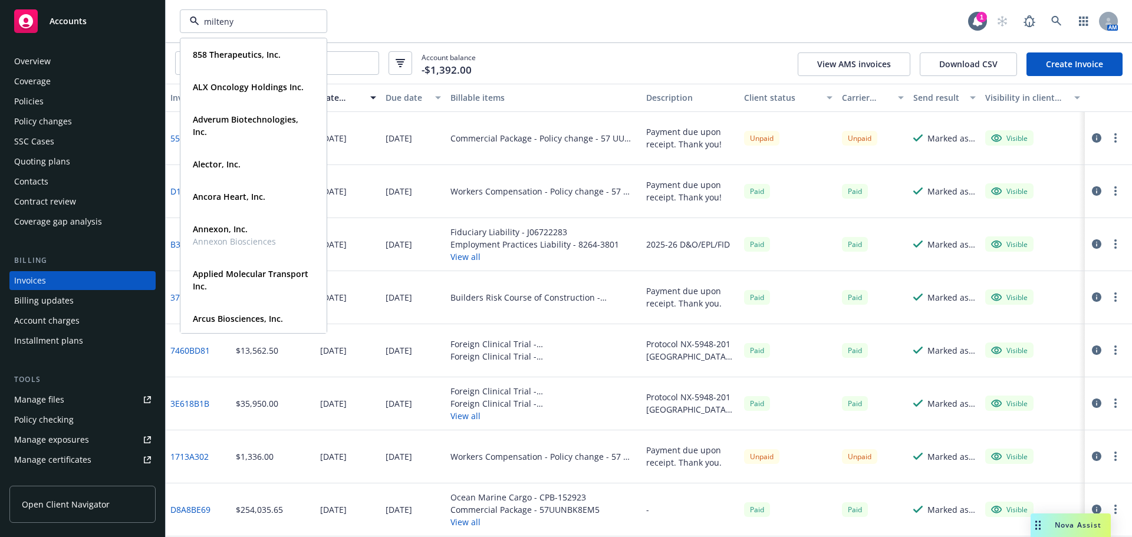
type input "miltenyi"
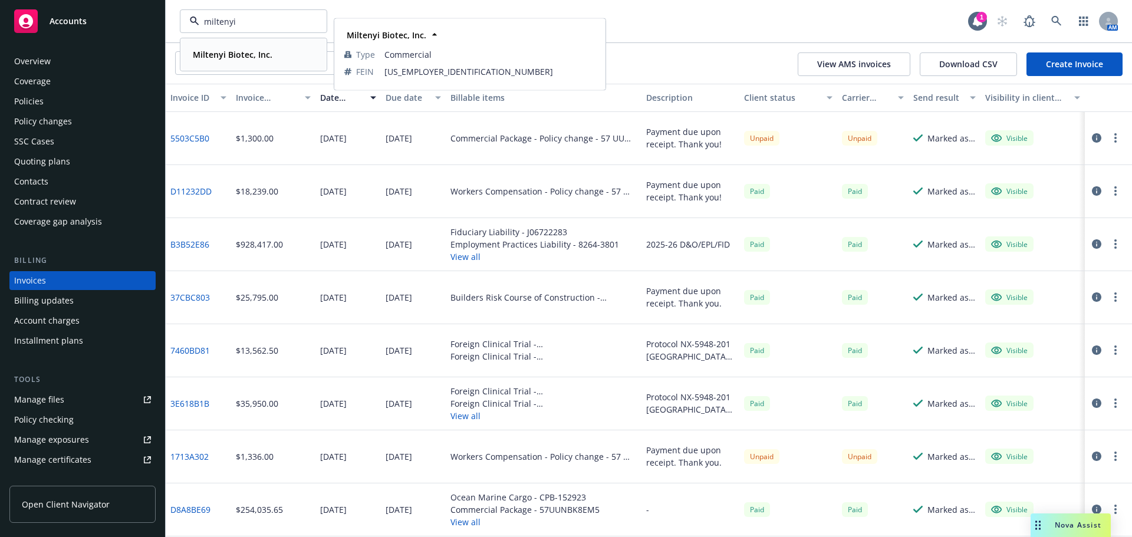
click at [240, 65] on div "Miltenyi Biotec, Inc. Type Commercial FEIN 82-4304020" at bounding box center [253, 54] width 145 height 31
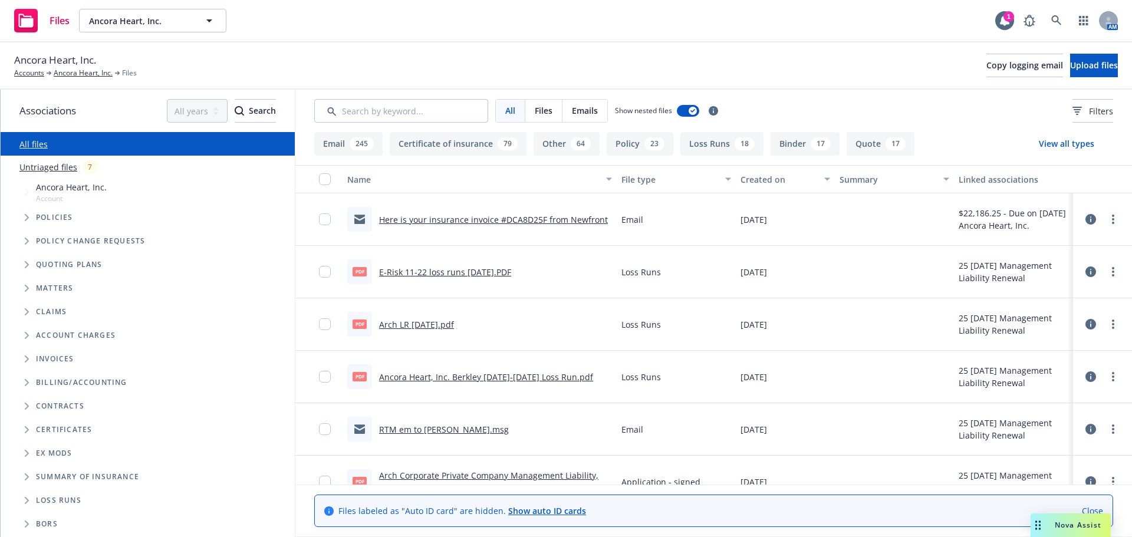
click at [502, 221] on link "Here is your insurance invoice #DCA8D25F from Newfront" at bounding box center [493, 219] width 229 height 11
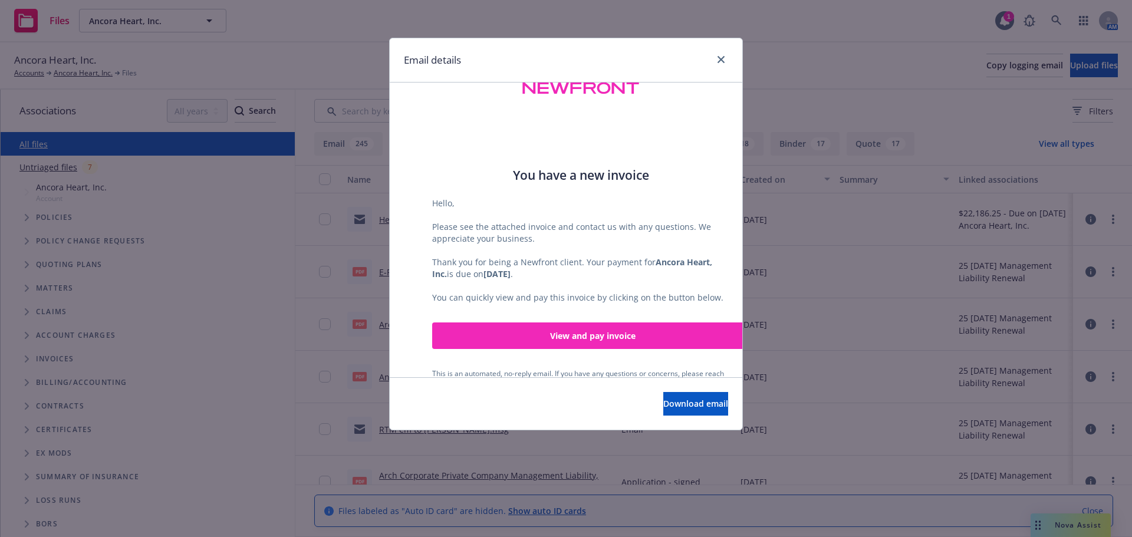
scroll to position [301, 0]
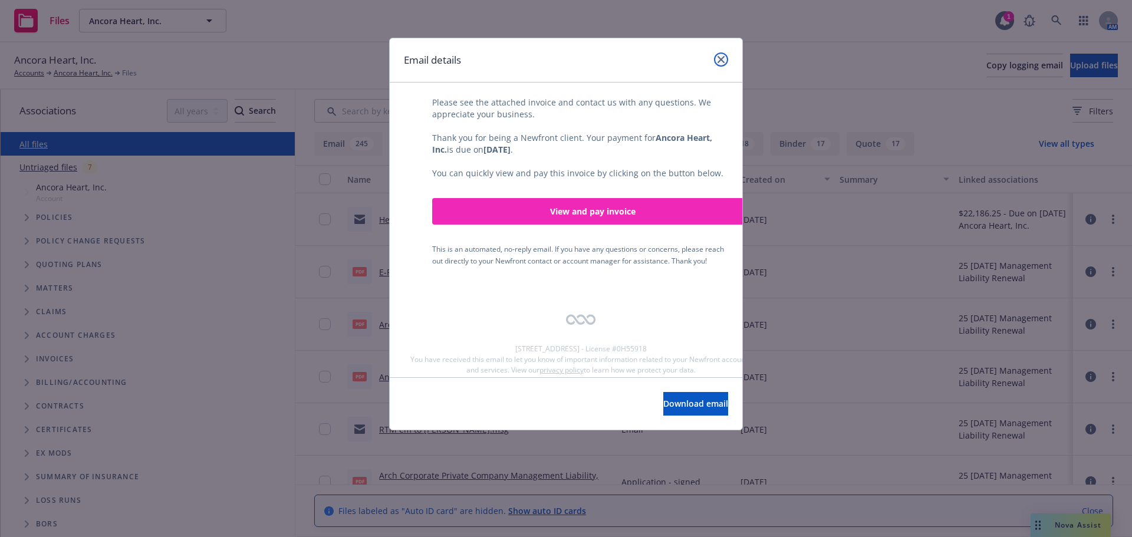
click at [728, 59] on link "close" at bounding box center [721, 59] width 14 height 14
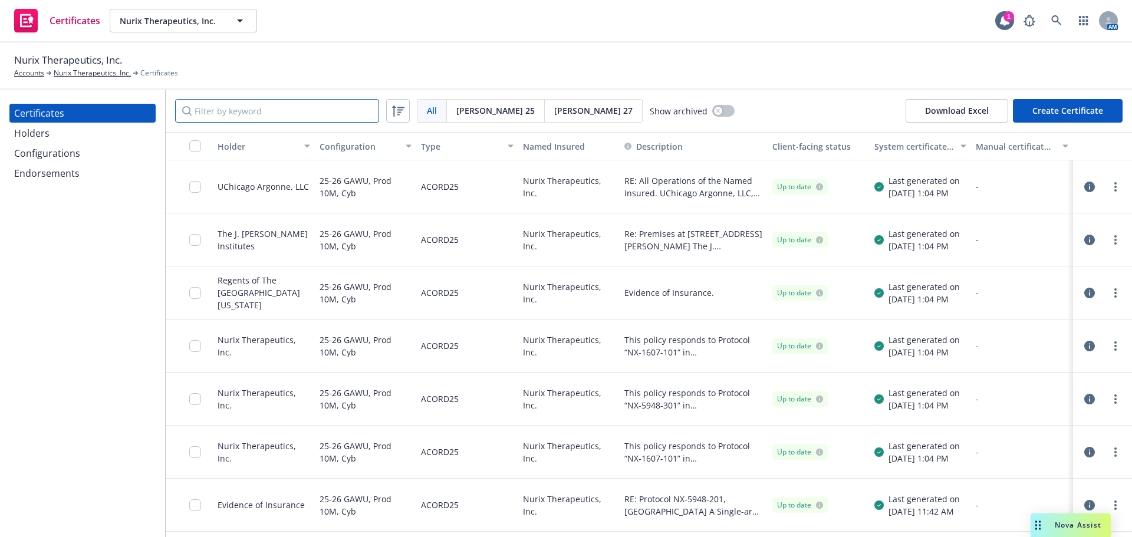
click at [225, 121] on input "Filter by keyword" at bounding box center [277, 111] width 204 height 24
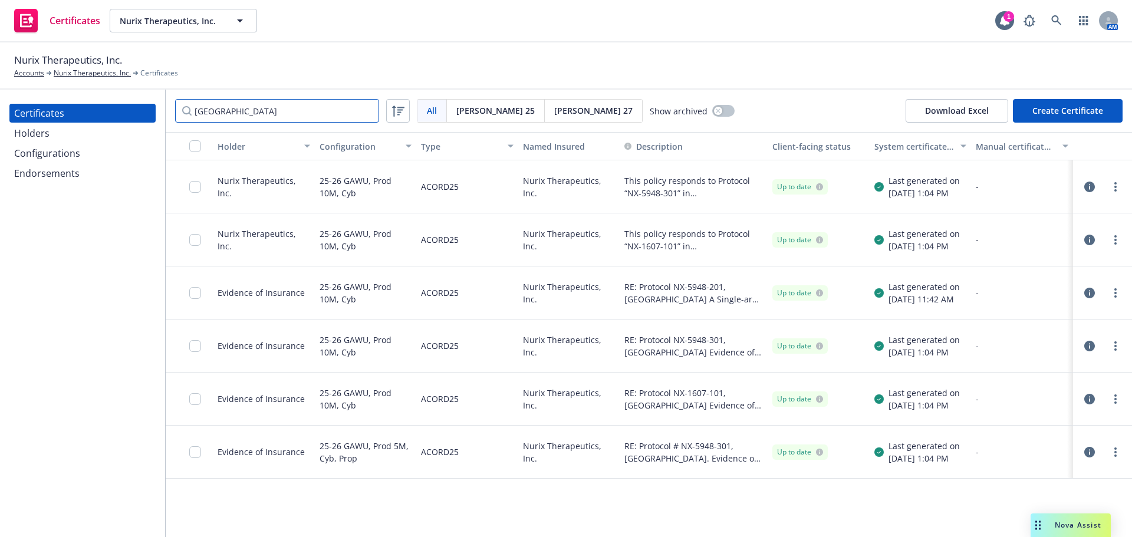
type input "[GEOGRAPHIC_DATA]"
click at [1030, 20] on icon at bounding box center [1029, 21] width 14 height 14
